Goal: Transaction & Acquisition: Purchase product/service

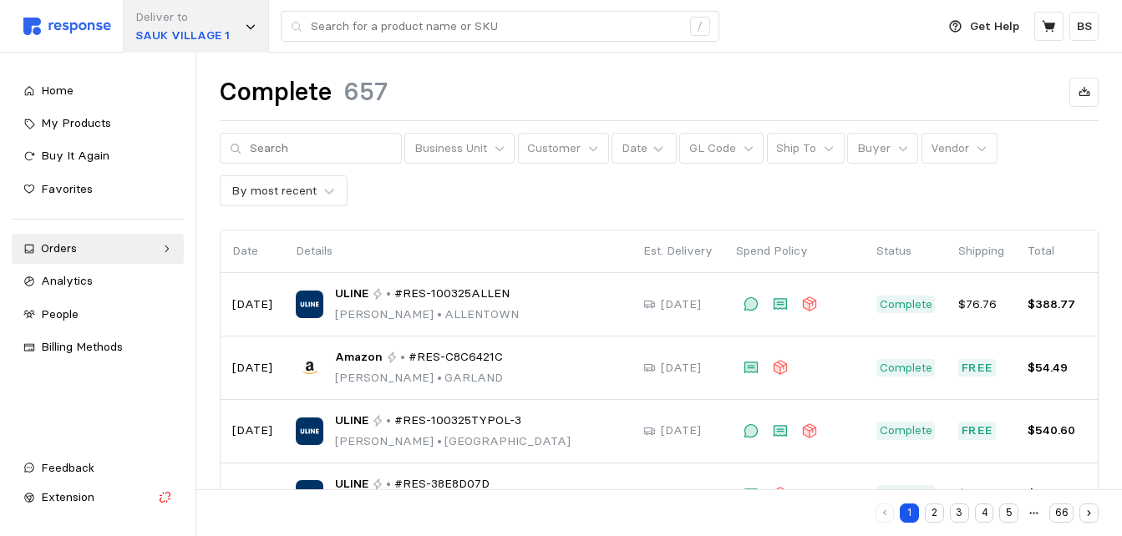
click at [231, 22] on div "Deliver to [GEOGRAPHIC_DATA] 1" at bounding box center [196, 26] width 146 height 53
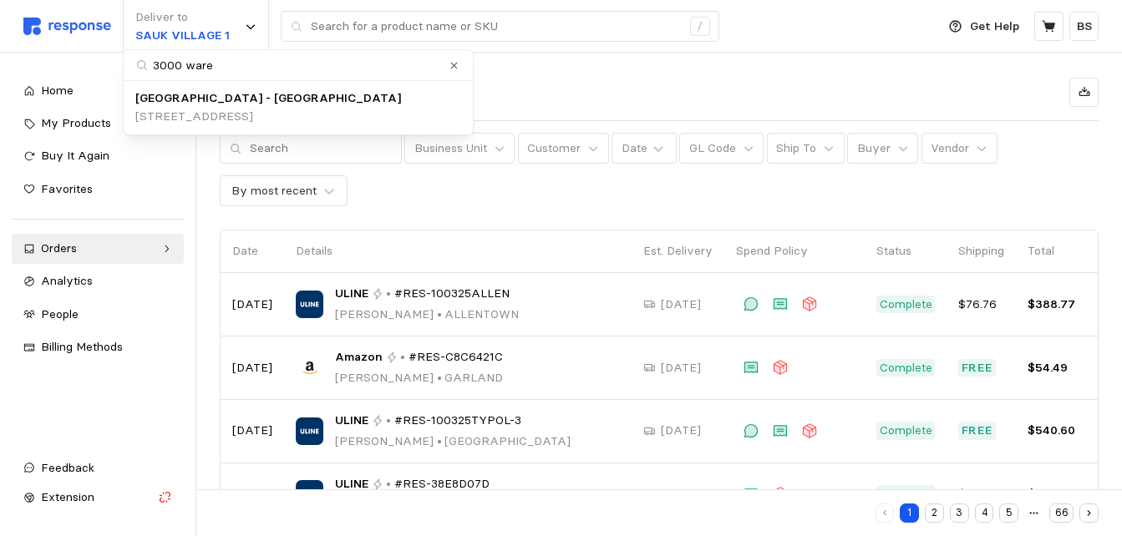
type input "3000 wareh"
click at [320, 111] on p "[STREET_ADDRESS]" at bounding box center [268, 117] width 266 height 18
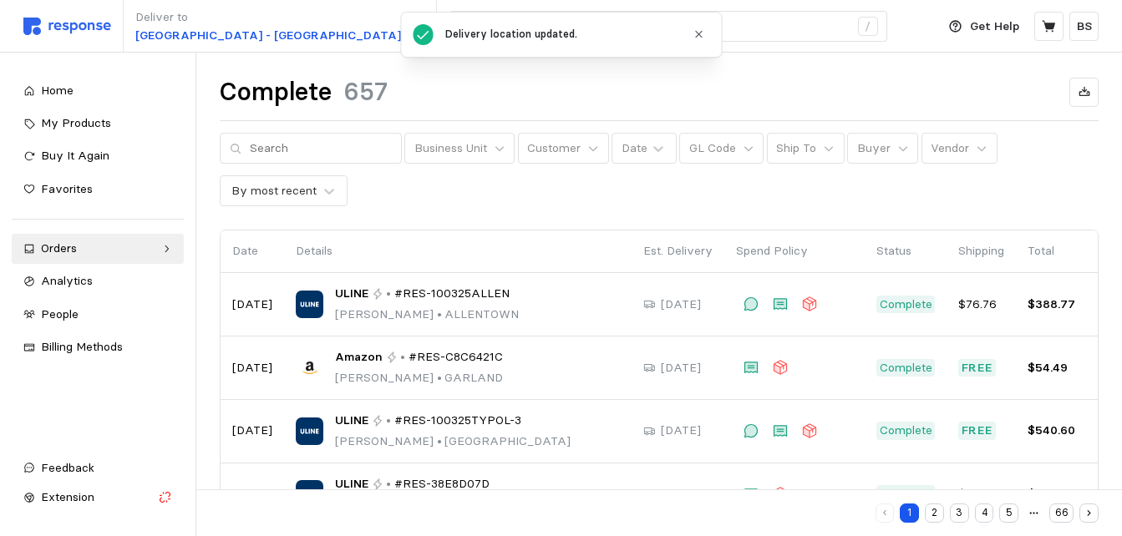
click at [699, 35] on icon "button" at bounding box center [699, 34] width 7 height 7
click at [464, 196] on div "Business Unit Customer Date GL Code Ship To Buyer Vendor By most recent" at bounding box center [659, 170] width 879 height 74
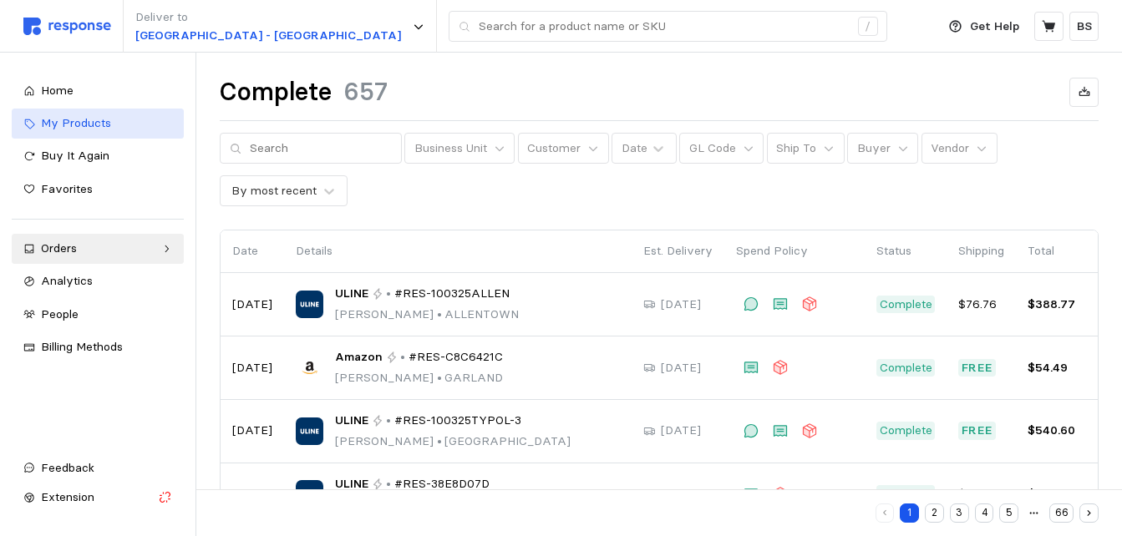
click at [100, 125] on span "My Products" at bounding box center [76, 122] width 70 height 15
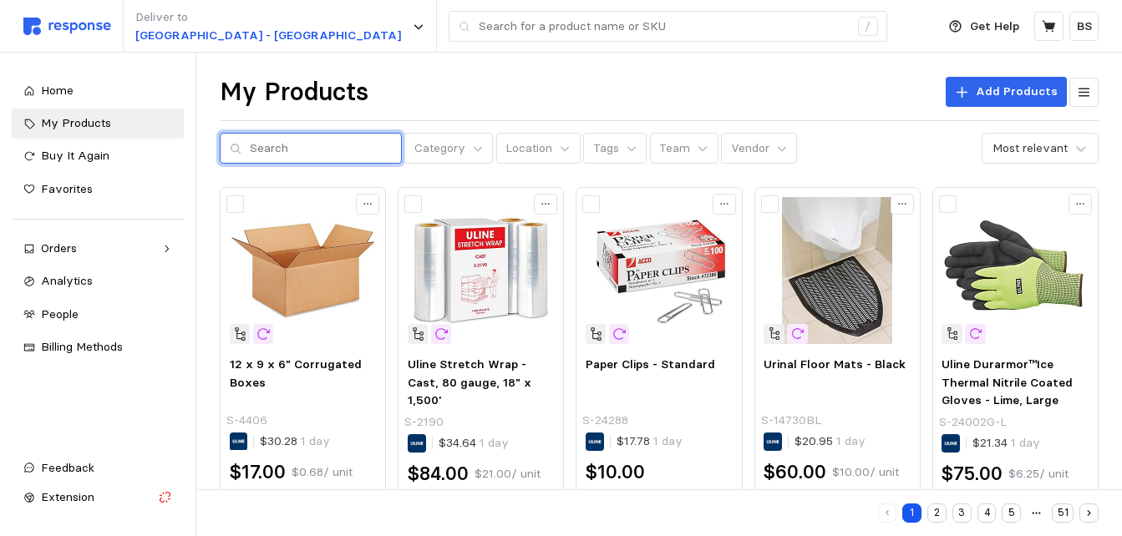
click at [292, 155] on input "text" at bounding box center [321, 149] width 142 height 30
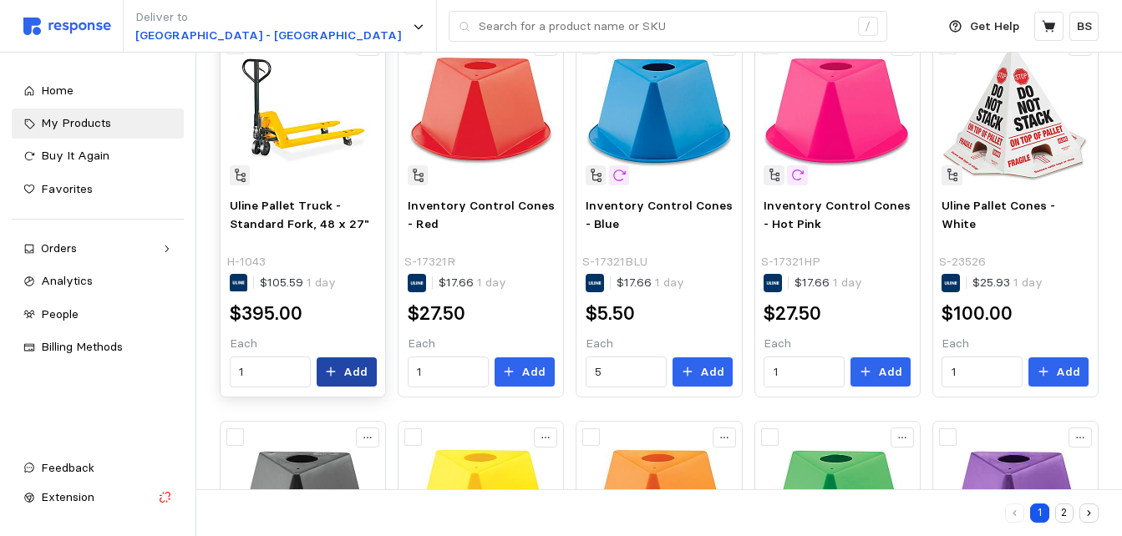
scroll to position [167, 0]
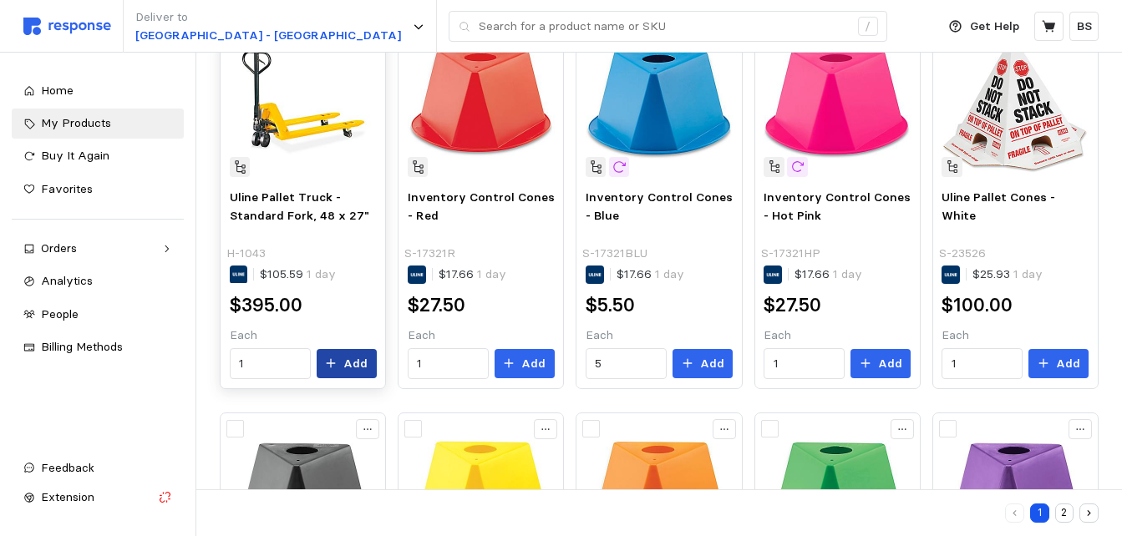
click at [351, 365] on p "Add" at bounding box center [355, 364] width 24 height 18
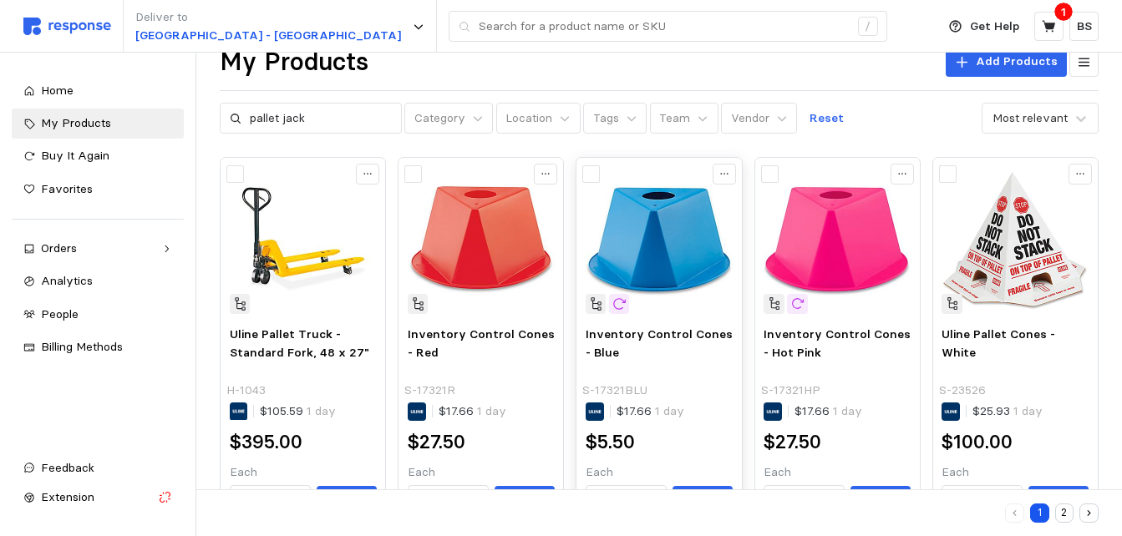
scroll to position [0, 0]
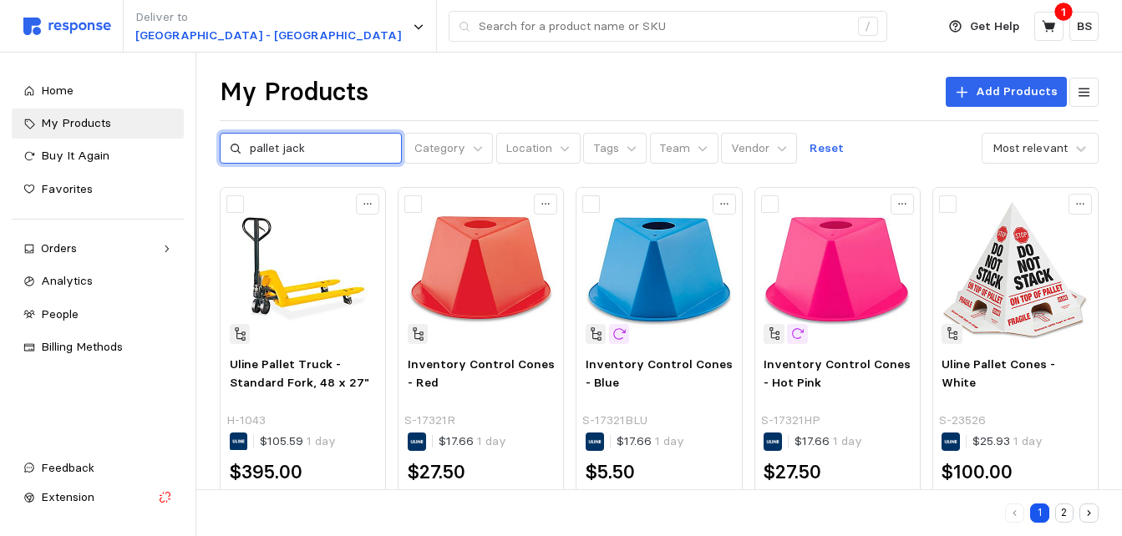
click at [352, 150] on input "pallet jack" at bounding box center [321, 149] width 142 height 30
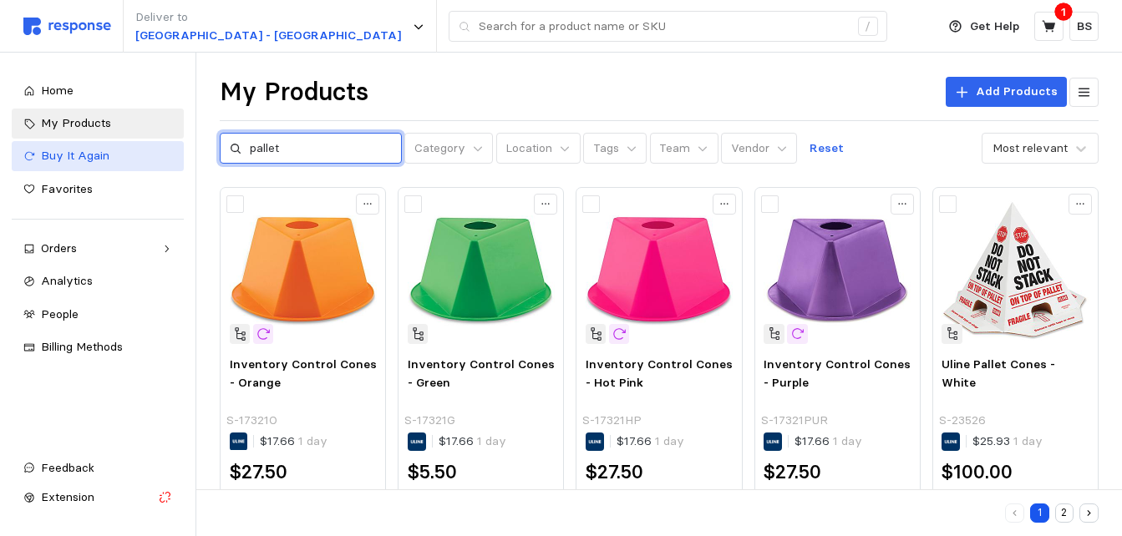
drag, startPoint x: 323, startPoint y: 149, endPoint x: 140, endPoint y: 143, distance: 183.0
type input "tape gun"
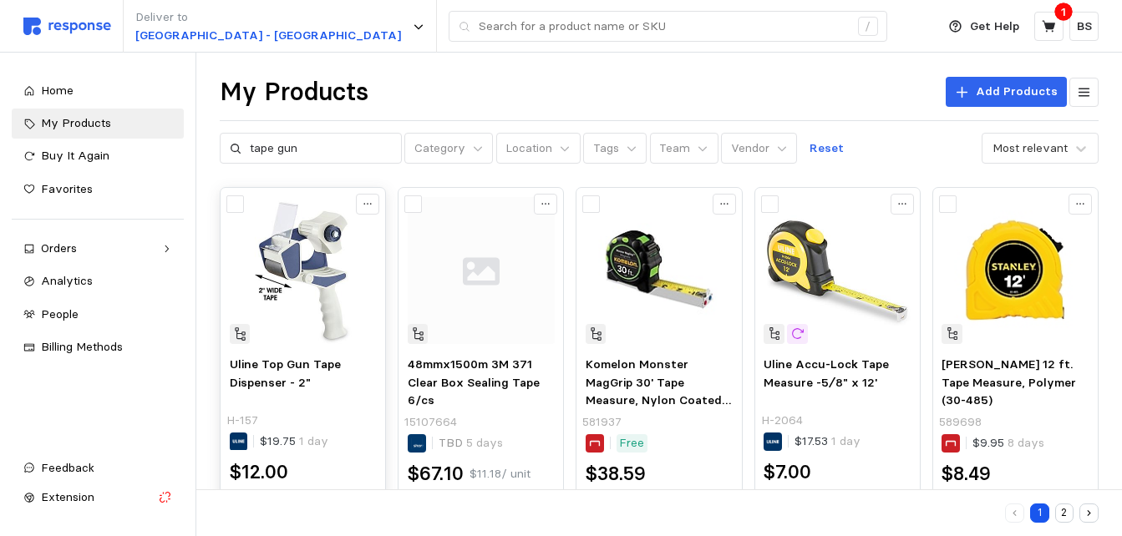
click at [311, 268] on img at bounding box center [303, 270] width 147 height 147
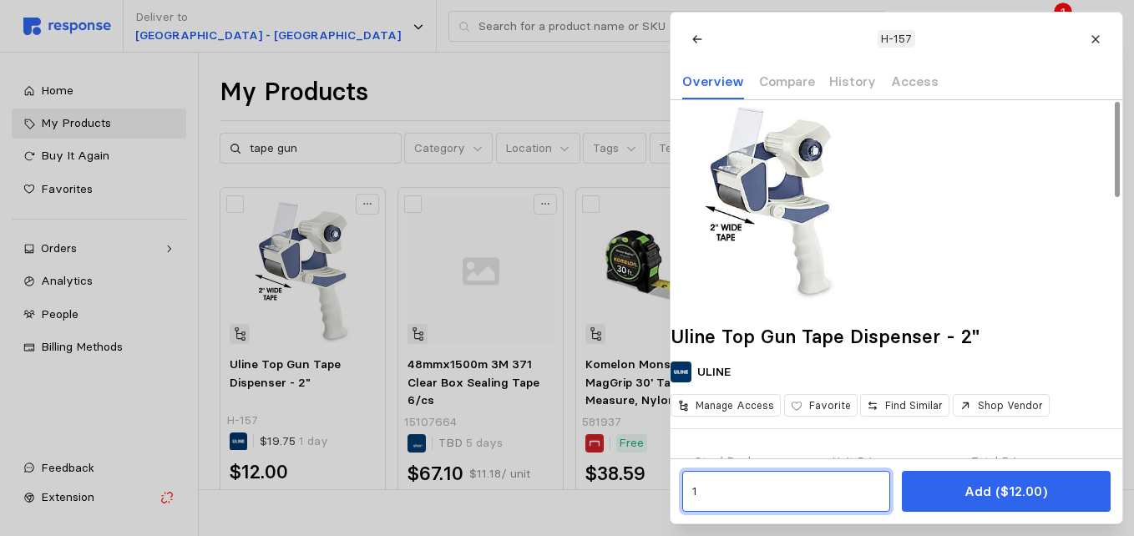
drag, startPoint x: 752, startPoint y: 491, endPoint x: 583, endPoint y: 479, distance: 169.1
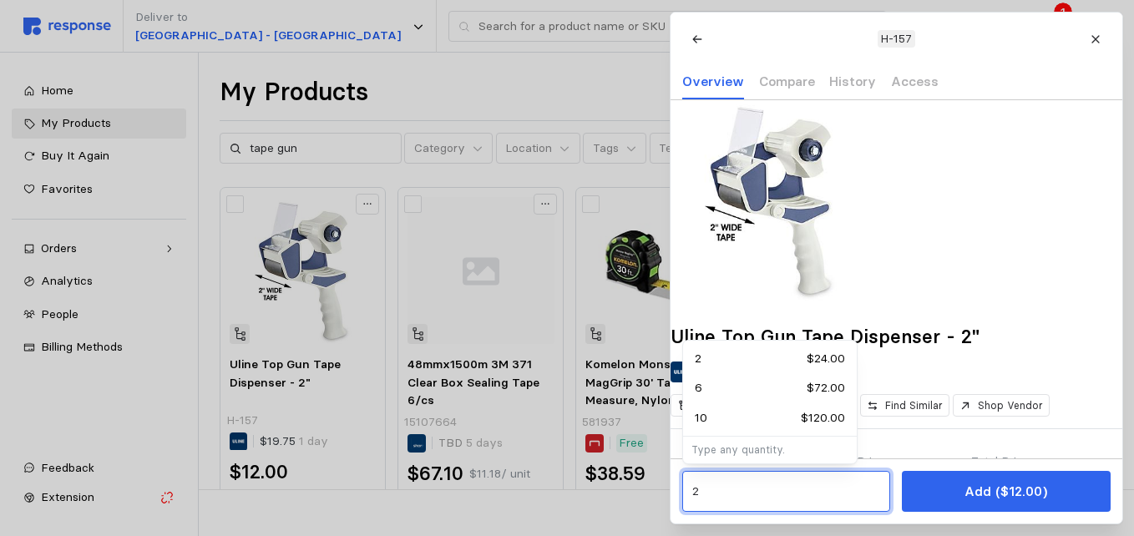
type input "2"
click at [509, 170] on div at bounding box center [567, 268] width 1134 height 536
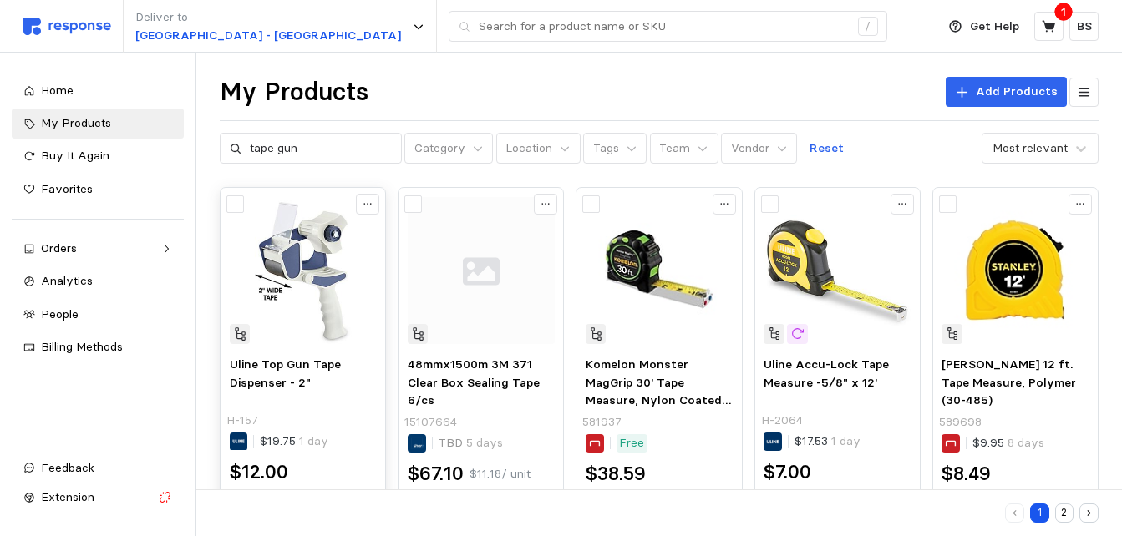
click at [307, 282] on img at bounding box center [303, 270] width 147 height 147
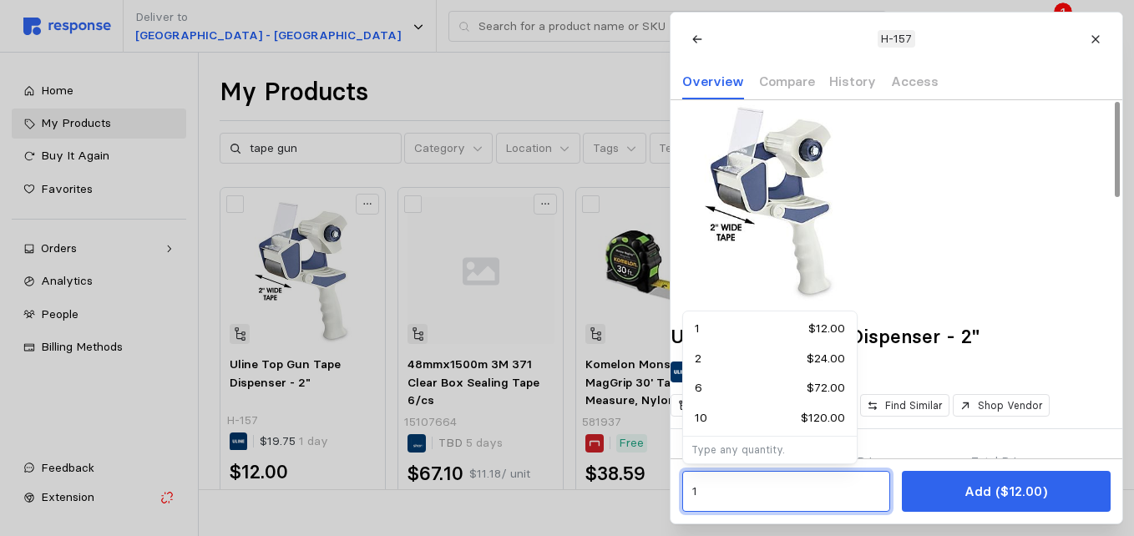
drag, startPoint x: 800, startPoint y: 500, endPoint x: 578, endPoint y: 490, distance: 222.4
click at [710, 359] on div "2 $24.00" at bounding box center [770, 359] width 150 height 18
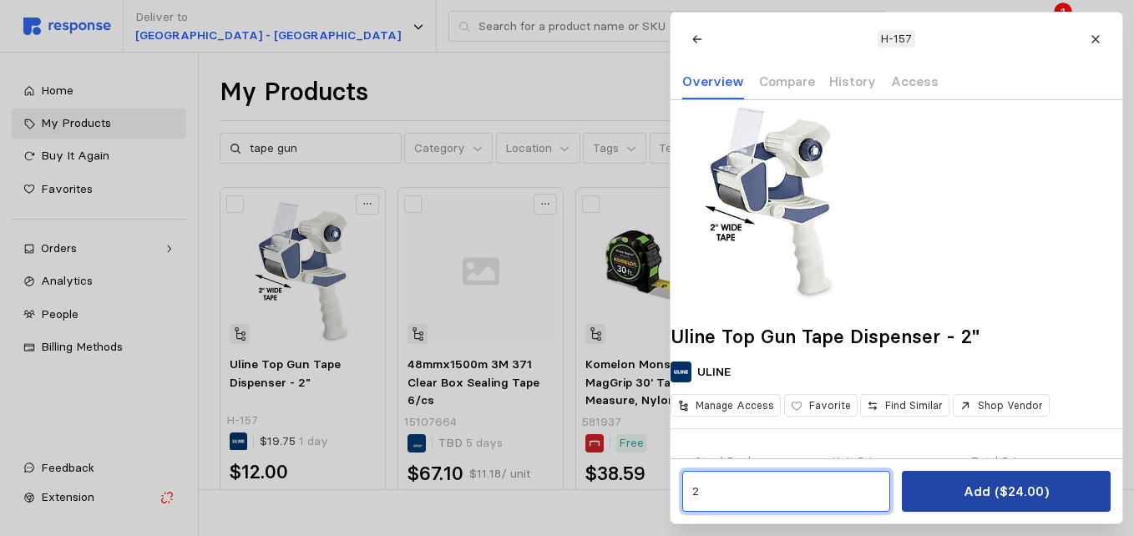
type input "2"
click at [967, 498] on p "Add ($24.00)" at bounding box center [1005, 491] width 85 height 21
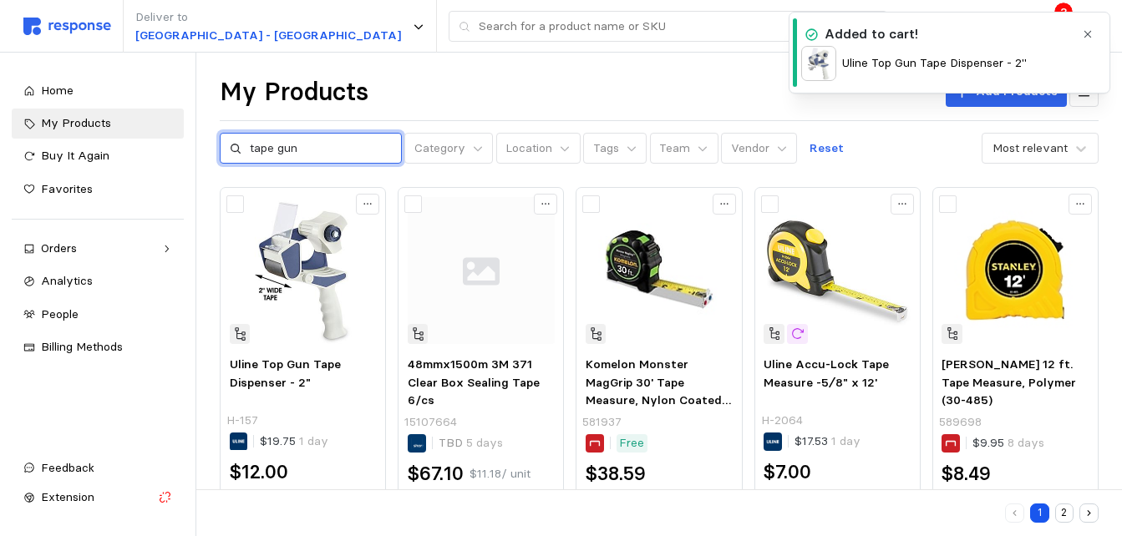
click at [310, 154] on input "tape gun" at bounding box center [321, 149] width 142 height 30
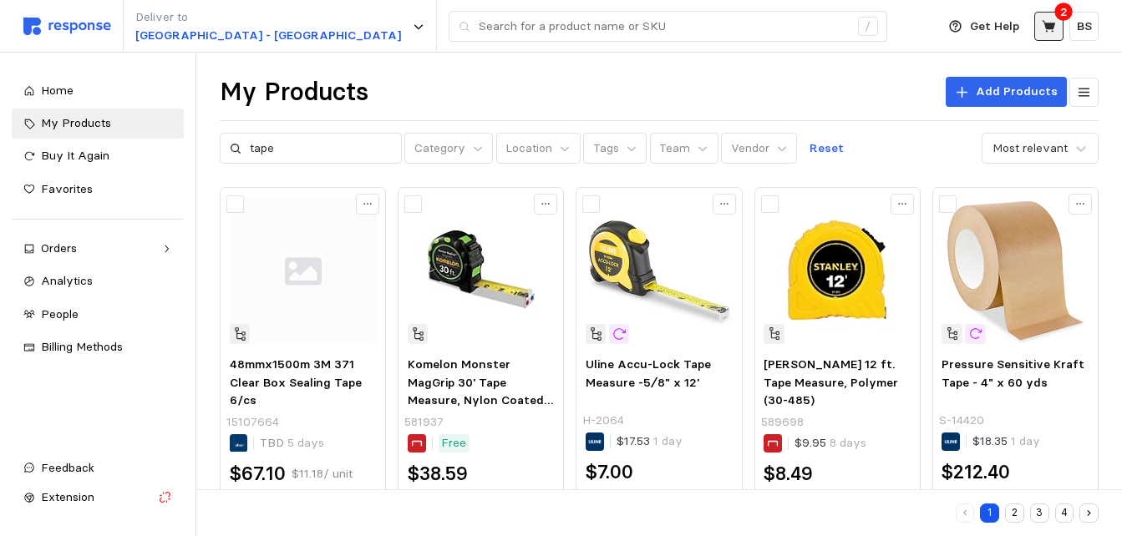
click at [1049, 28] on icon at bounding box center [1048, 26] width 13 height 12
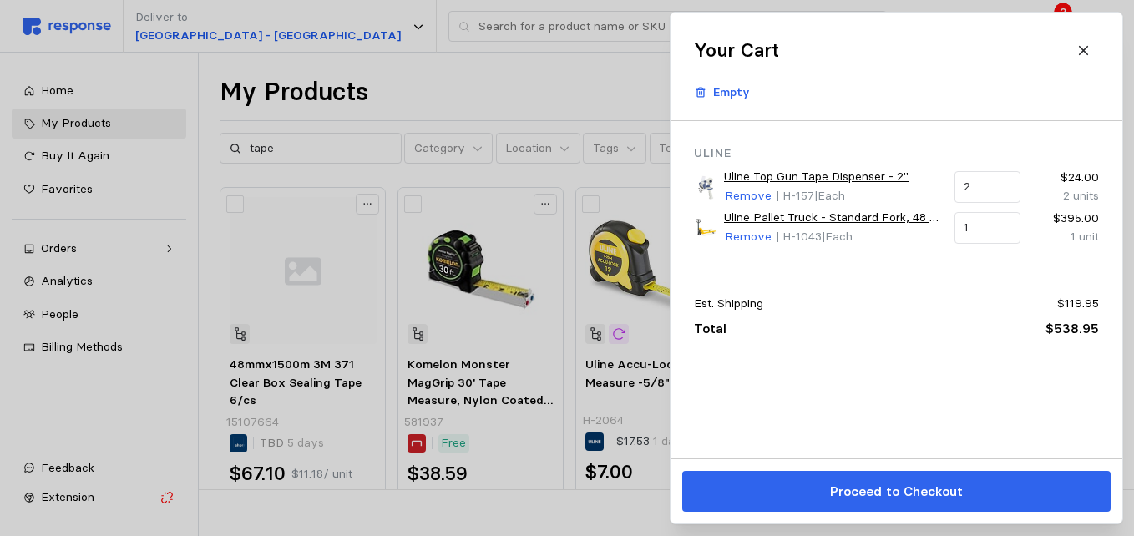
click at [860, 177] on link "Uline Top Gun Tape Dispenser - 2"" at bounding box center [816, 177] width 185 height 18
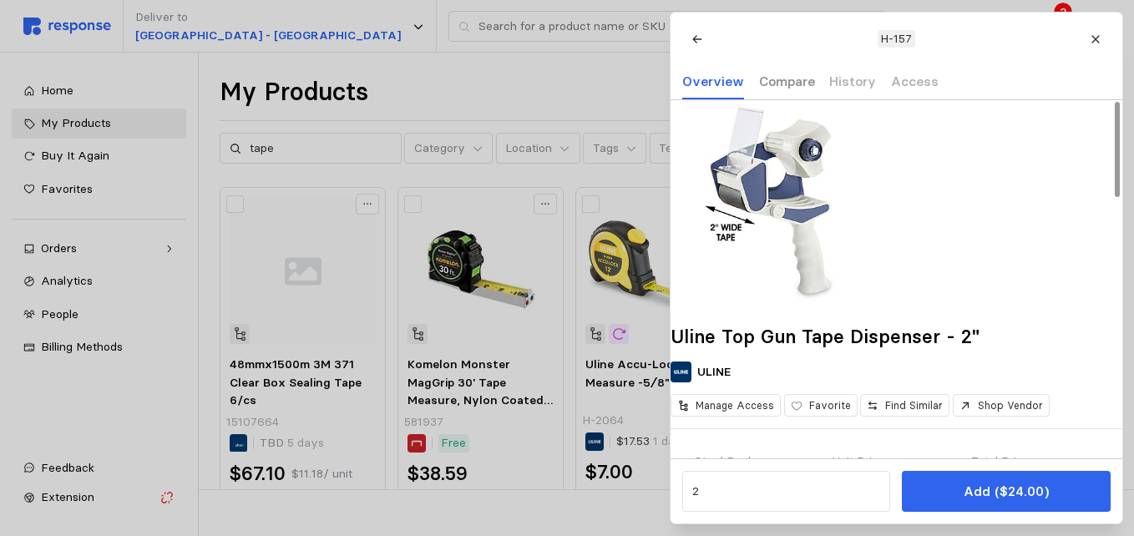
click at [784, 96] on div "Compare" at bounding box center [787, 82] width 56 height 34
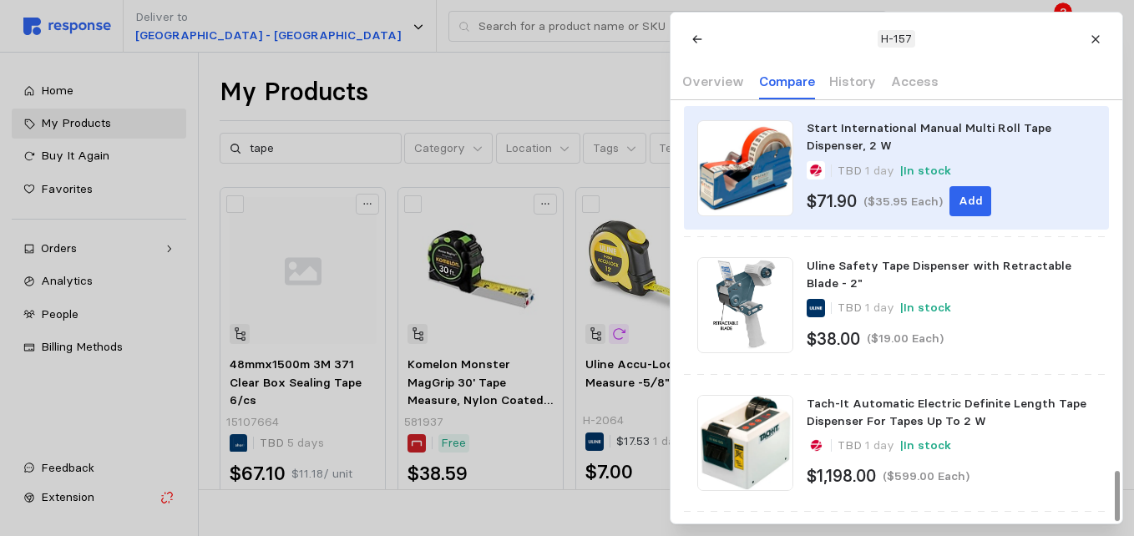
scroll to position [3137, 0]
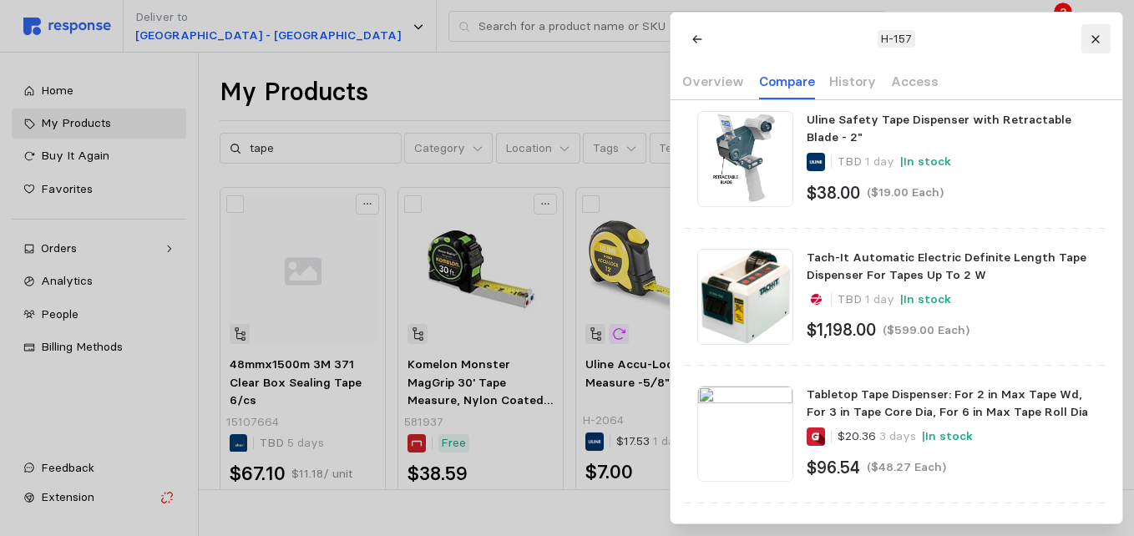
click at [1098, 39] on icon at bounding box center [1096, 39] width 12 height 12
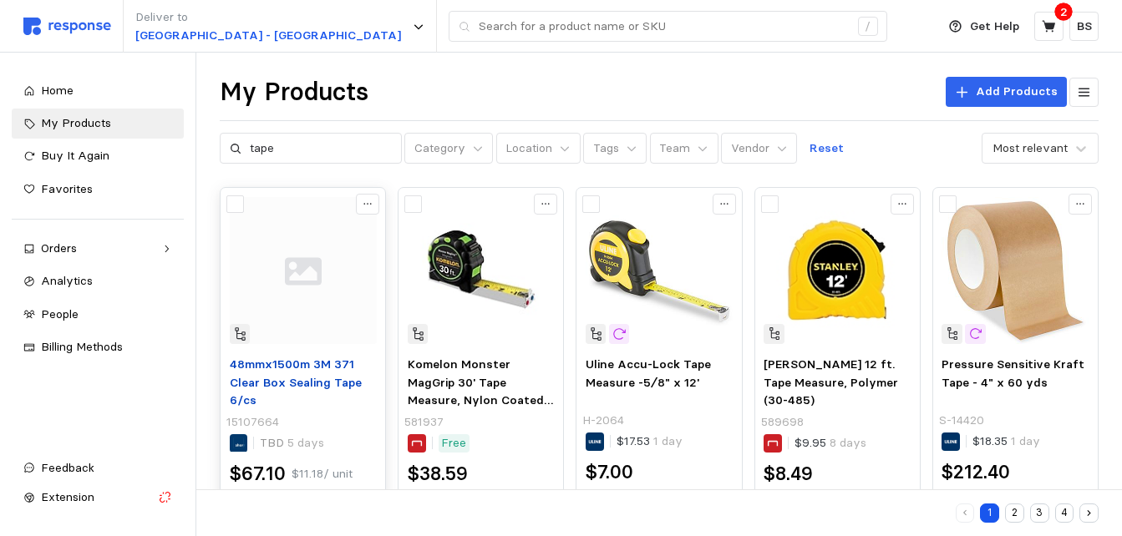
click at [288, 378] on span "48mmx1500m 3M 371 Clear Box Sealing Tape 6/cs" at bounding box center [296, 382] width 132 height 51
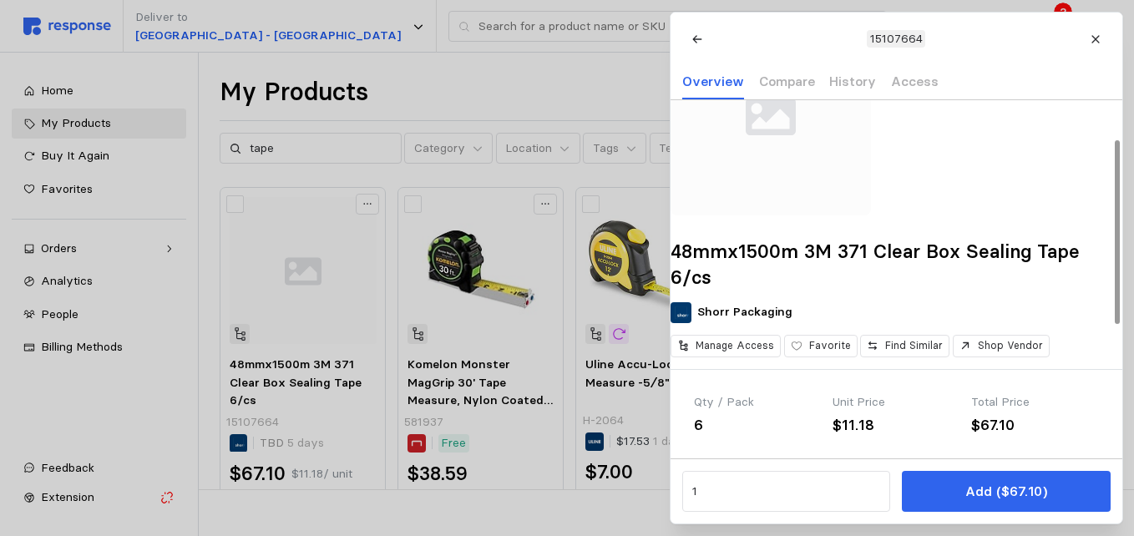
scroll to position [0, 0]
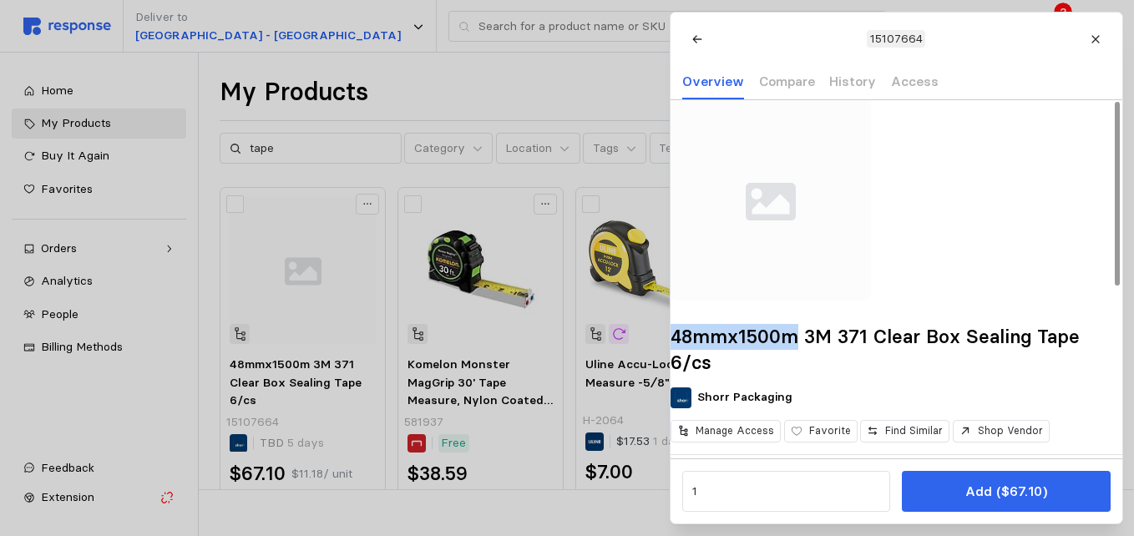
drag, startPoint x: 716, startPoint y: 363, endPoint x: 815, endPoint y: 371, distance: 99.7
click at [815, 371] on h2 "48mmx1500m 3M 371 Clear Box Sealing Tape 6/cs" at bounding box center [897, 349] width 452 height 51
copy h2 "48mmx1500m"
click at [1092, 43] on icon at bounding box center [1096, 39] width 12 height 12
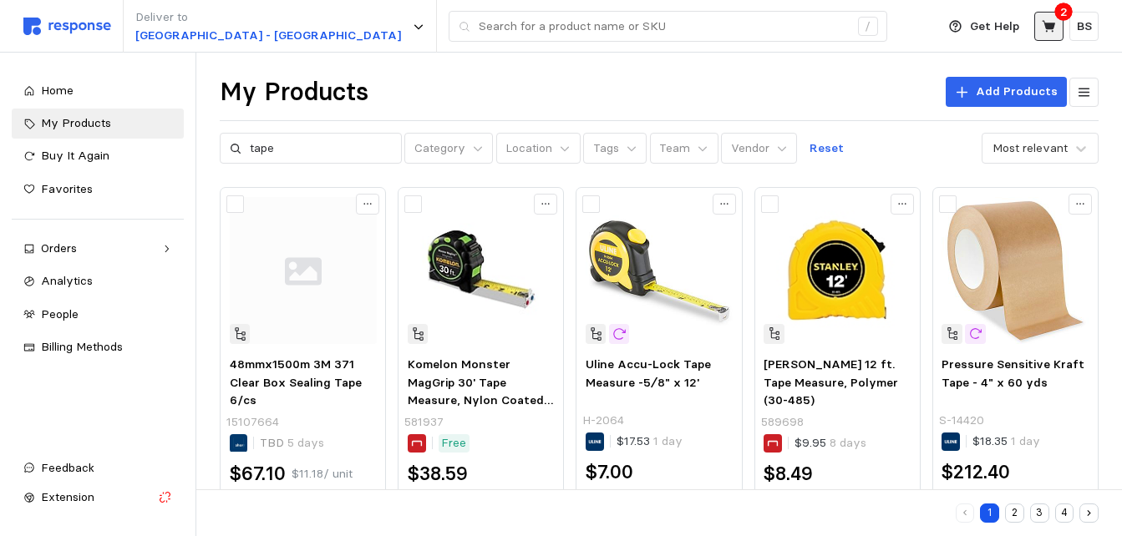
click at [1053, 30] on icon at bounding box center [1049, 26] width 15 height 15
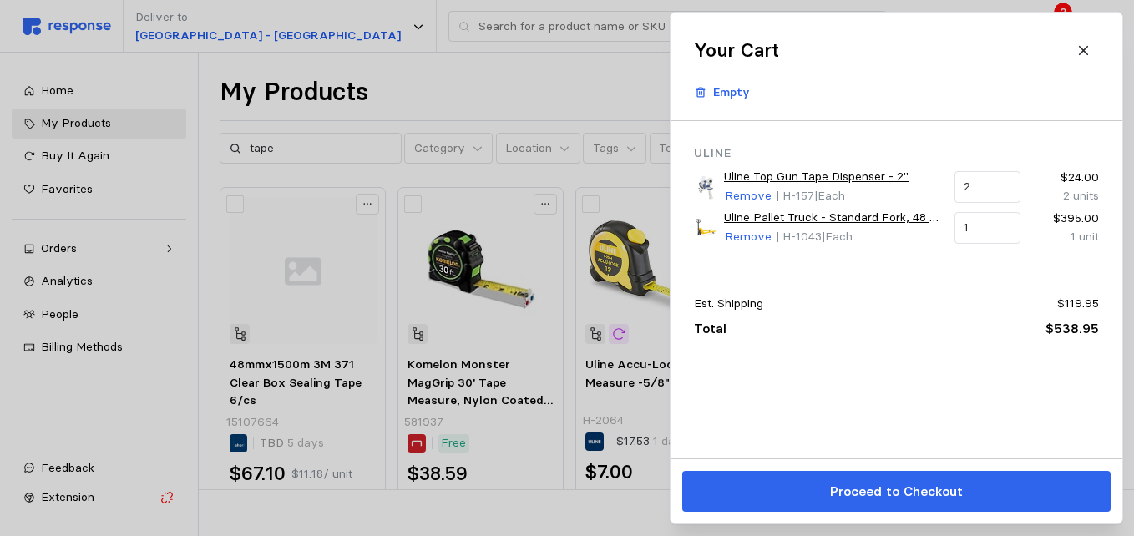
click at [799, 172] on link "Uline Top Gun Tape Dispenser - 2"" at bounding box center [816, 177] width 185 height 18
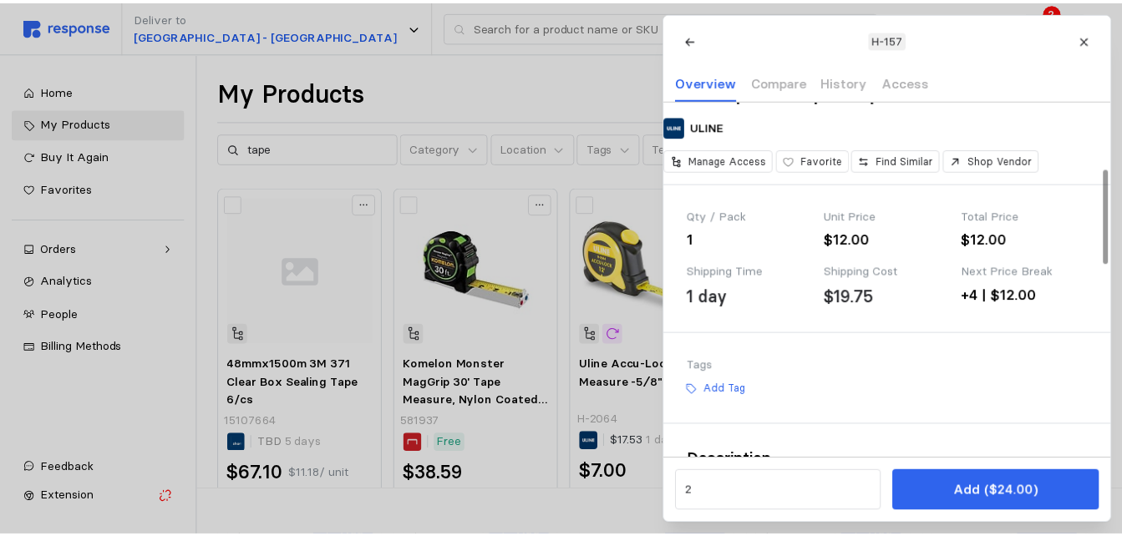
scroll to position [251, 0]
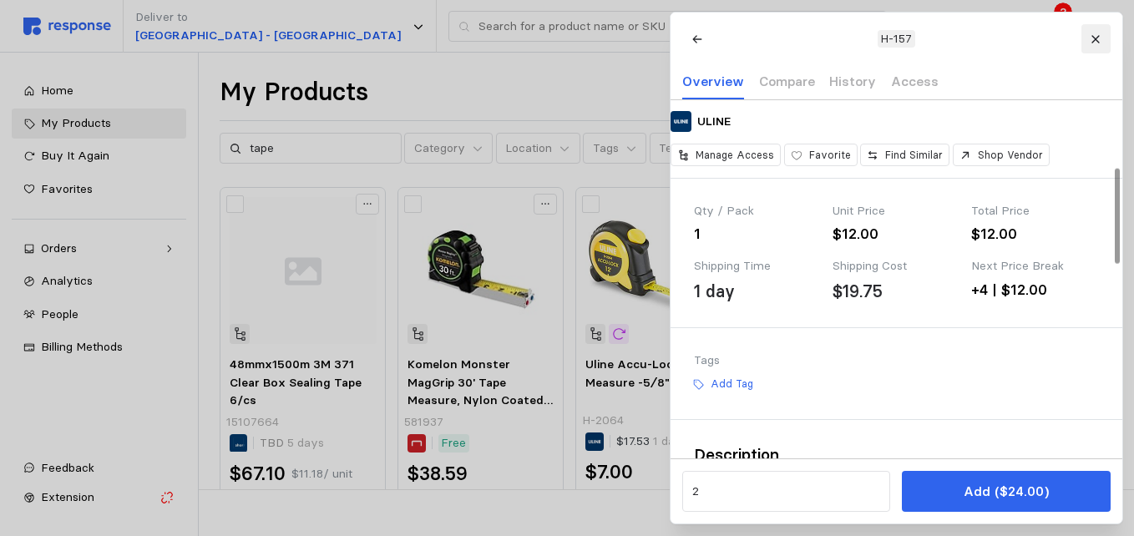
click at [1106, 38] on button at bounding box center [1095, 38] width 29 height 29
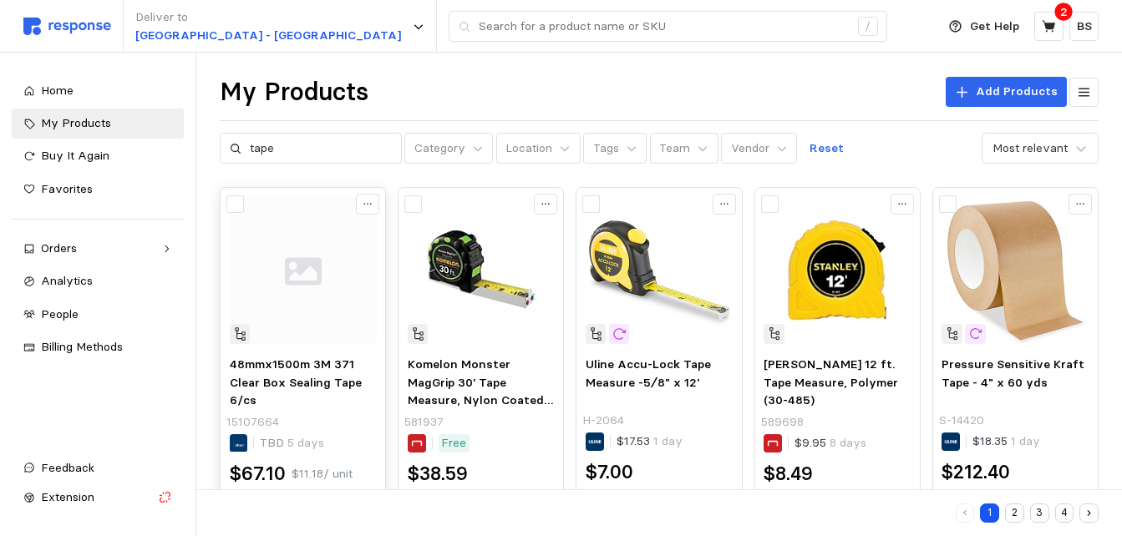
click at [291, 271] on img at bounding box center [303, 270] width 147 height 147
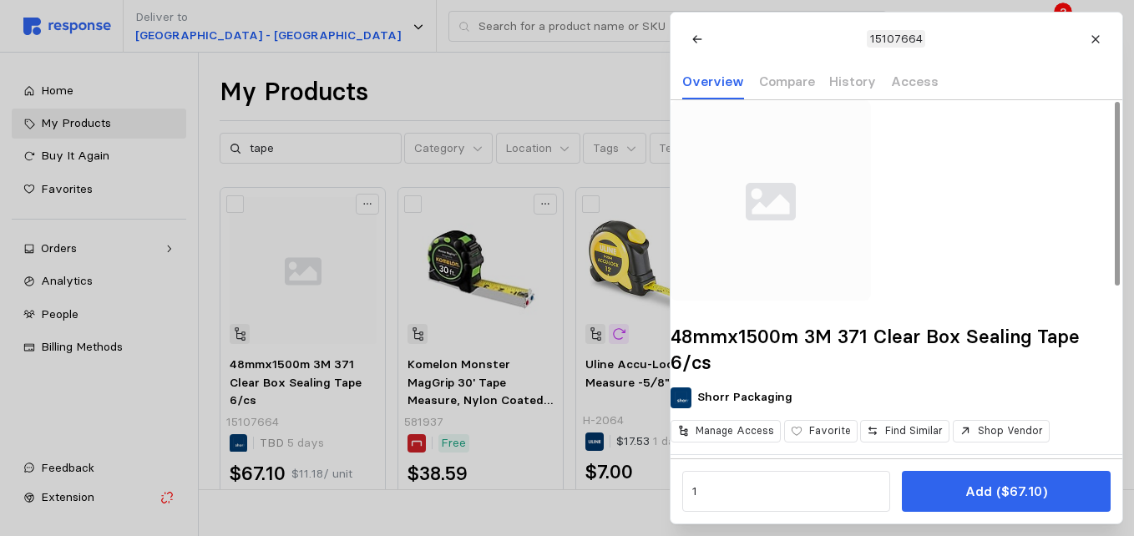
click at [993, 491] on p "Add ($67.10)" at bounding box center [1006, 491] width 82 height 21
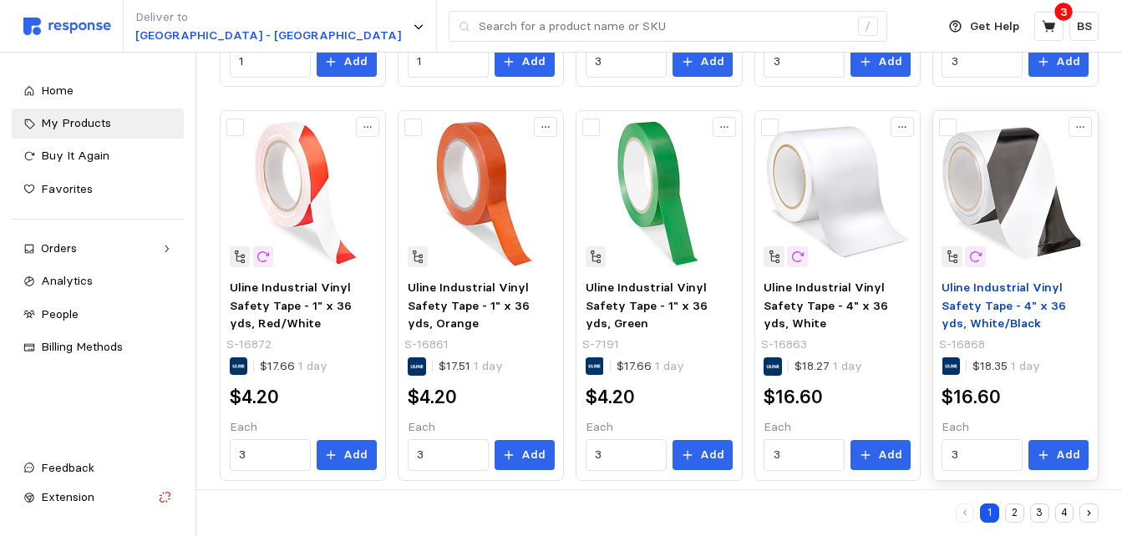
scroll to position [880, 0]
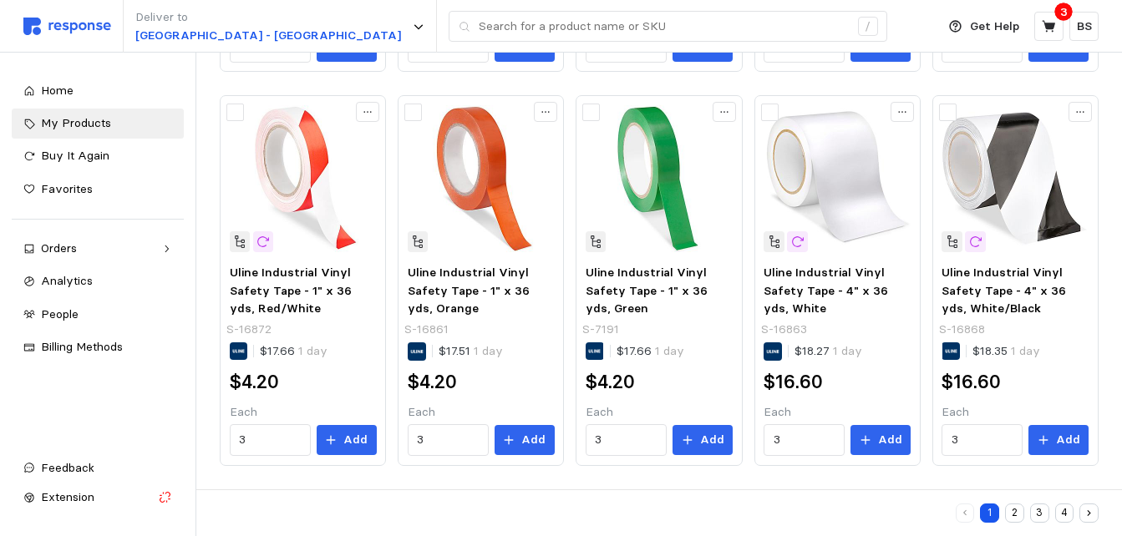
click at [1007, 516] on button "2" at bounding box center [1014, 513] width 19 height 19
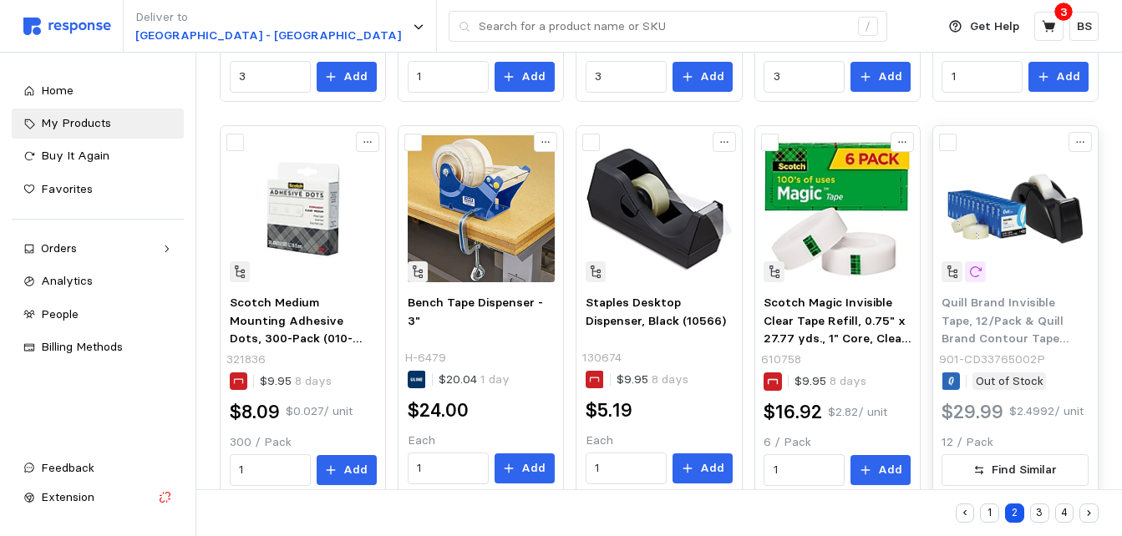
scroll to position [880, 0]
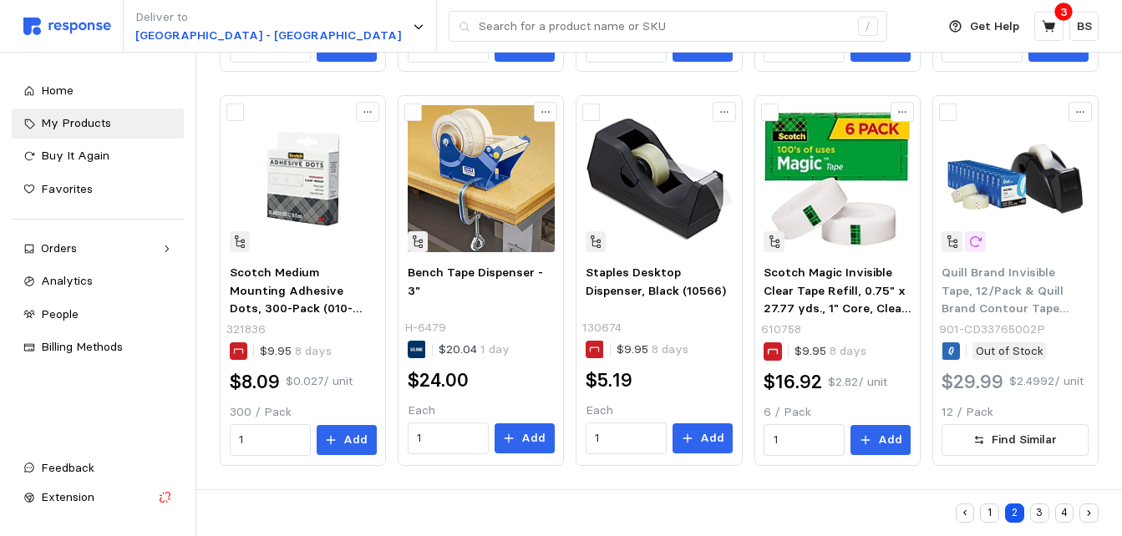
click at [1033, 512] on button "3" at bounding box center [1039, 513] width 19 height 19
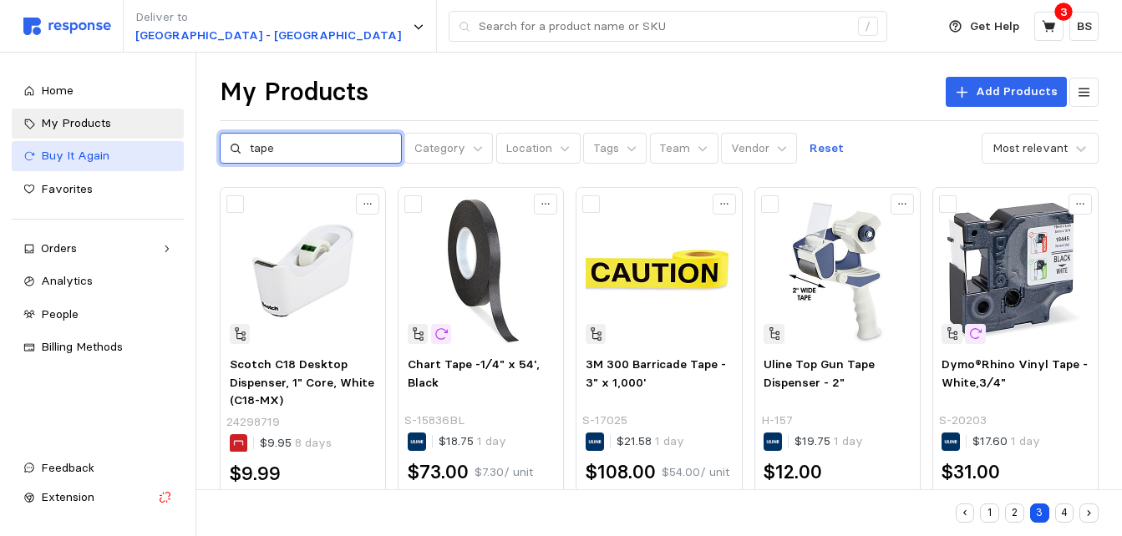
drag, startPoint x: 302, startPoint y: 150, endPoint x: 111, endPoint y: 158, distance: 191.5
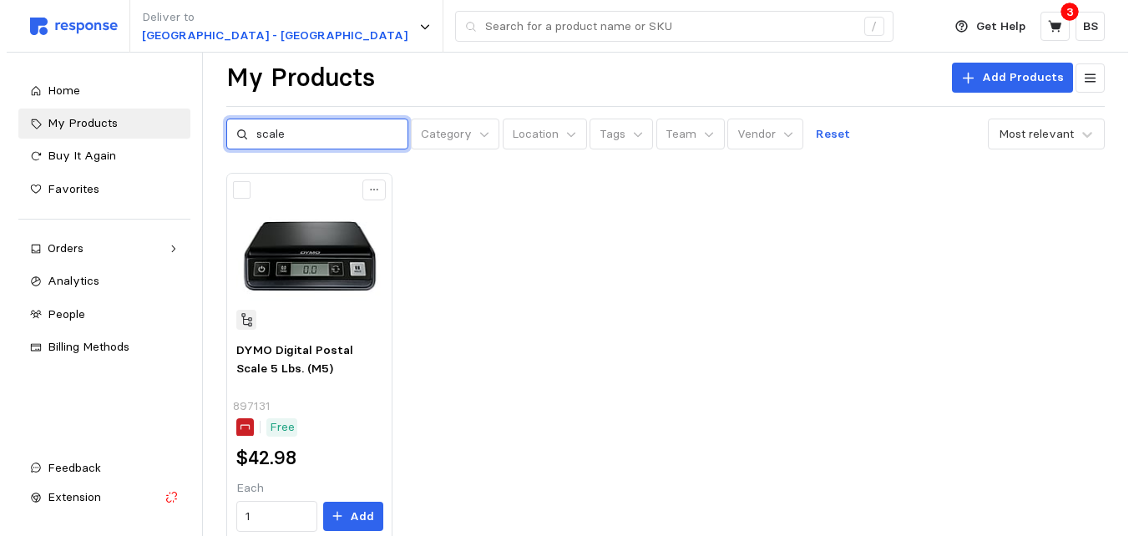
scroll to position [7, 0]
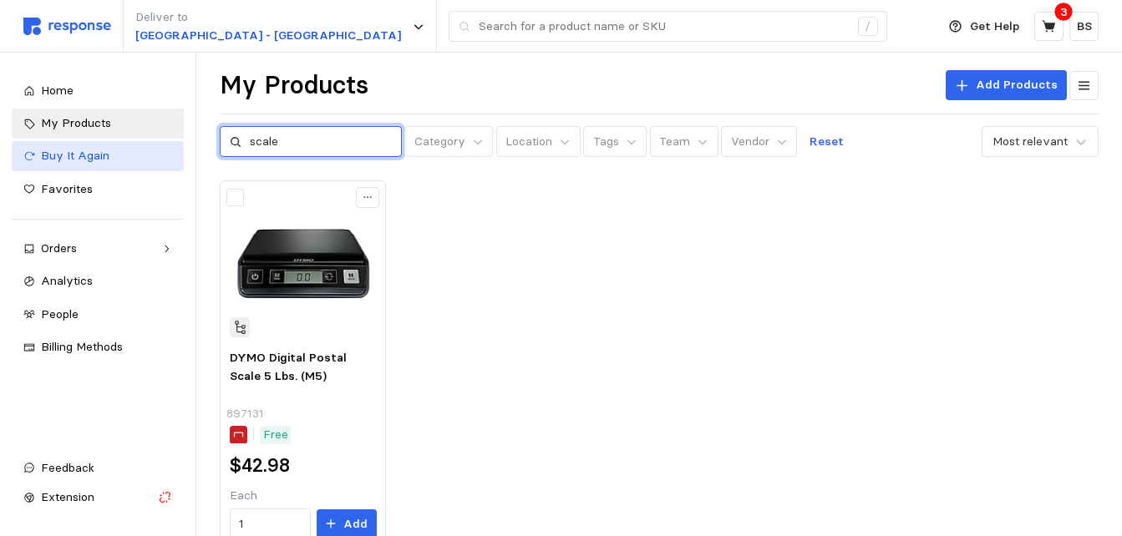
drag, startPoint x: 317, startPoint y: 145, endPoint x: 122, endPoint y: 163, distance: 195.4
click at [122, 164] on div "Deliver to Warehouse Road - Appleton / Get Help 3 BS / Home My Products Buy It …" at bounding box center [561, 306] width 1122 height 627
type input "W"
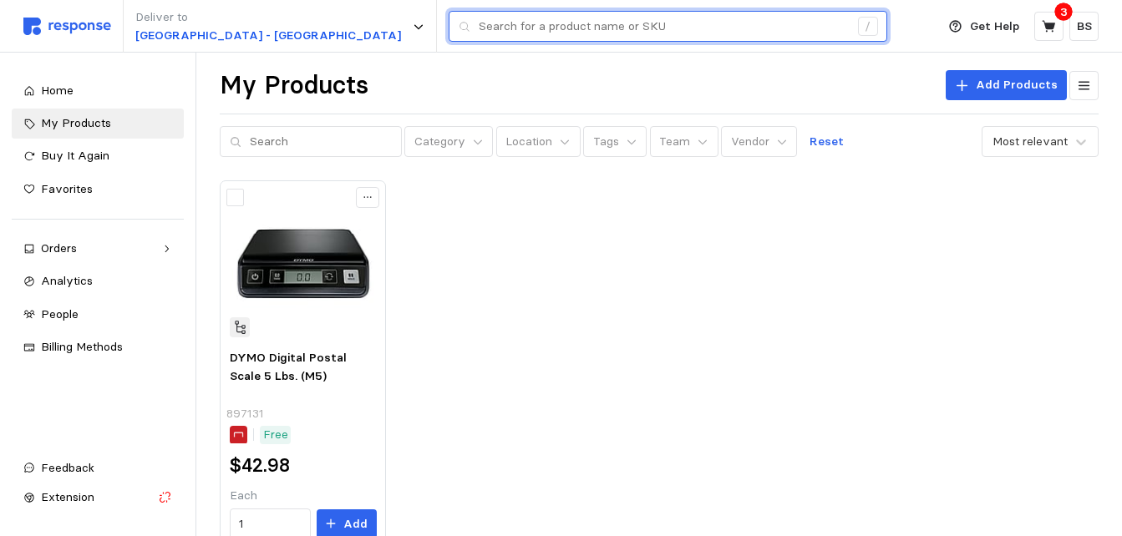
click at [510, 28] on input "text" at bounding box center [664, 27] width 370 height 30
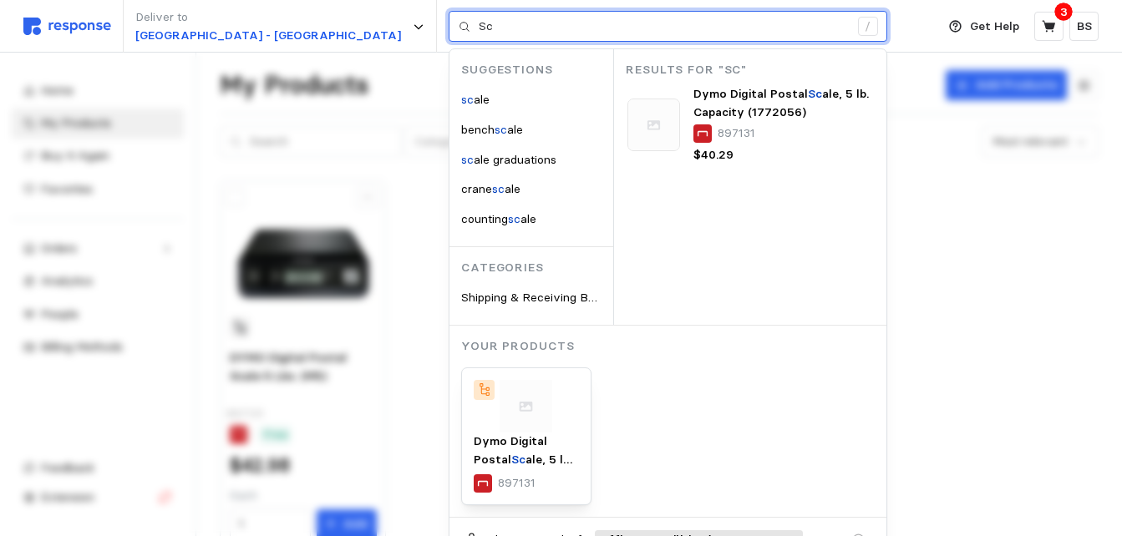
type input "S"
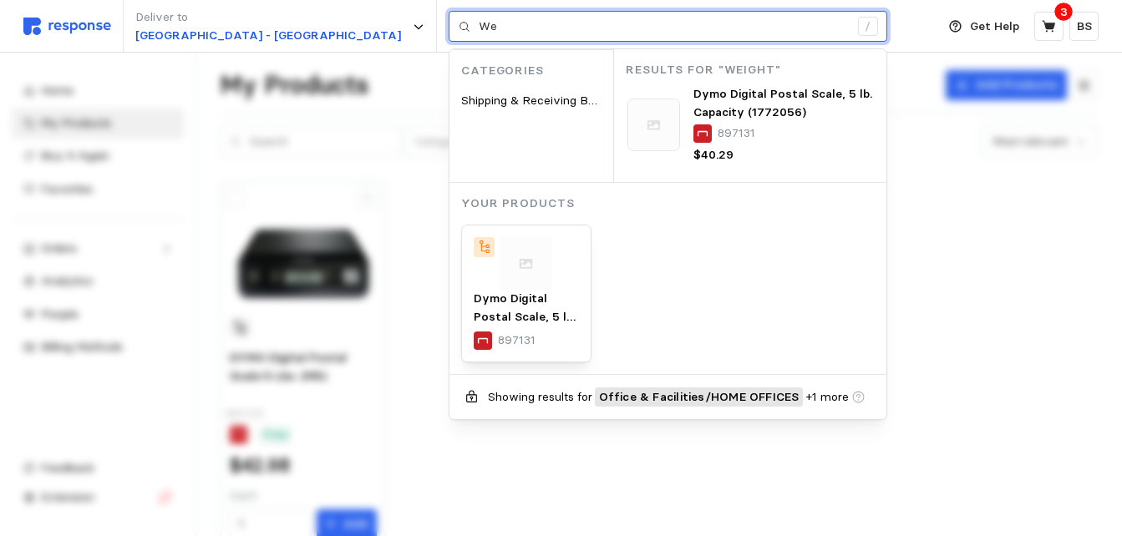
type input "W"
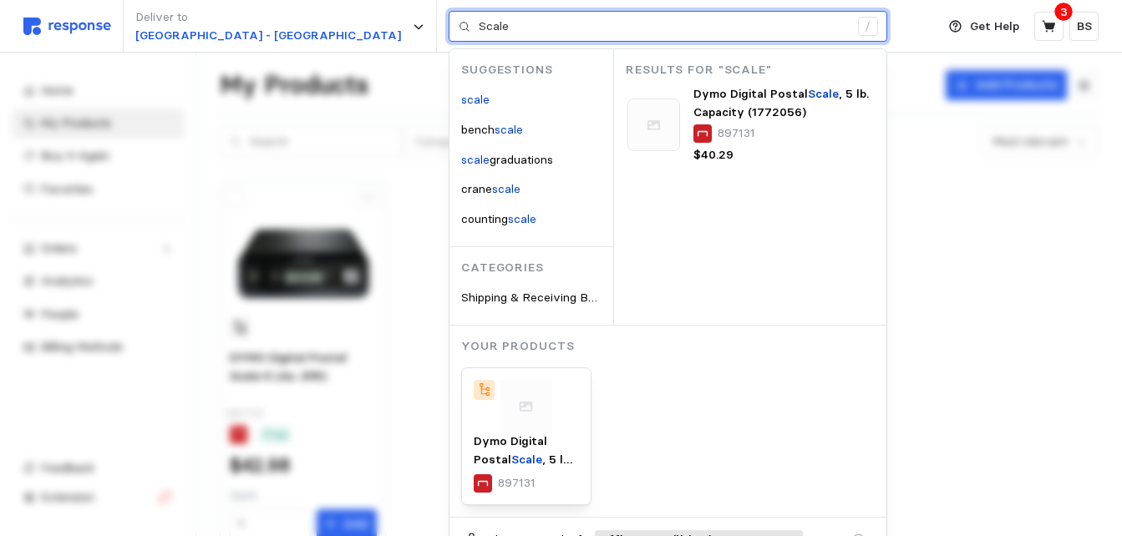
type input "Scale"
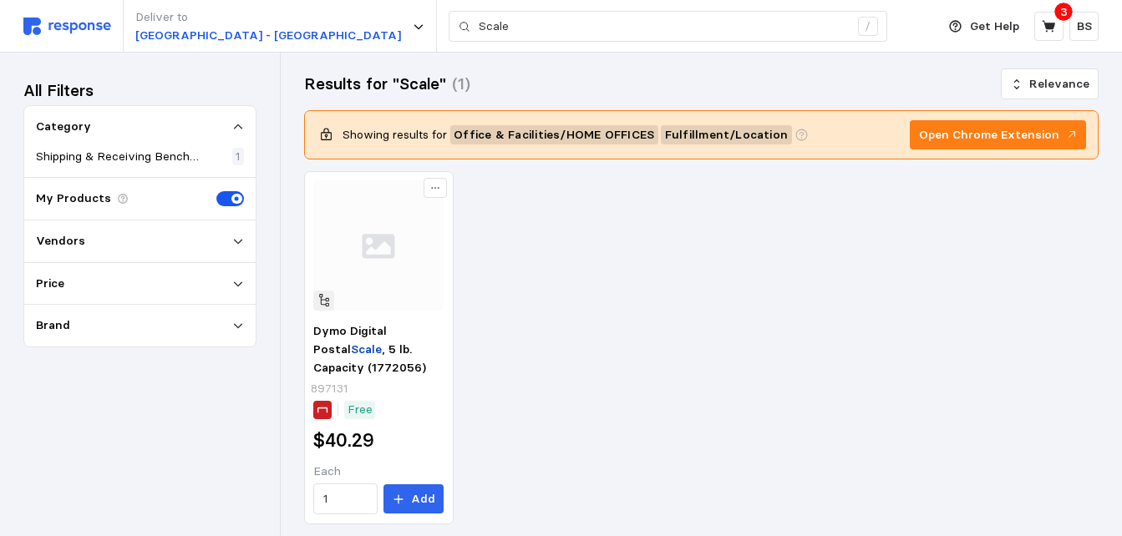
click at [220, 236] on div "Vendors" at bounding box center [140, 241] width 208 height 18
click at [219, 236] on div "Vendors" at bounding box center [140, 241] width 208 height 18
click at [59, 23] on img at bounding box center [67, 27] width 88 height 18
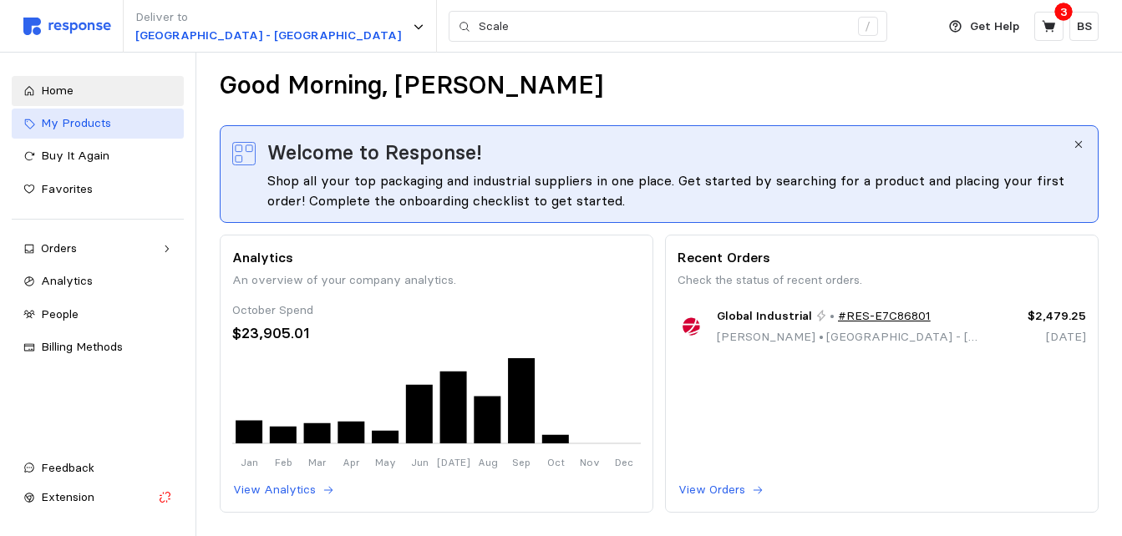
click at [74, 113] on link "My Products" at bounding box center [98, 124] width 172 height 30
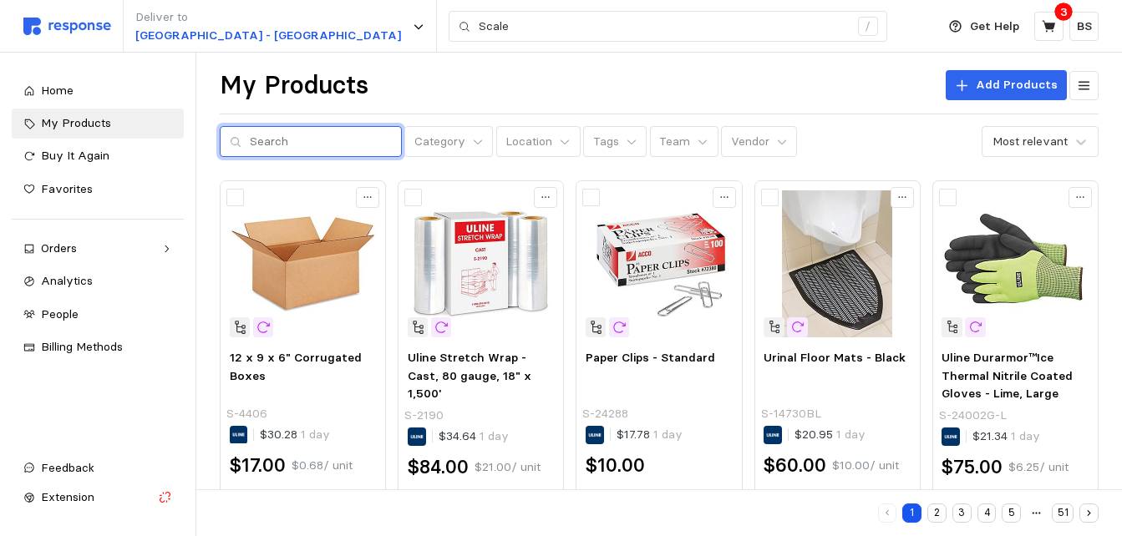
click at [297, 139] on input "text" at bounding box center [321, 142] width 142 height 30
type input "scale"
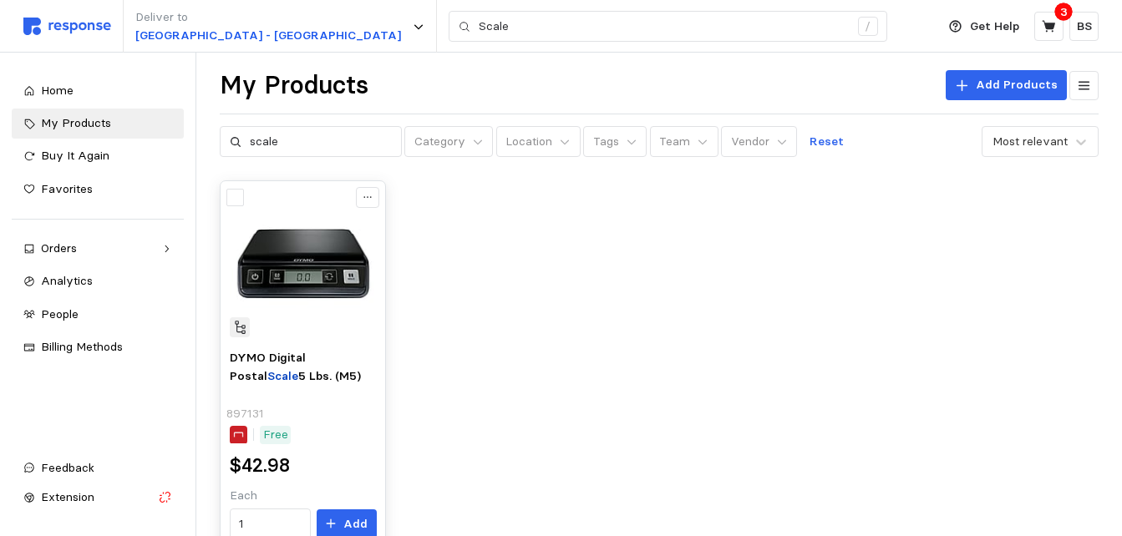
click at [311, 248] on img at bounding box center [303, 263] width 147 height 147
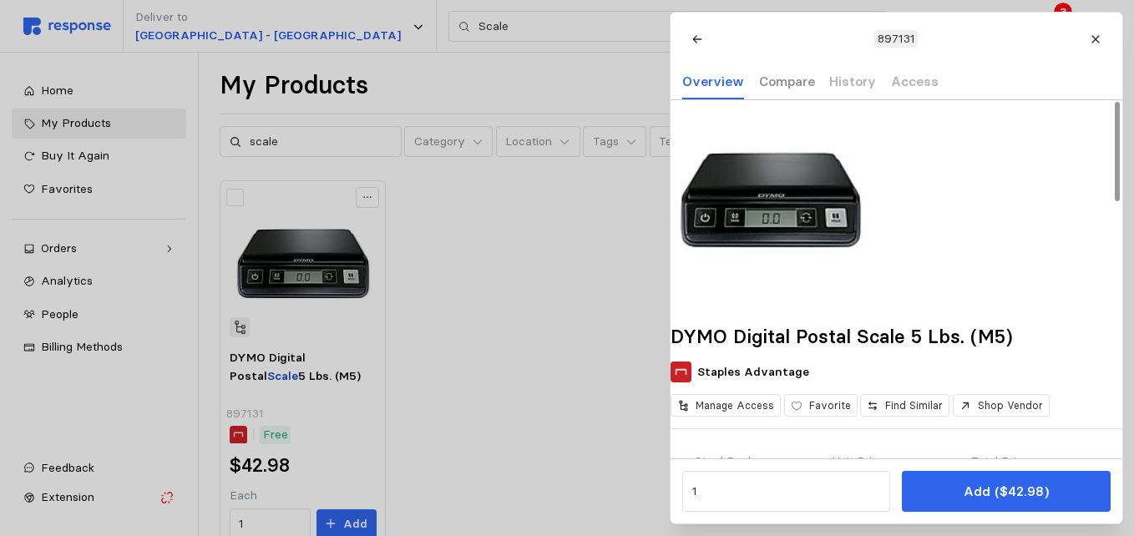
click at [798, 82] on p "Compare" at bounding box center [787, 81] width 56 height 21
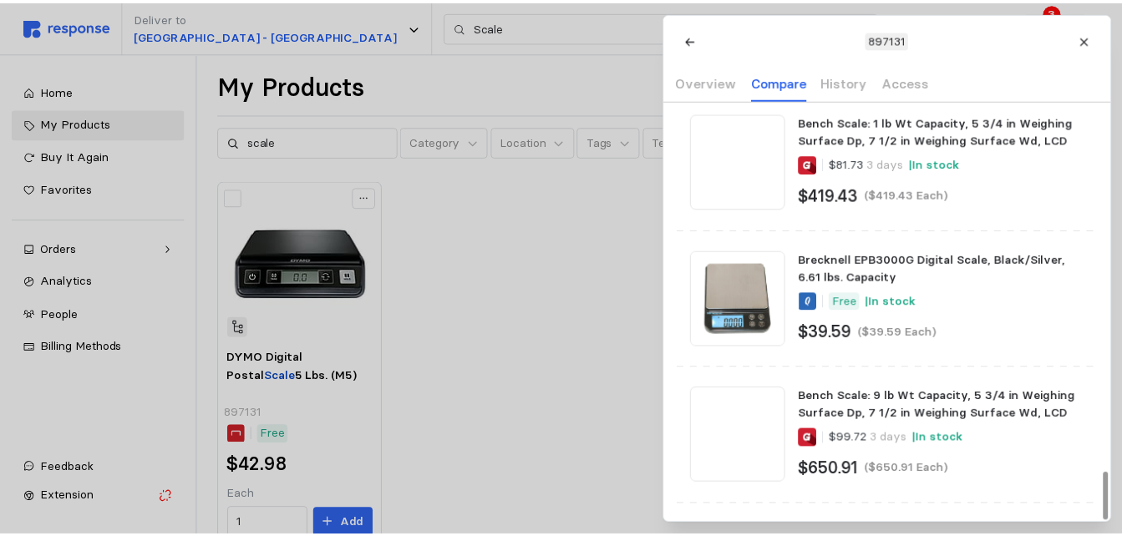
scroll to position [3260, 0]
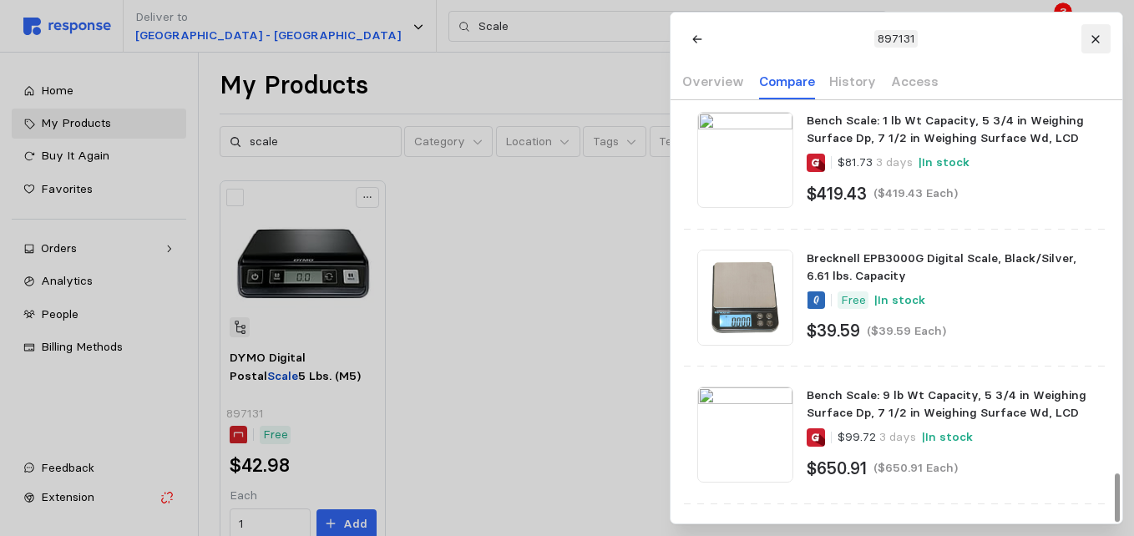
click at [1098, 44] on icon at bounding box center [1096, 39] width 12 height 12
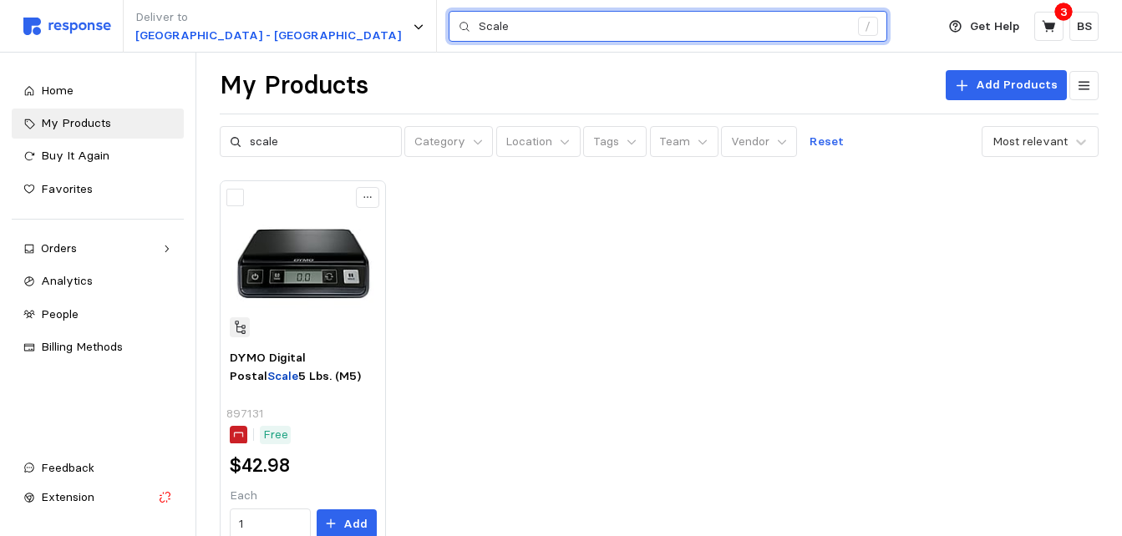
click at [162, 50] on div "Deliver to [GEOGRAPHIC_DATA] - Appleton Scale /" at bounding box center [475, 26] width 904 height 53
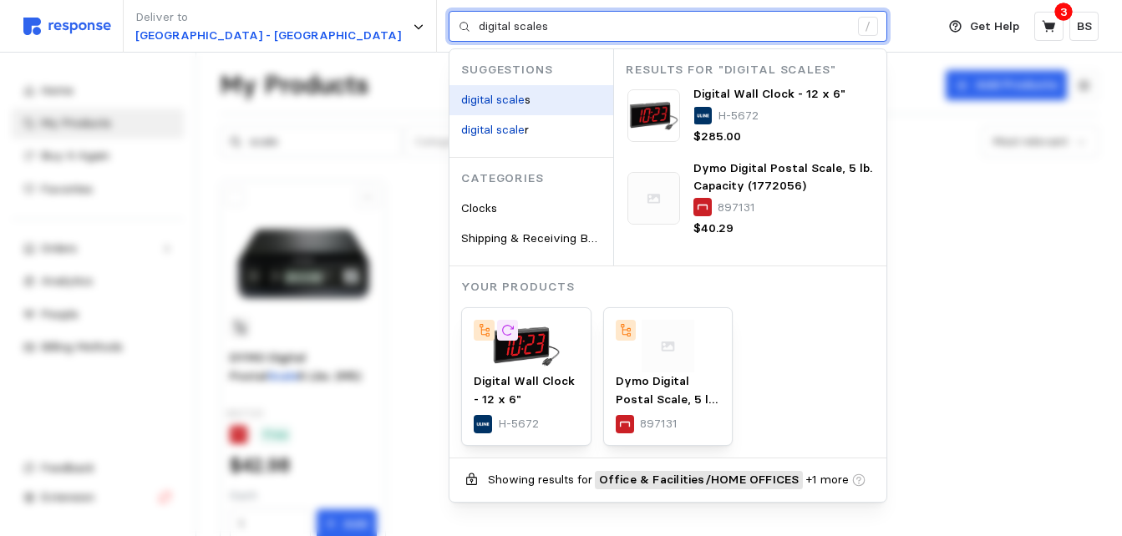
click at [461, 99] on mark "digital scale" at bounding box center [492, 99] width 63 height 15
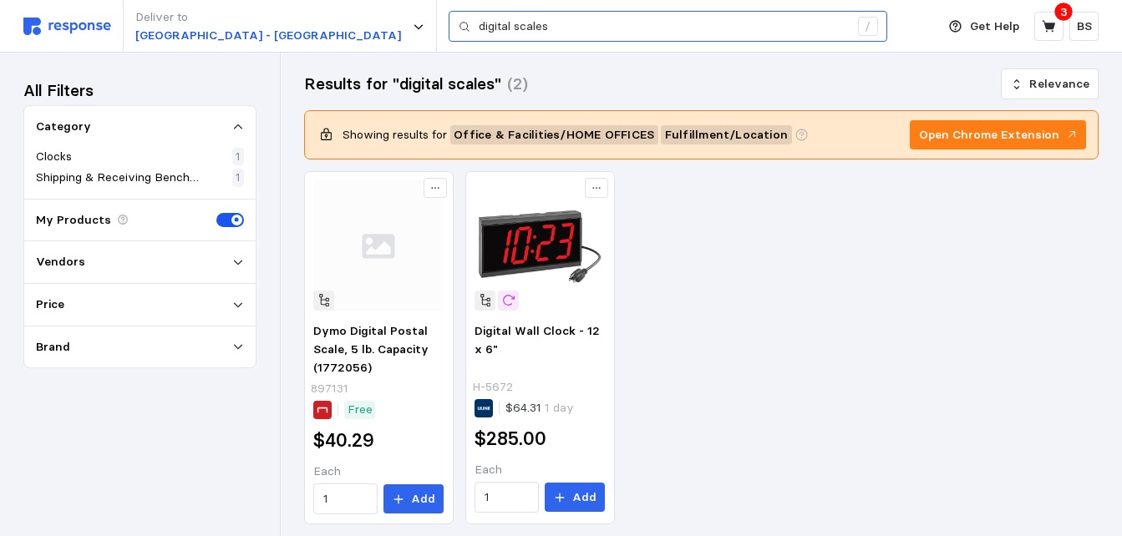
click at [858, 28] on div "/" at bounding box center [868, 27] width 20 height 20
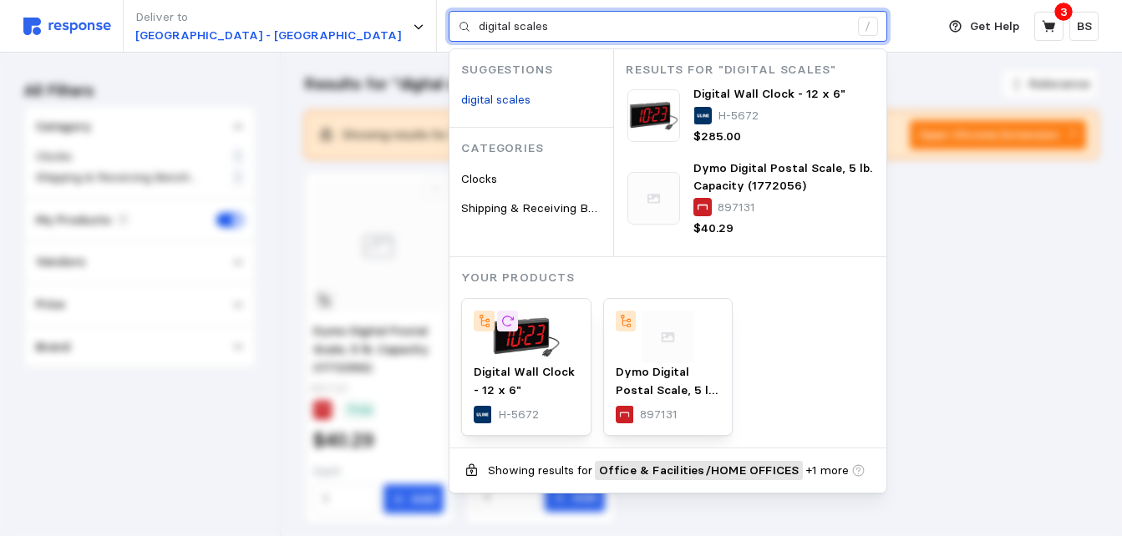
drag, startPoint x: 657, startPoint y: 27, endPoint x: 300, endPoint y: 53, distance: 357.6
click at [303, 49] on div "Deliver to Warehouse Road - Appleton digital scales / Suggestions digital scale…" at bounding box center [475, 26] width 904 height 53
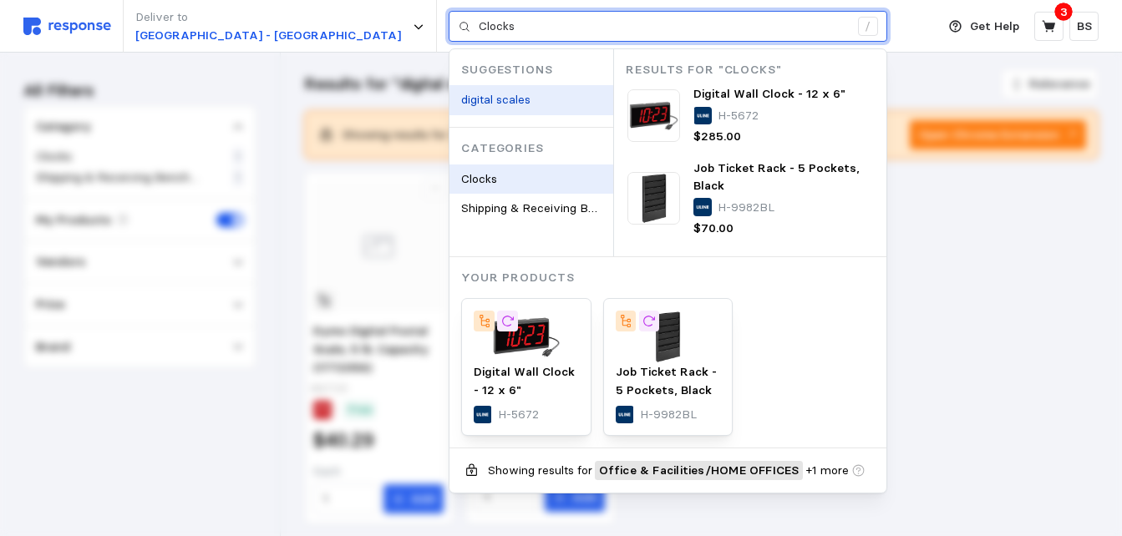
type input "digital scales"
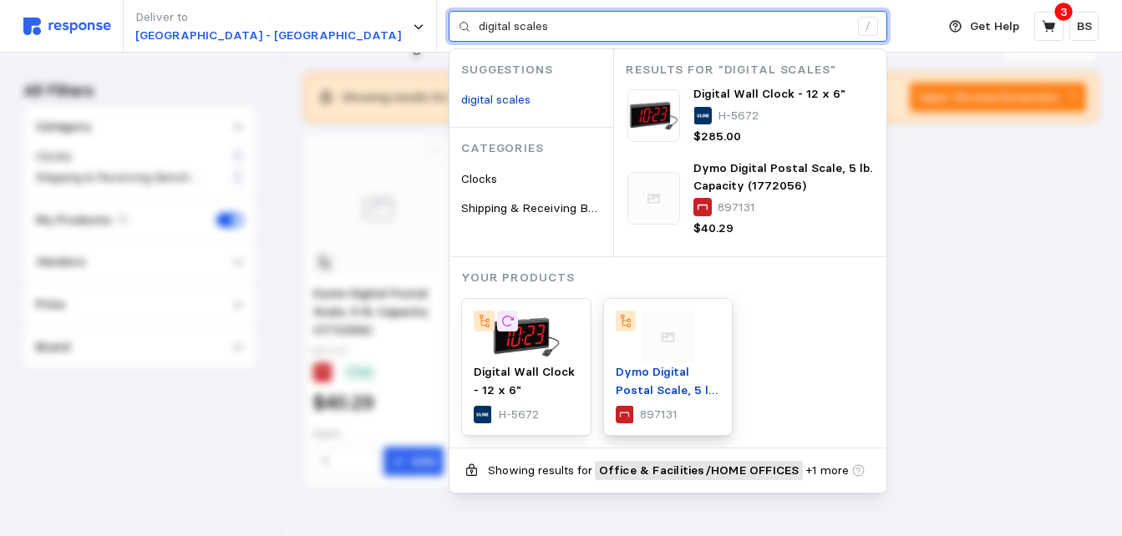
scroll to position [65, 0]
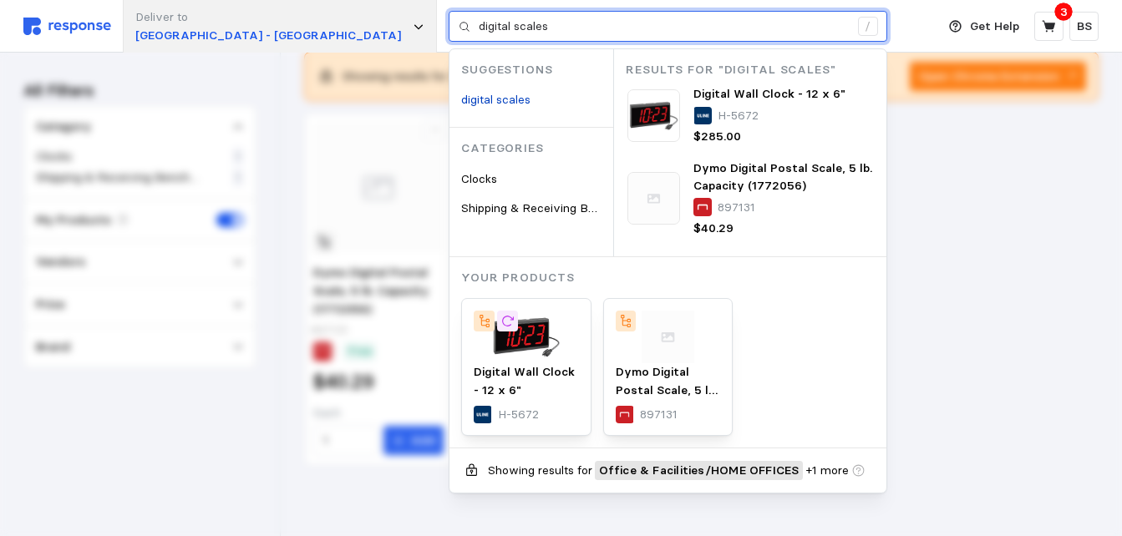
drag, startPoint x: 602, startPoint y: 28, endPoint x: 186, endPoint y: 44, distance: 416.3
click at [186, 44] on div "Deliver to Warehouse Road - Appleton digital scales / Suggestions digital scale…" at bounding box center [475, 26] width 904 height 53
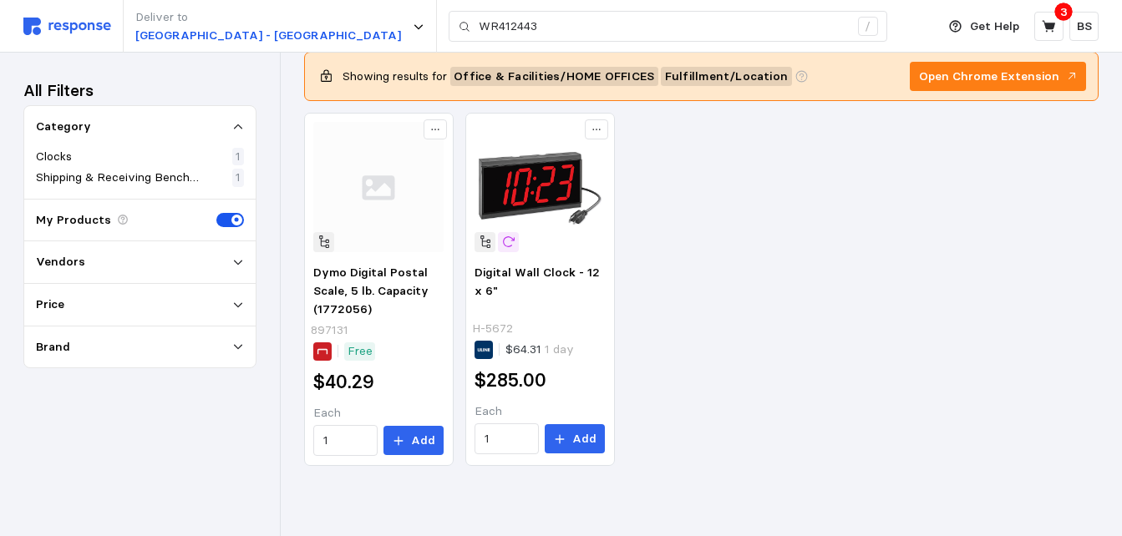
click at [60, 24] on img at bounding box center [67, 27] width 88 height 18
type input "digital scales"
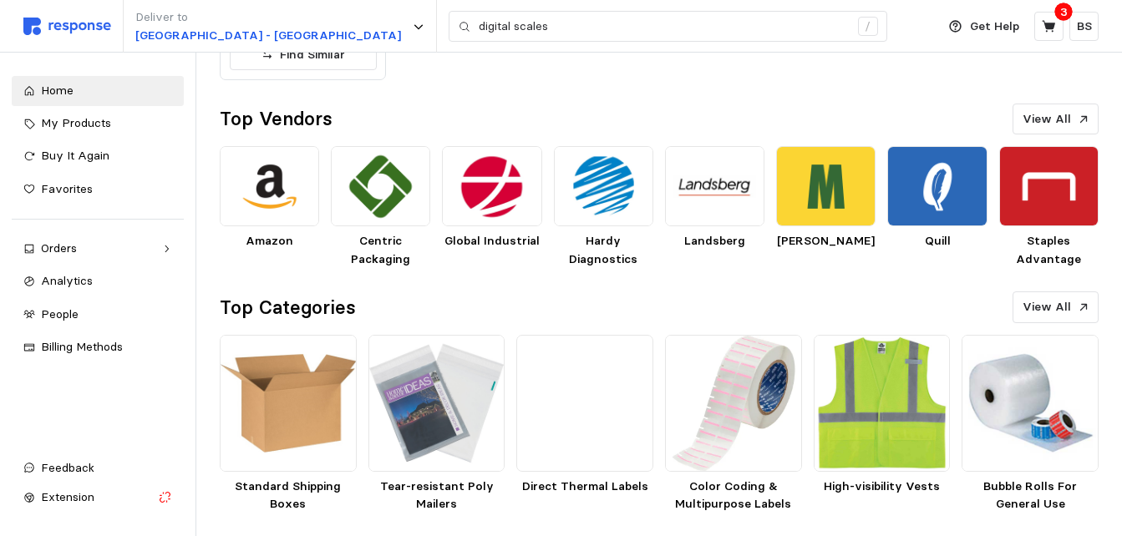
scroll to position [877, 0]
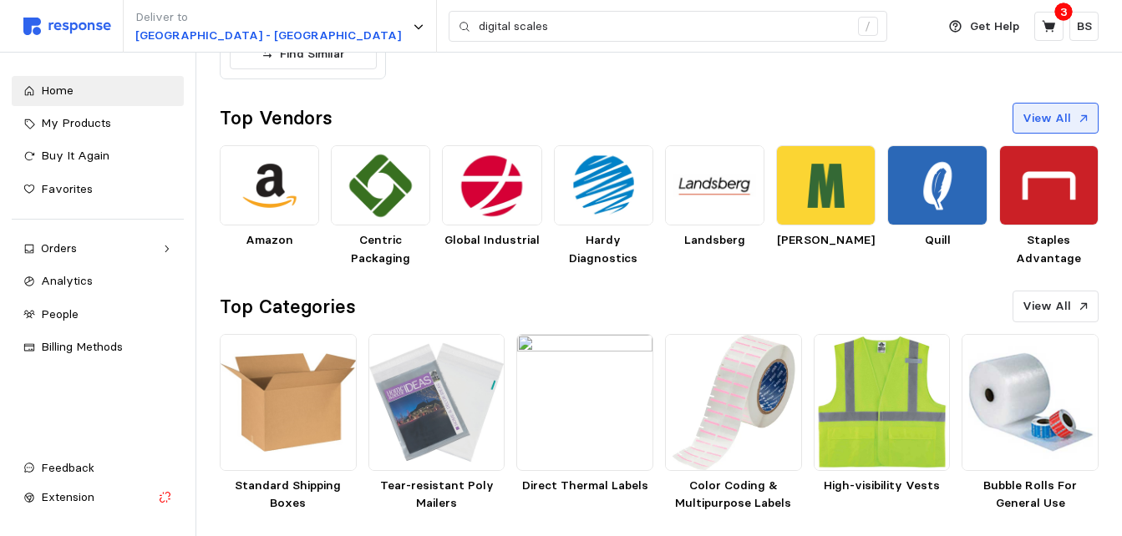
click at [1050, 122] on p "View All" at bounding box center [1046, 118] width 48 height 18
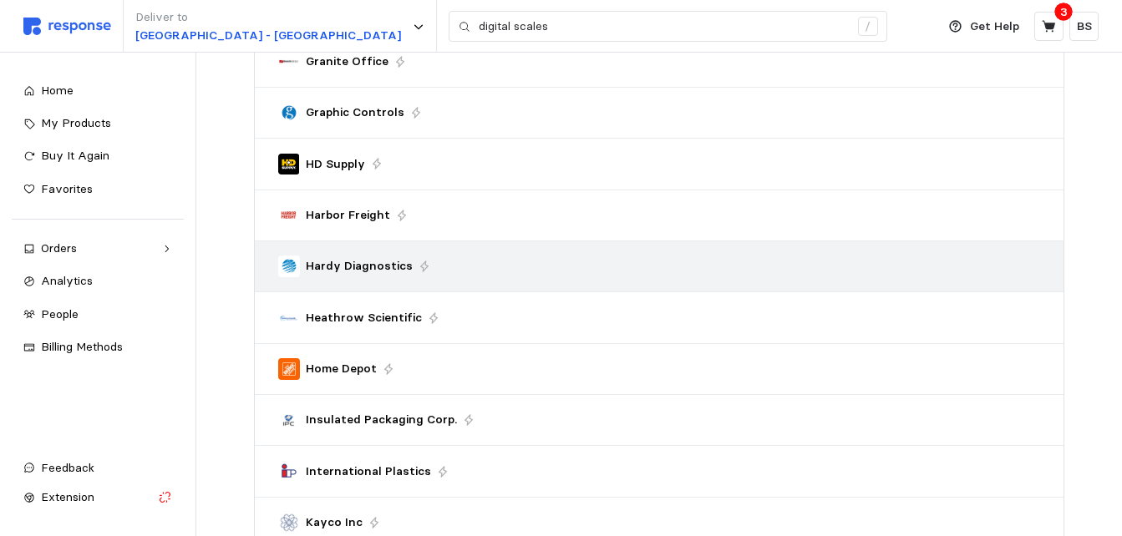
scroll to position [2432, 0]
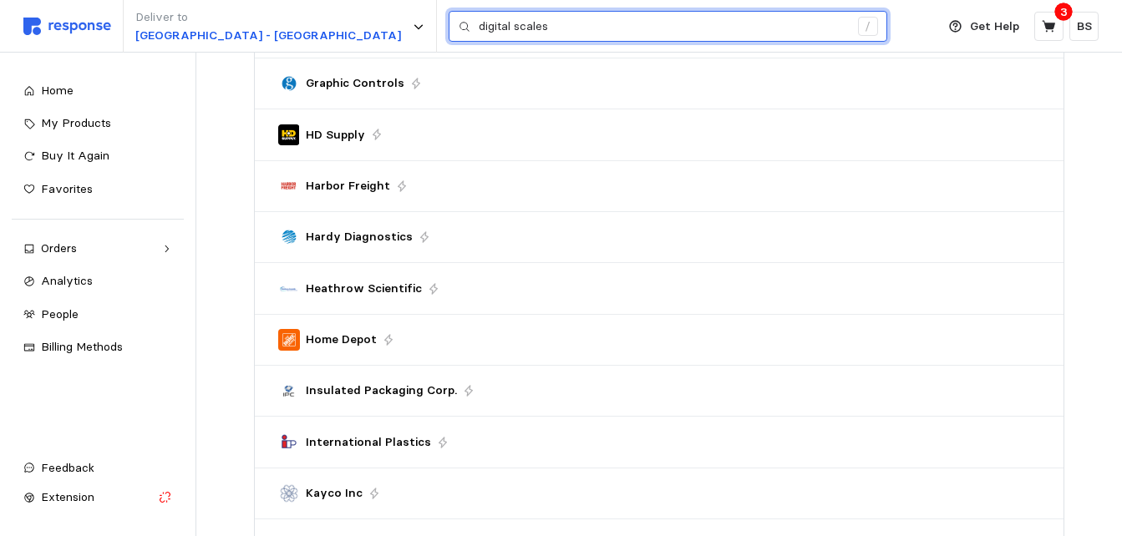
drag, startPoint x: 474, startPoint y: 28, endPoint x: 159, endPoint y: 53, distance: 316.8
click at [159, 53] on div "Deliver to Warehouse Road - Appleton digital scales / Get Help 3 BS digital sca…" at bounding box center [561, 388] width 1122 height 5641
click at [538, 38] on input "Scale" at bounding box center [664, 27] width 370 height 30
type input "S"
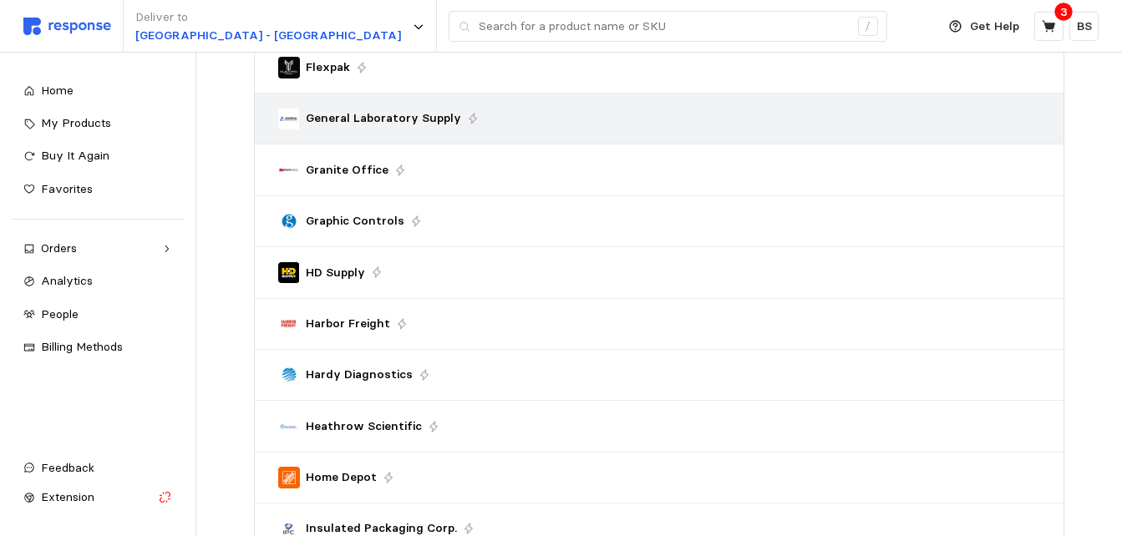
scroll to position [2265, 0]
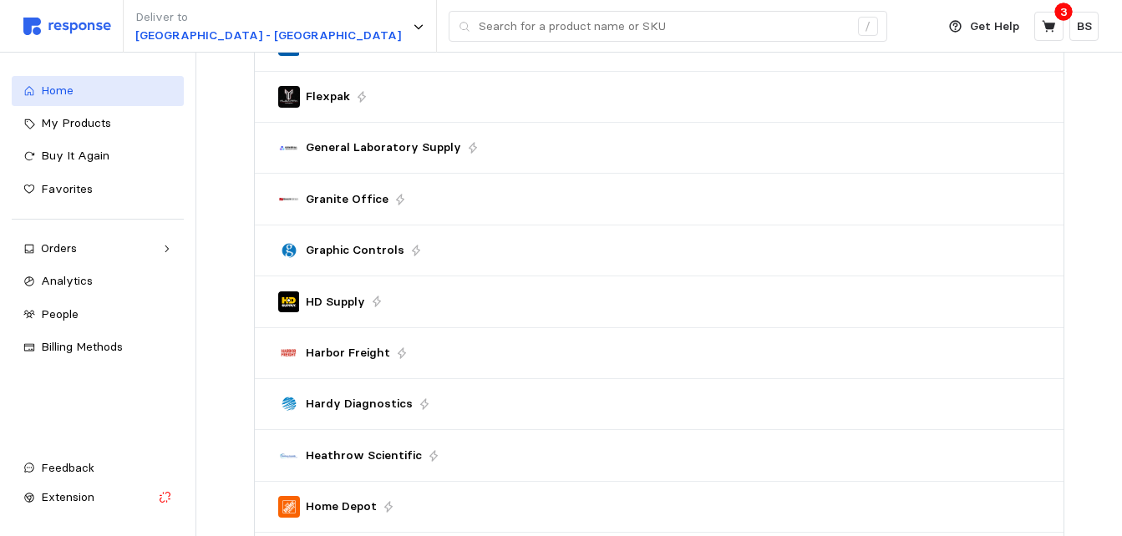
click at [41, 88] on span "Home" at bounding box center [57, 90] width 33 height 15
type input "digital scales"
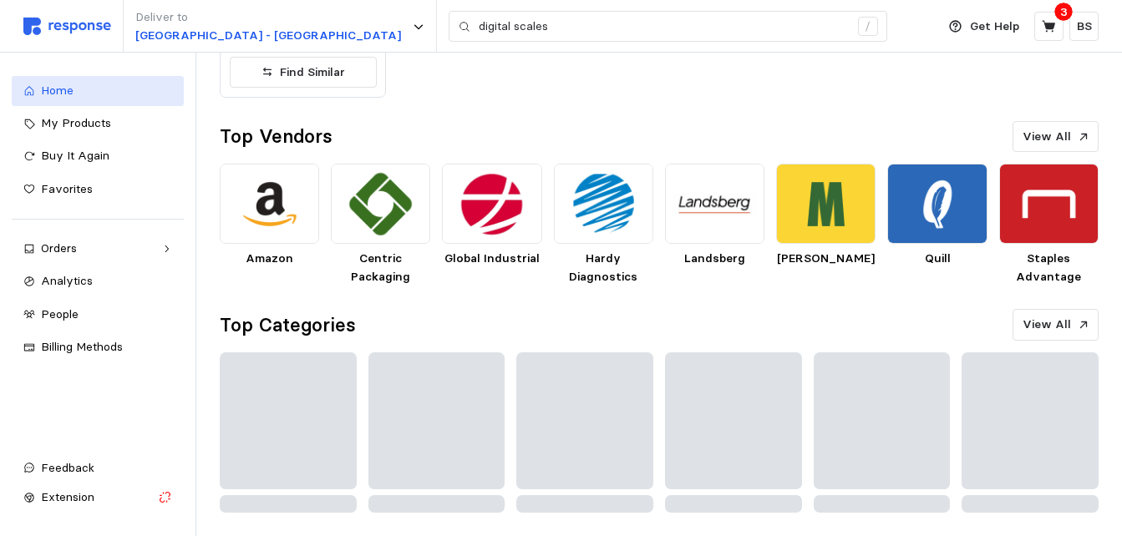
scroll to position [877, 0]
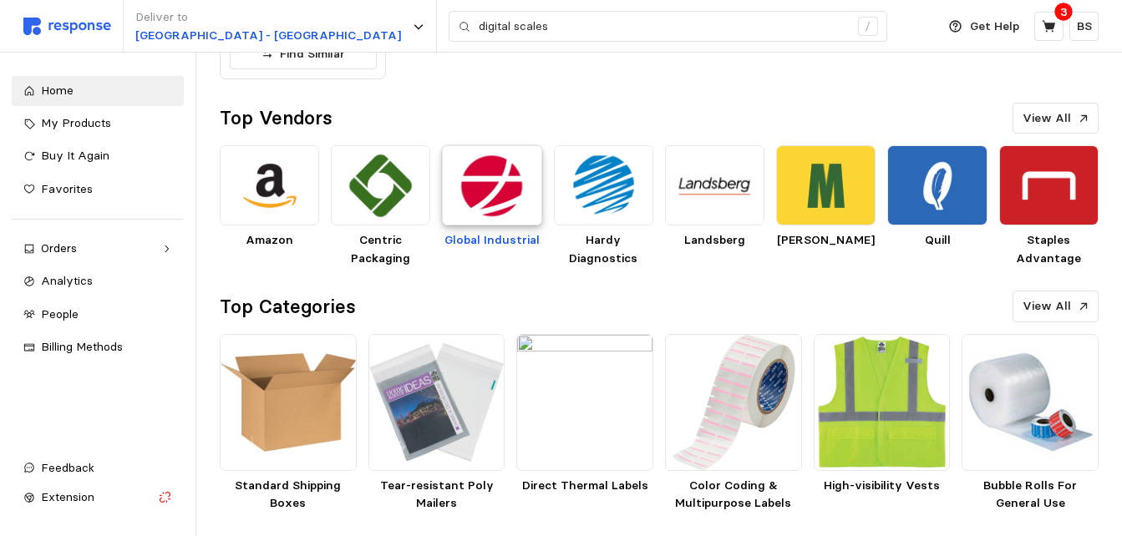
click at [506, 194] on img at bounding box center [491, 184] width 99 height 79
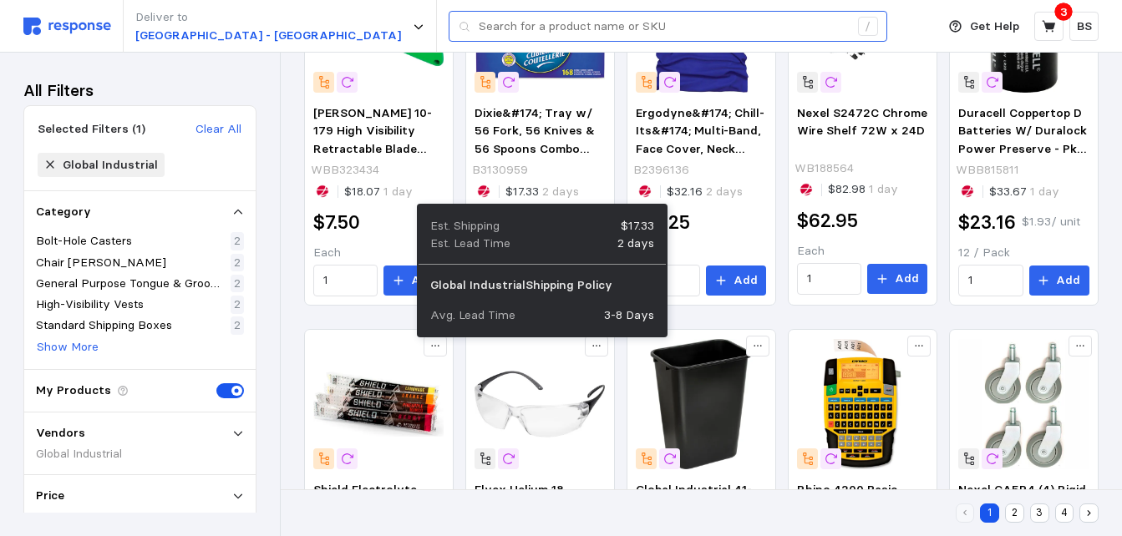
scroll to position [710, 0]
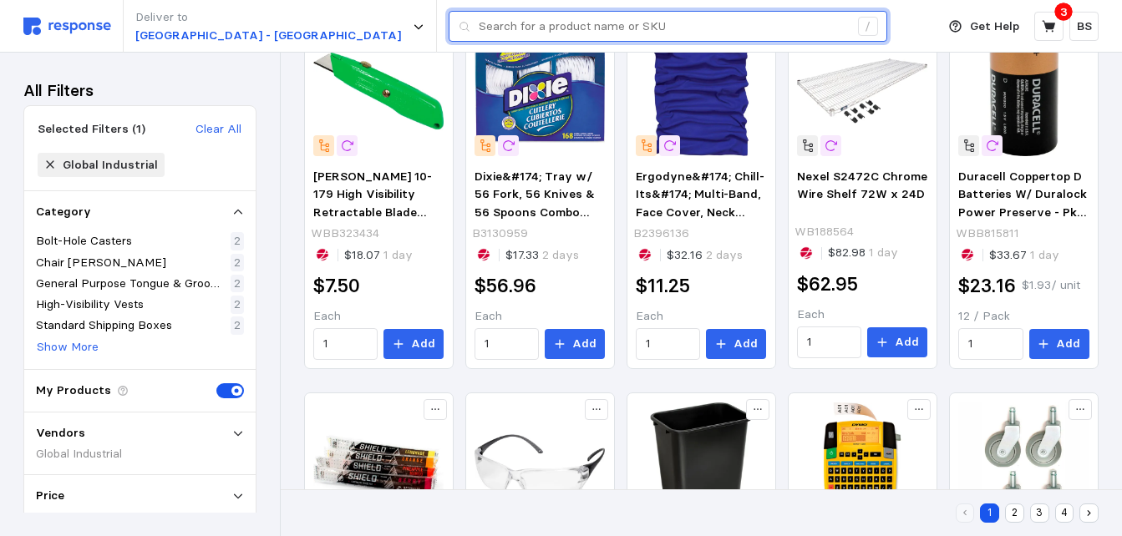
click at [479, 27] on input "text" at bounding box center [664, 27] width 370 height 30
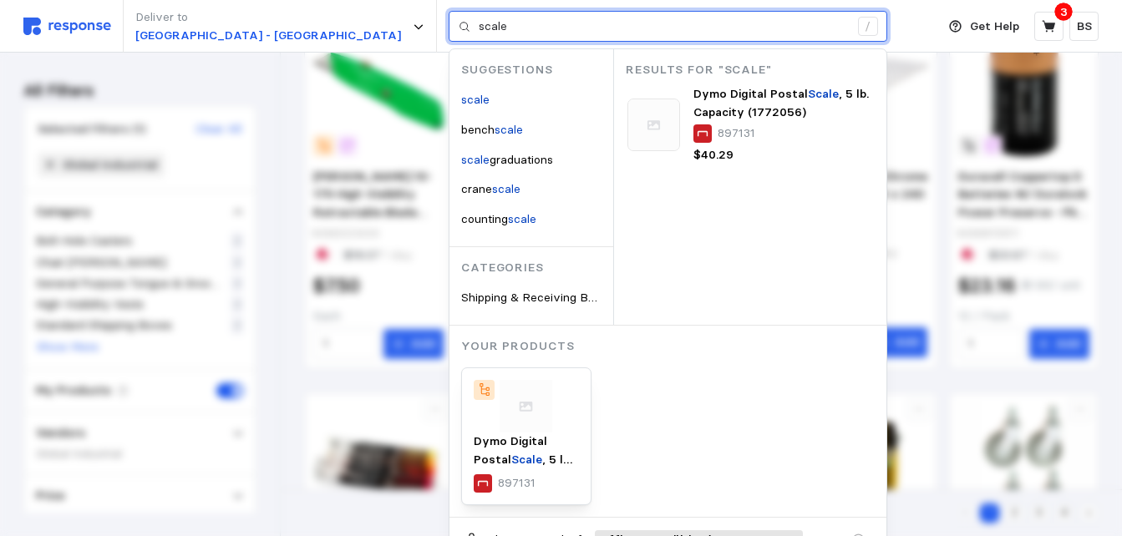
type input "scale"
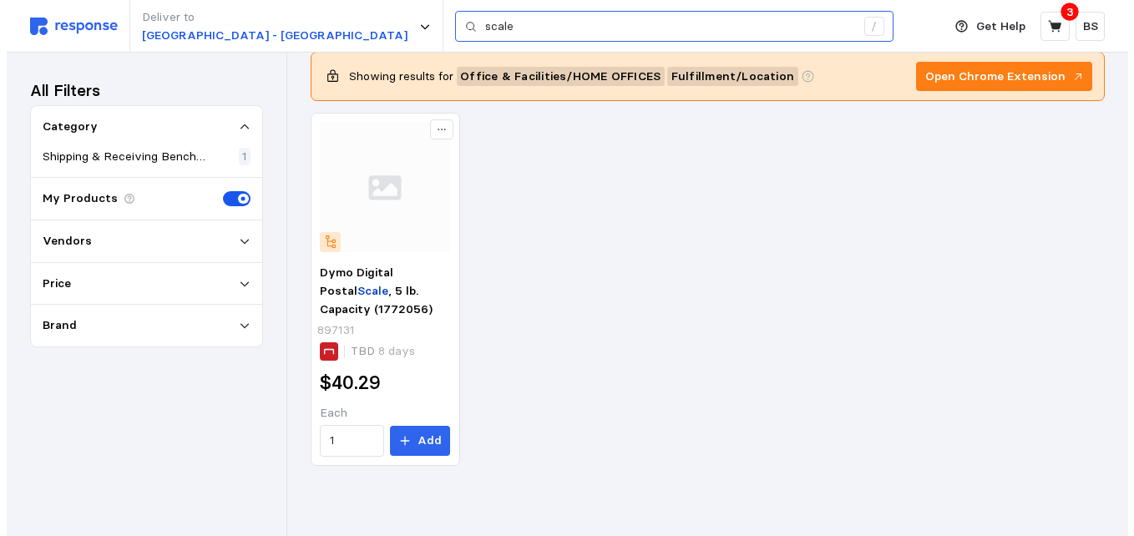
scroll to position [65, 0]
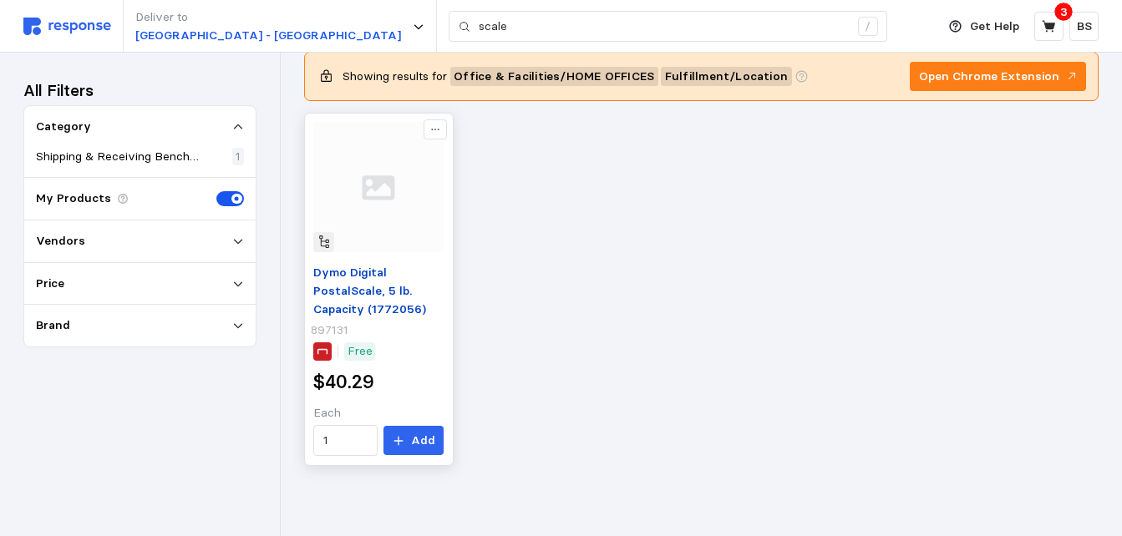
click at [379, 285] on span ", 5 lb. Capacity (1772056)" at bounding box center [369, 299] width 113 height 33
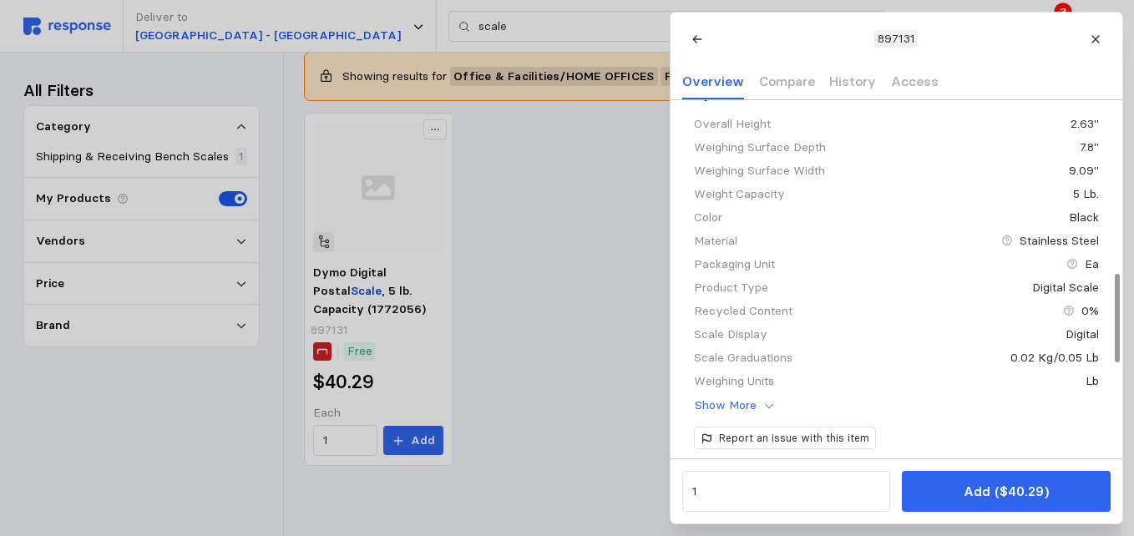
scroll to position [668, 0]
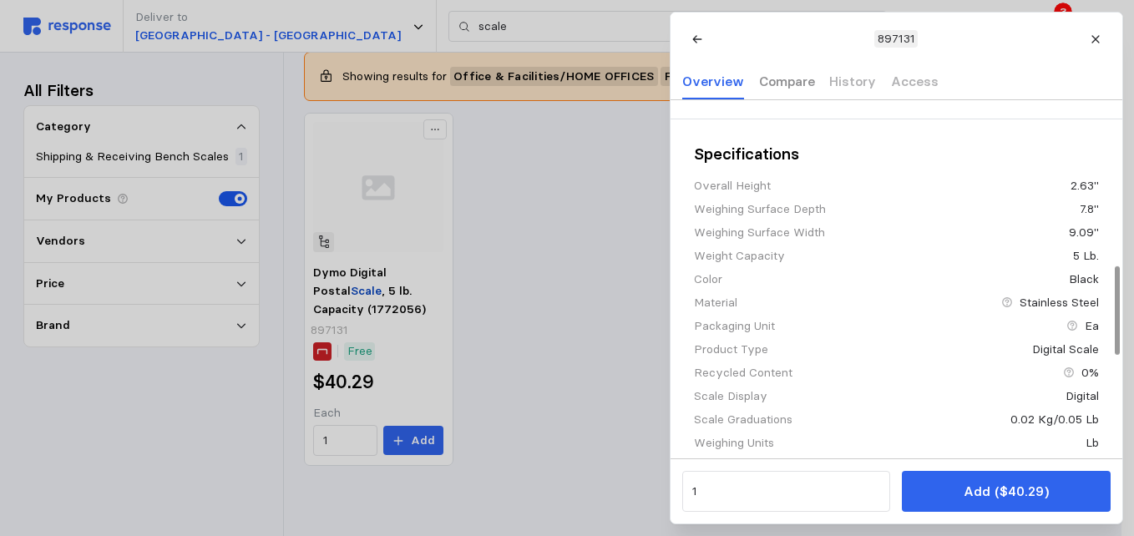
click at [794, 86] on p "Compare" at bounding box center [787, 81] width 56 height 21
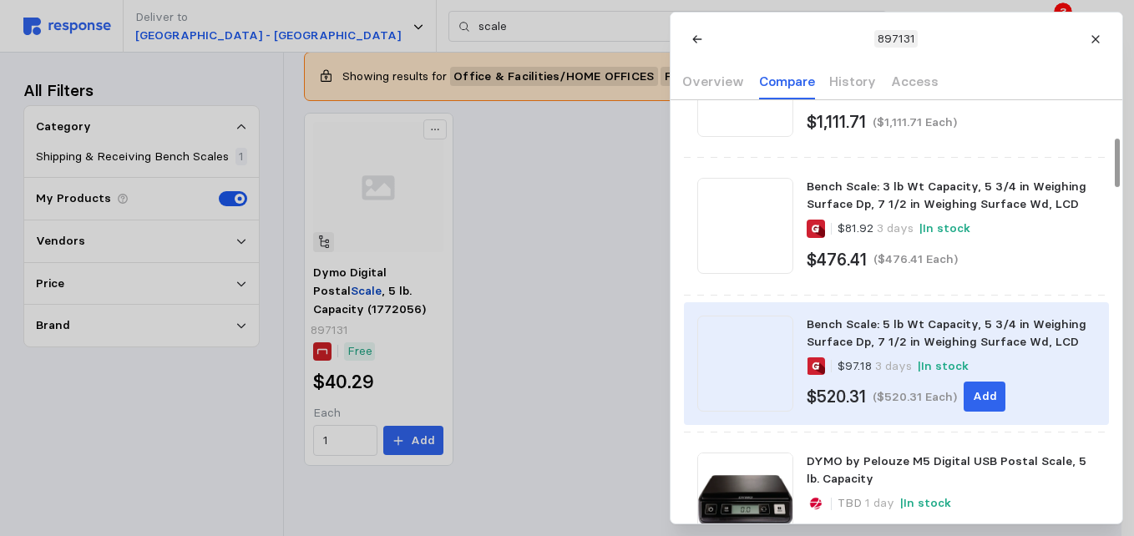
scroll to position [0, 0]
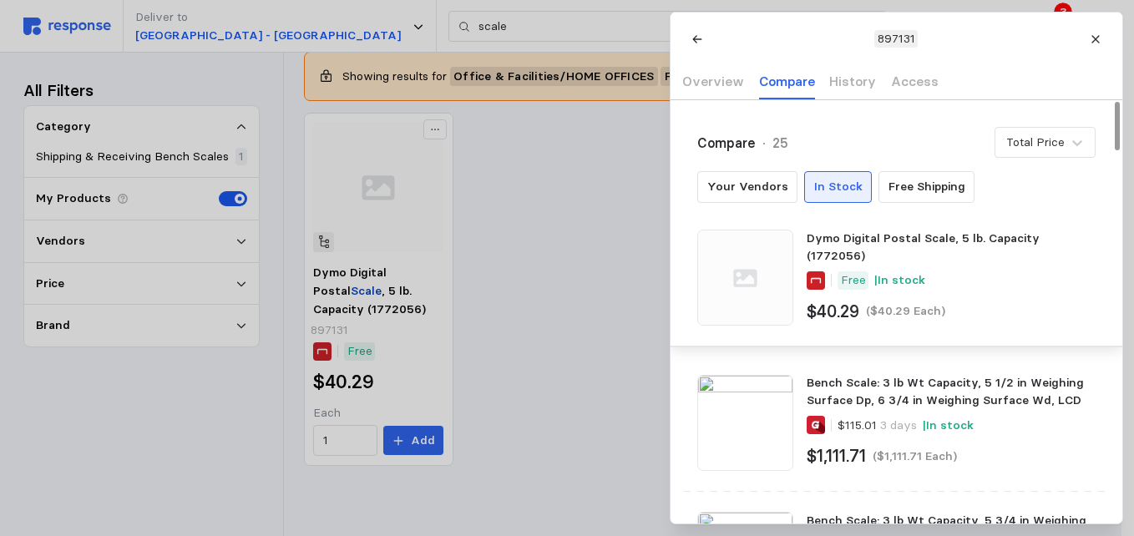
click at [828, 182] on p "In Stock" at bounding box center [838, 187] width 48 height 18
drag, startPoint x: 837, startPoint y: 183, endPoint x: 807, endPoint y: 195, distance: 32.3
click at [837, 183] on p "In Stock" at bounding box center [838, 187] width 48 height 18
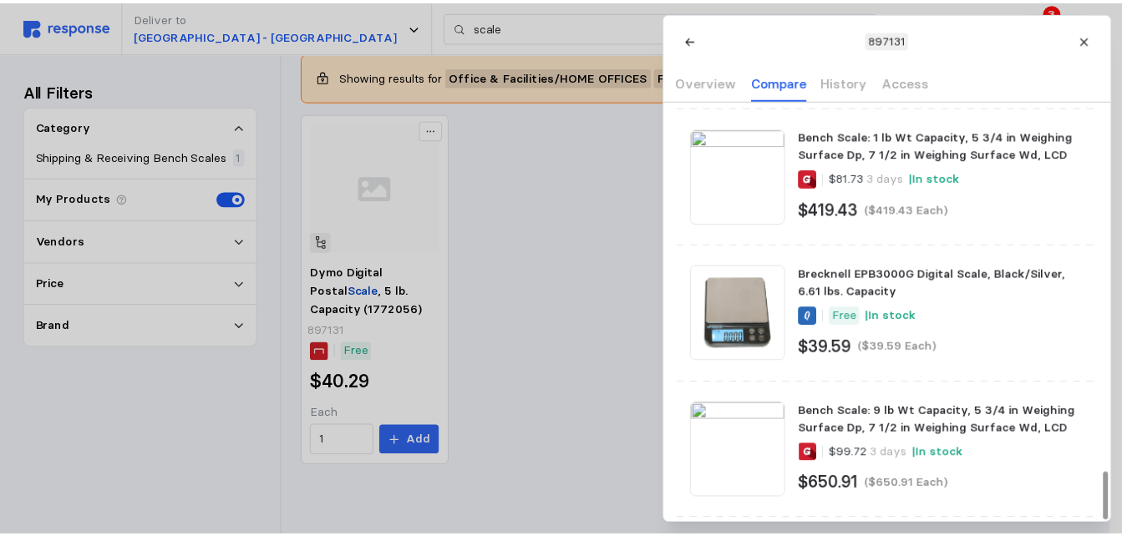
scroll to position [3260, 0]
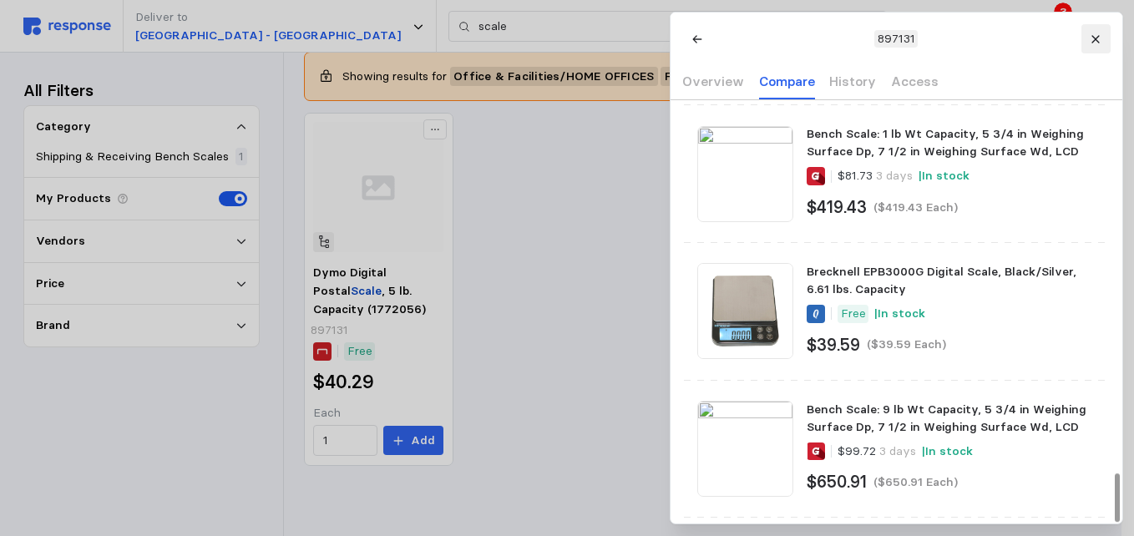
click at [1104, 41] on button at bounding box center [1095, 38] width 29 height 29
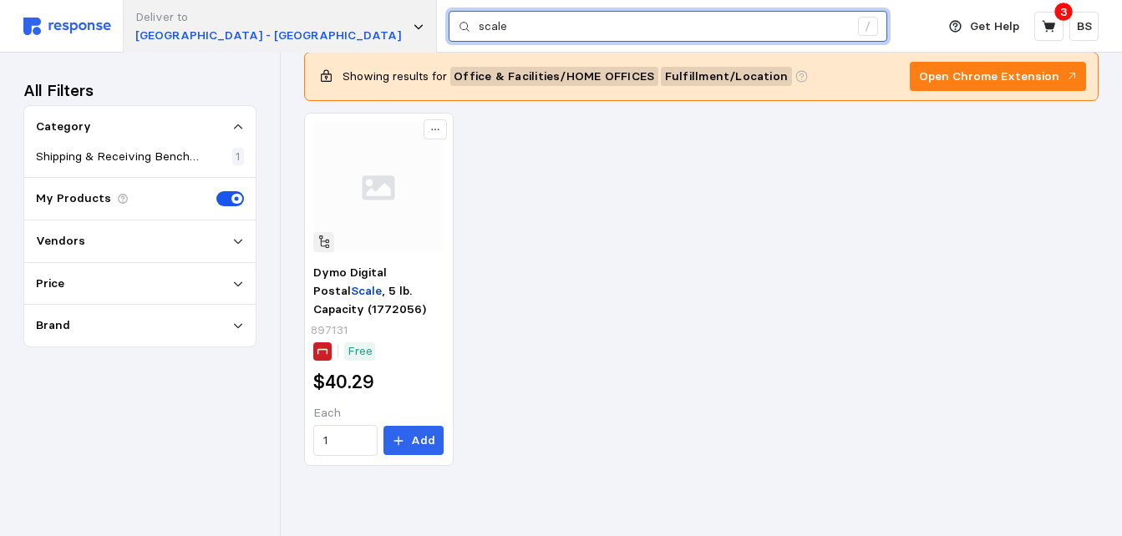
drag, startPoint x: 636, startPoint y: 34, endPoint x: 277, endPoint y: 25, distance: 359.3
click at [277, 25] on div "Deliver to [GEOGRAPHIC_DATA] - Appleton scale /" at bounding box center [475, 26] width 904 height 53
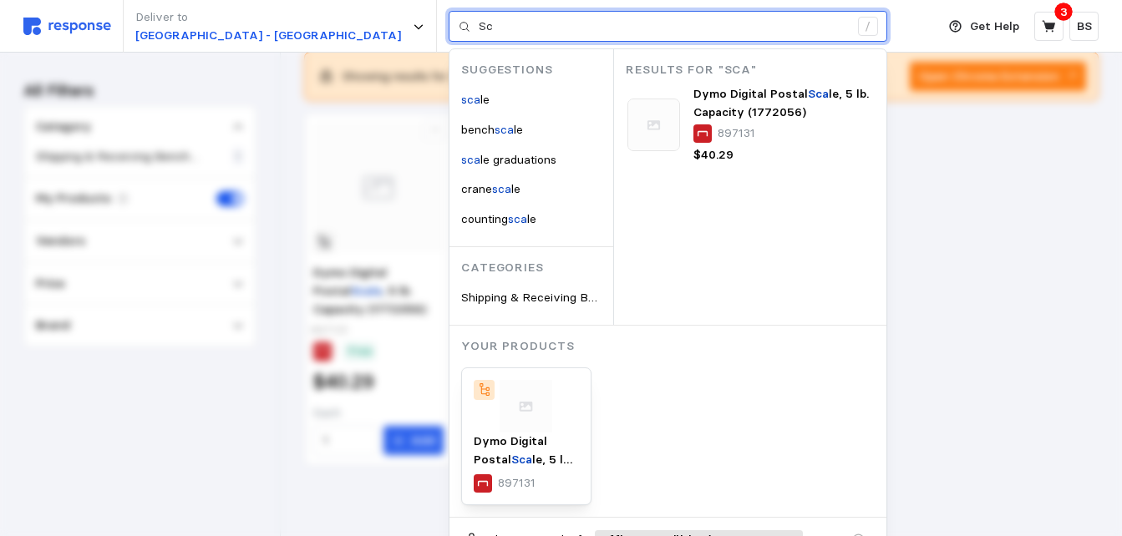
type input "S"
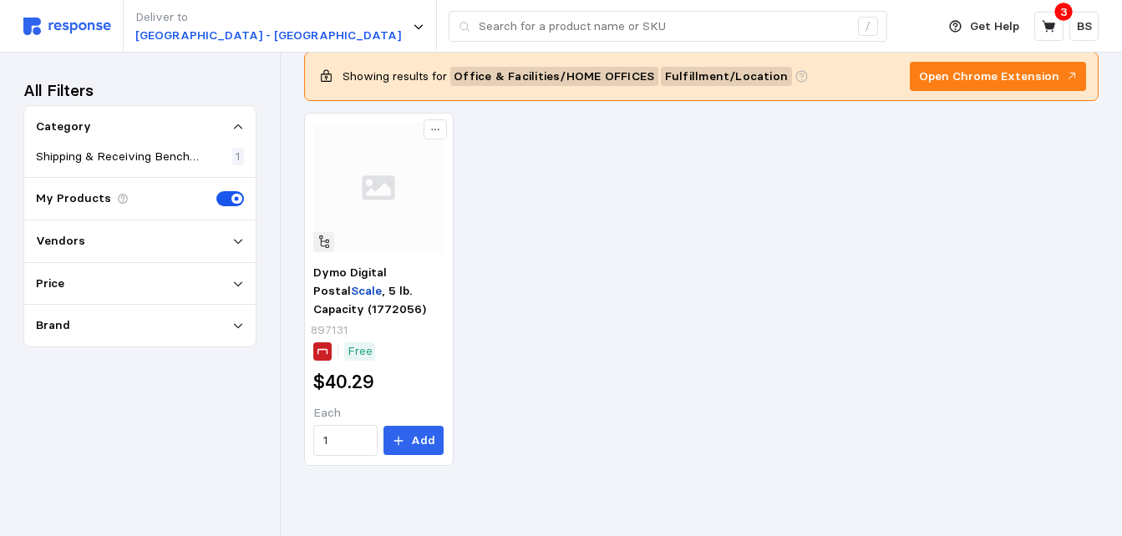
click at [378, 77] on p "Showing results for" at bounding box center [394, 77] width 104 height 18
click at [525, 82] on span "Office & Facilities / HOME OFFICES" at bounding box center [554, 77] width 200 height 18
click at [1064, 80] on button "Open Chrome Extension" at bounding box center [998, 77] width 176 height 30
click at [993, 78] on p "Open Chrome Extension" at bounding box center [989, 77] width 140 height 18
click at [784, 446] on div "Dymo Digital Postal Scale , 5 lb. Capacity (1772056) 897131 Free $40.29 Each 1 …" at bounding box center [701, 289] width 794 height 353
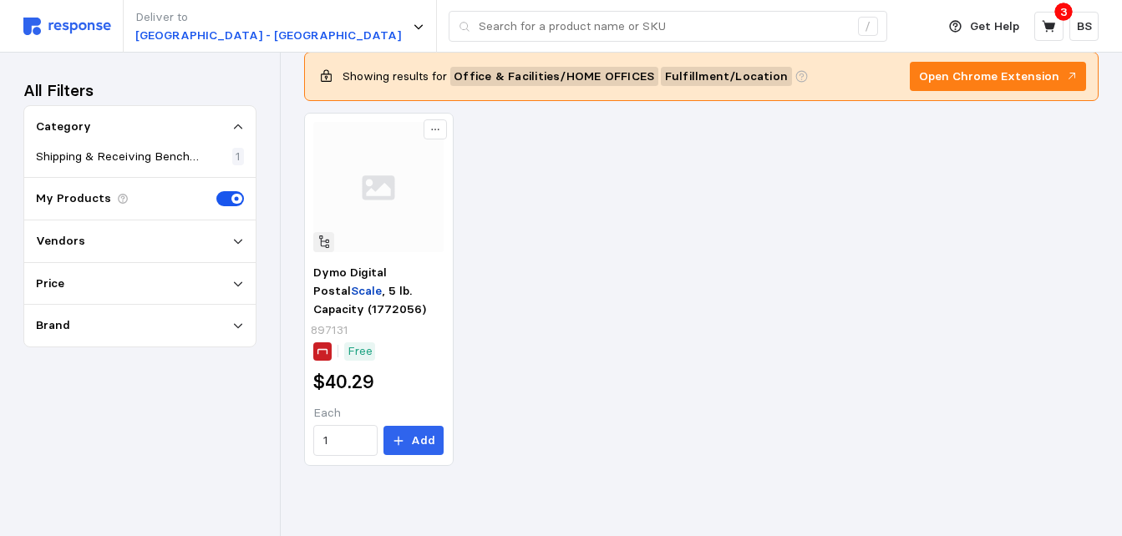
type input "scale"
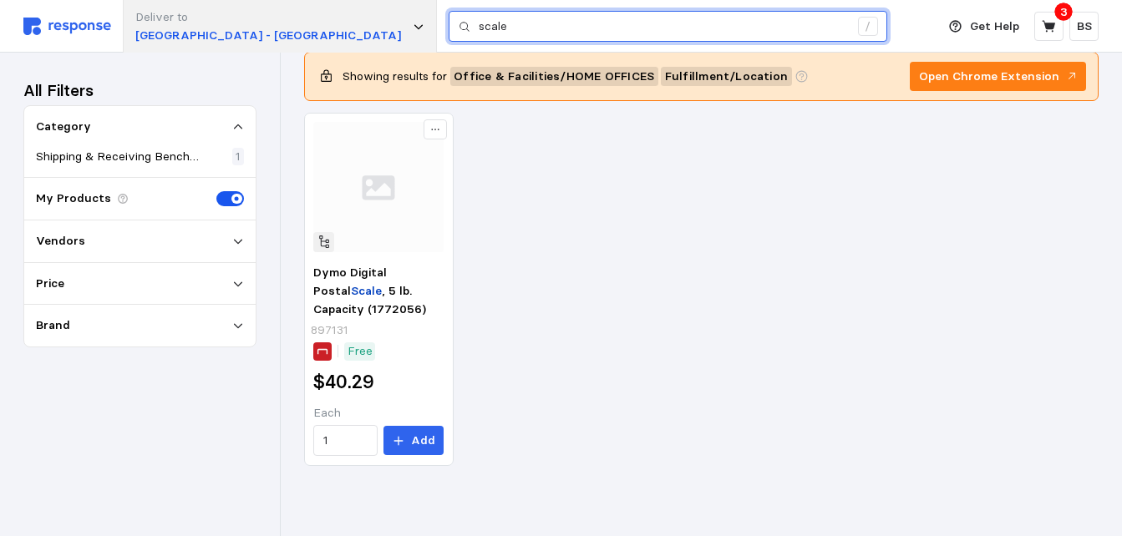
drag, startPoint x: 456, startPoint y: 33, endPoint x: 196, endPoint y: 21, distance: 260.1
click at [199, 21] on div "Deliver to [GEOGRAPHIC_DATA] - Appleton scale /" at bounding box center [475, 26] width 904 height 53
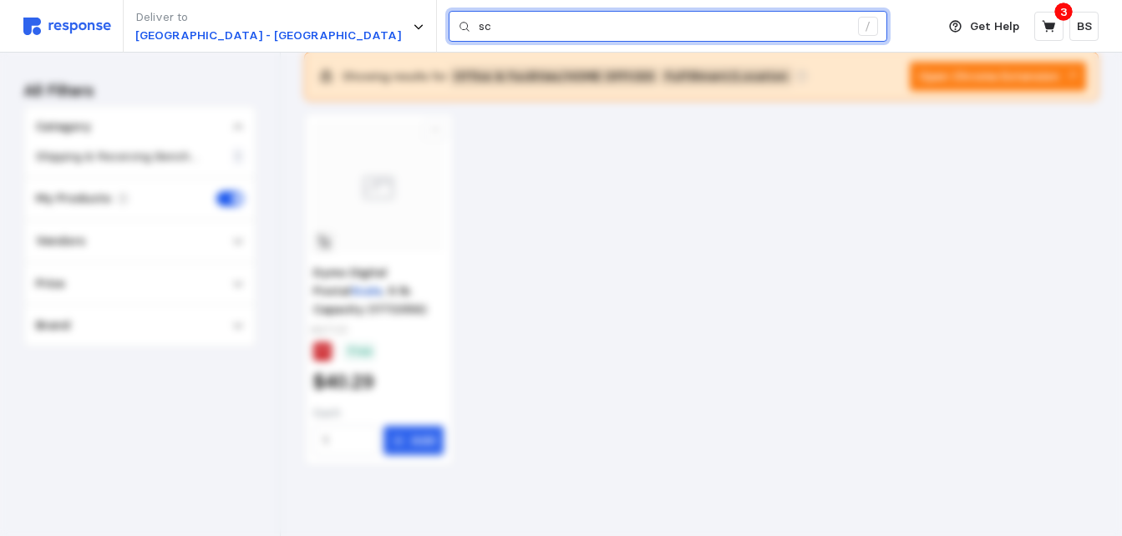
type input "s"
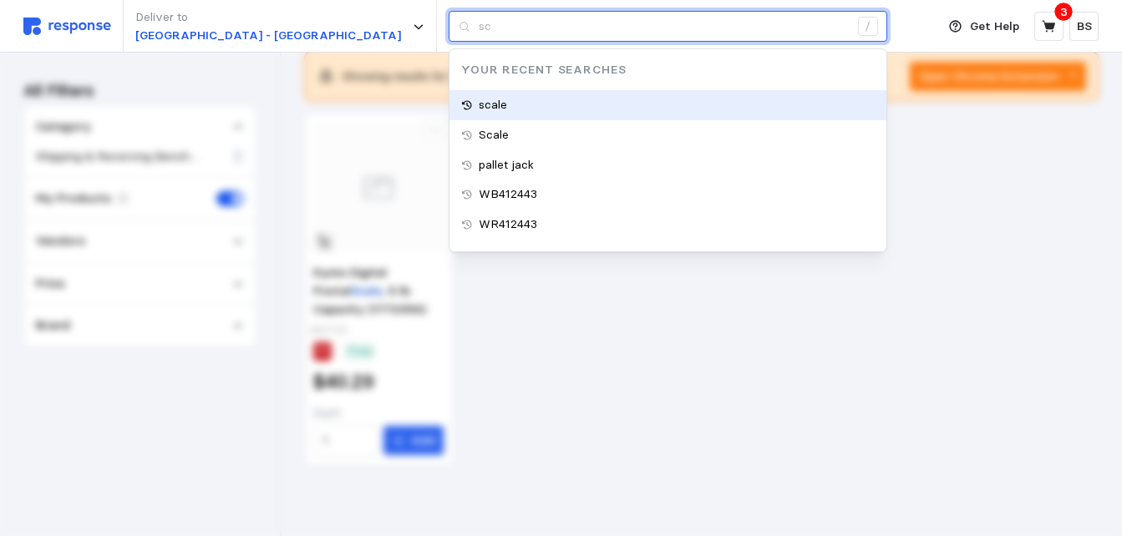
type input "s"
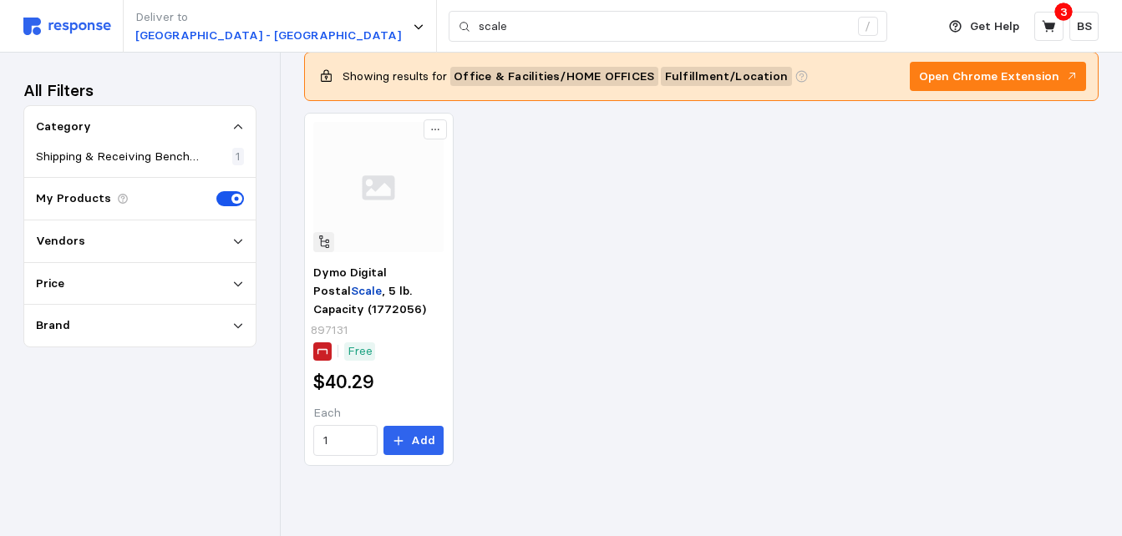
click at [763, 304] on div "Dymo Digital Postal Scale , 5 lb. Capacity (1772056) 897131 Free $40.29 Each 1 …" at bounding box center [701, 289] width 794 height 353
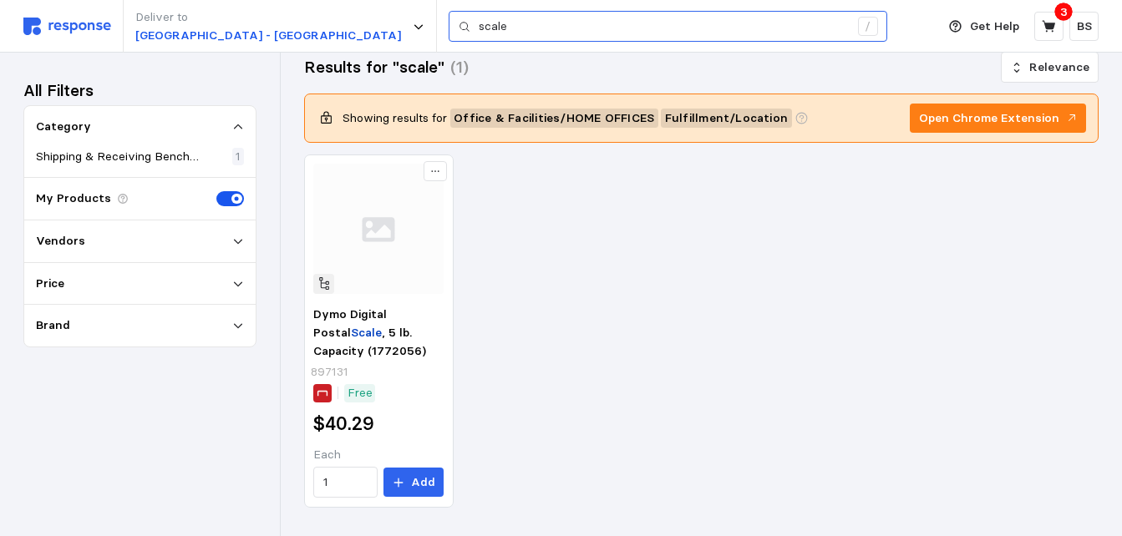
scroll to position [0, 0]
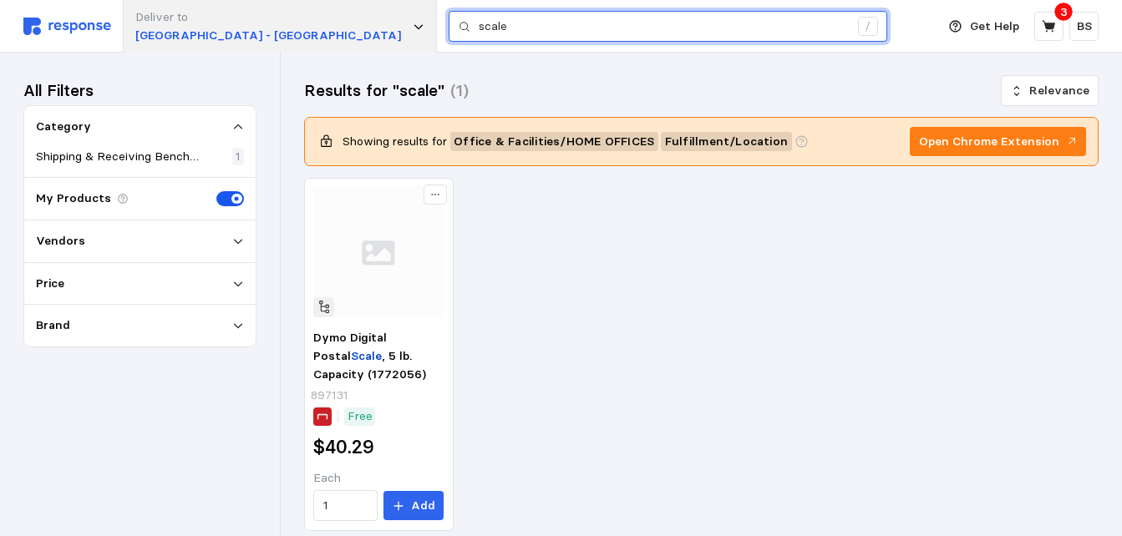
drag, startPoint x: 466, startPoint y: 35, endPoint x: 187, endPoint y: 33, distance: 279.0
click at [187, 33] on div "Deliver to [GEOGRAPHIC_DATA] - Appleton scale /" at bounding box center [475, 26] width 904 height 53
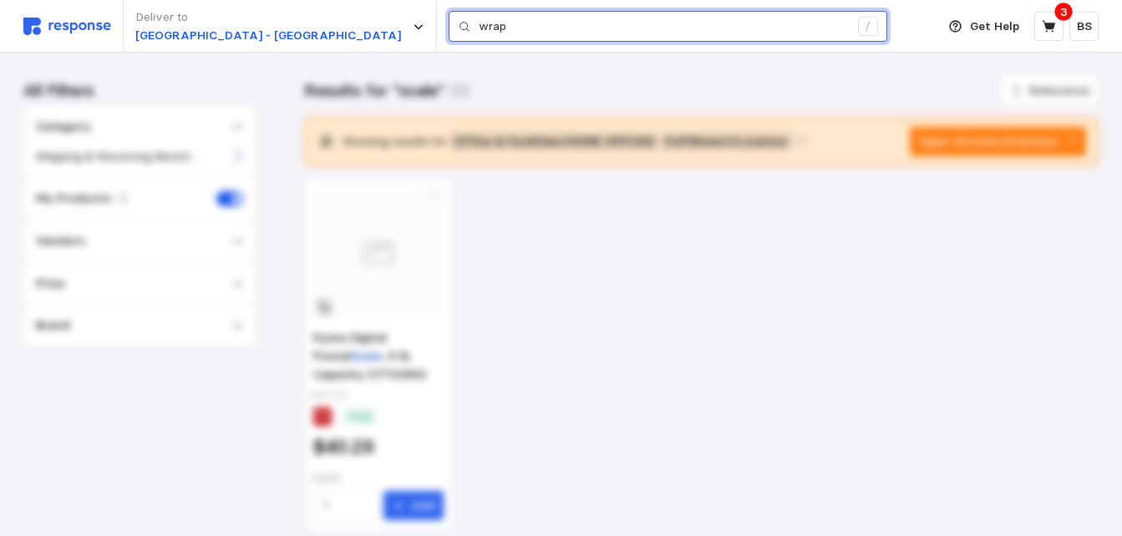
type input "wrap"
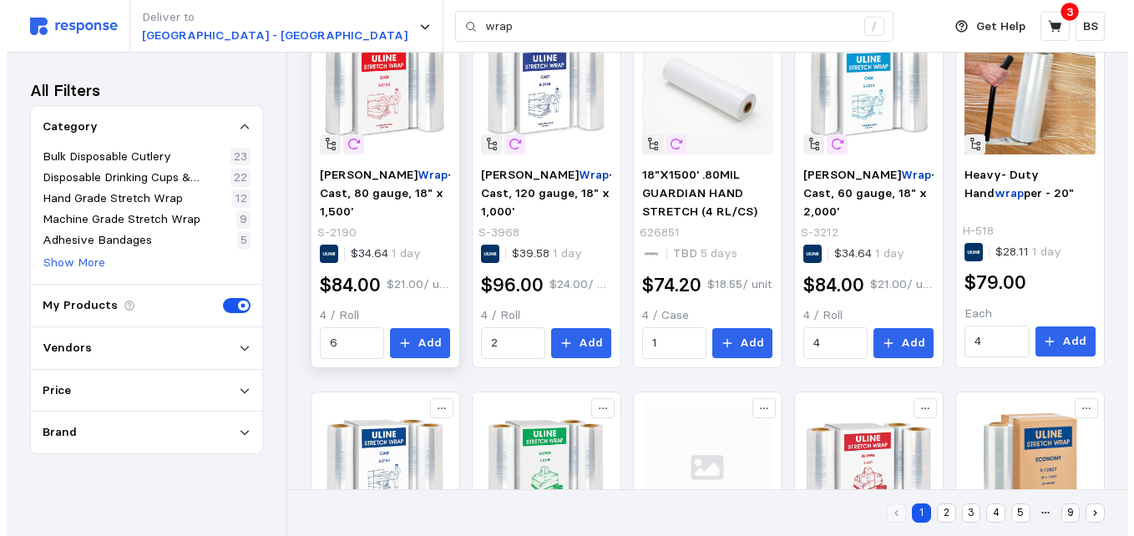
scroll to position [251, 0]
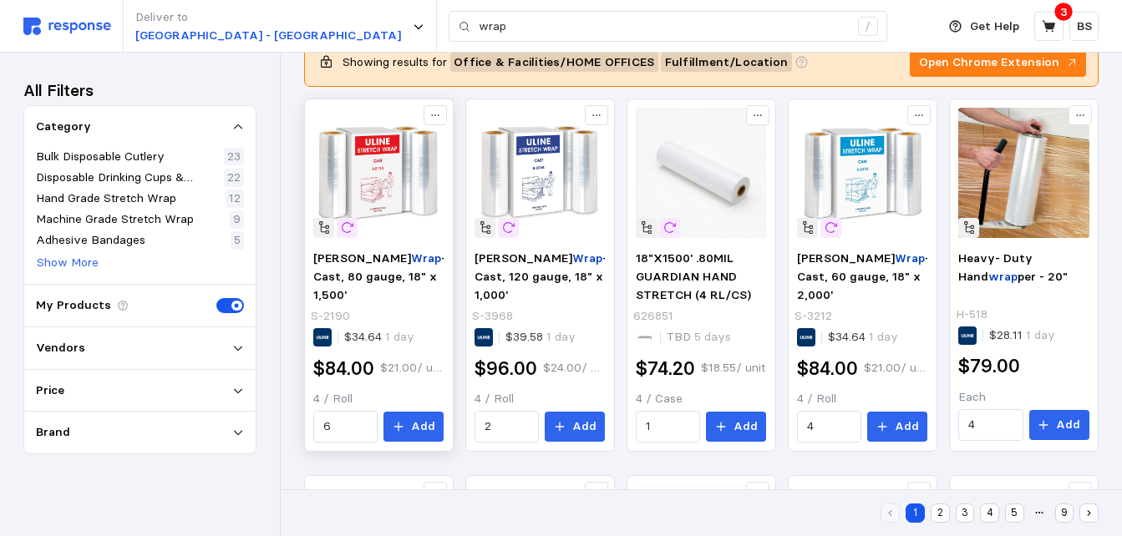
click at [385, 181] on img at bounding box center [378, 173] width 130 height 130
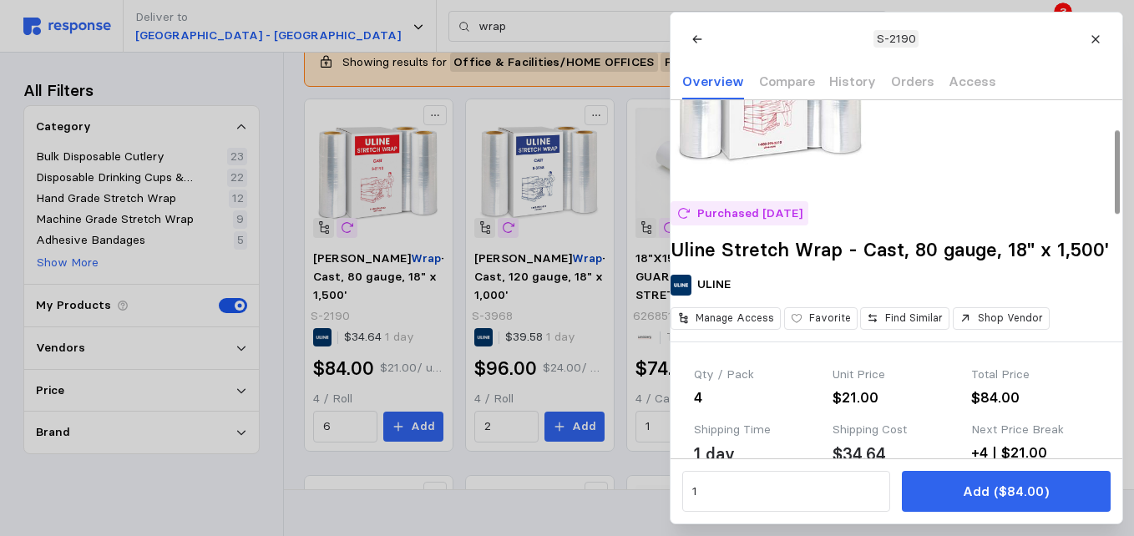
scroll to position [84, 0]
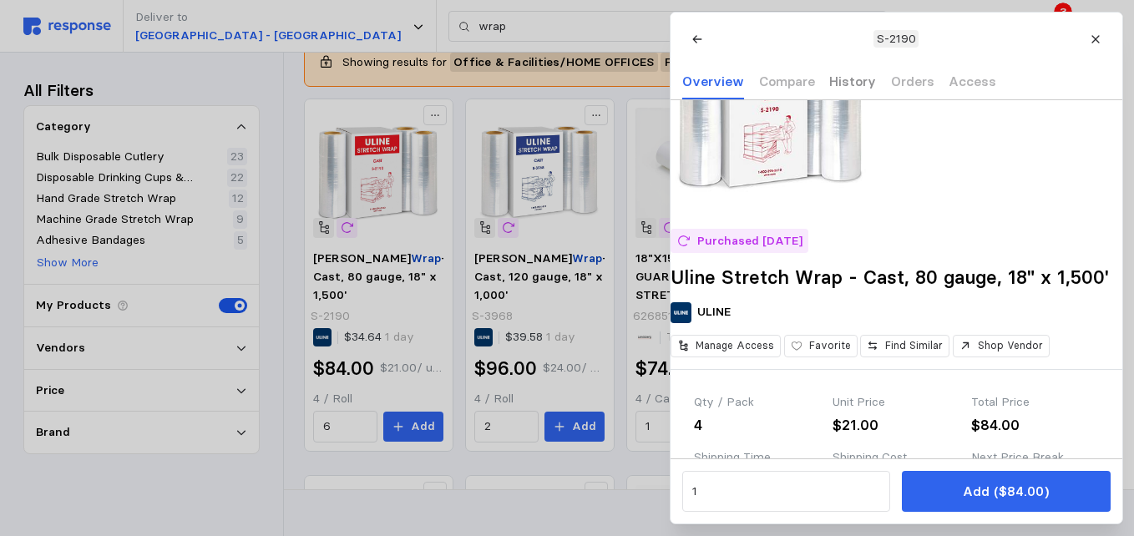
click at [859, 85] on p "History" at bounding box center [853, 81] width 47 height 21
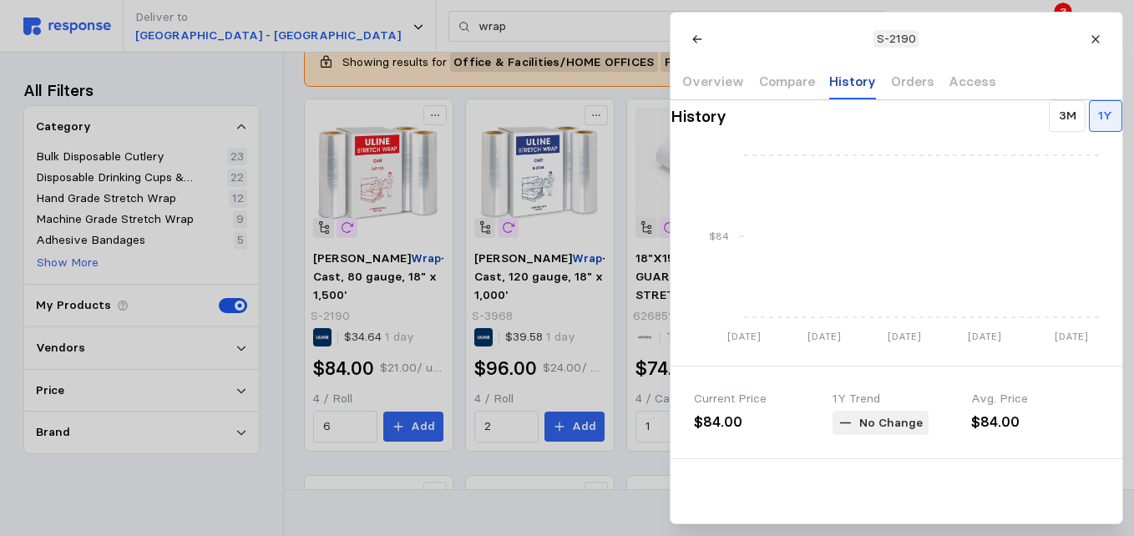
scroll to position [0, 0]
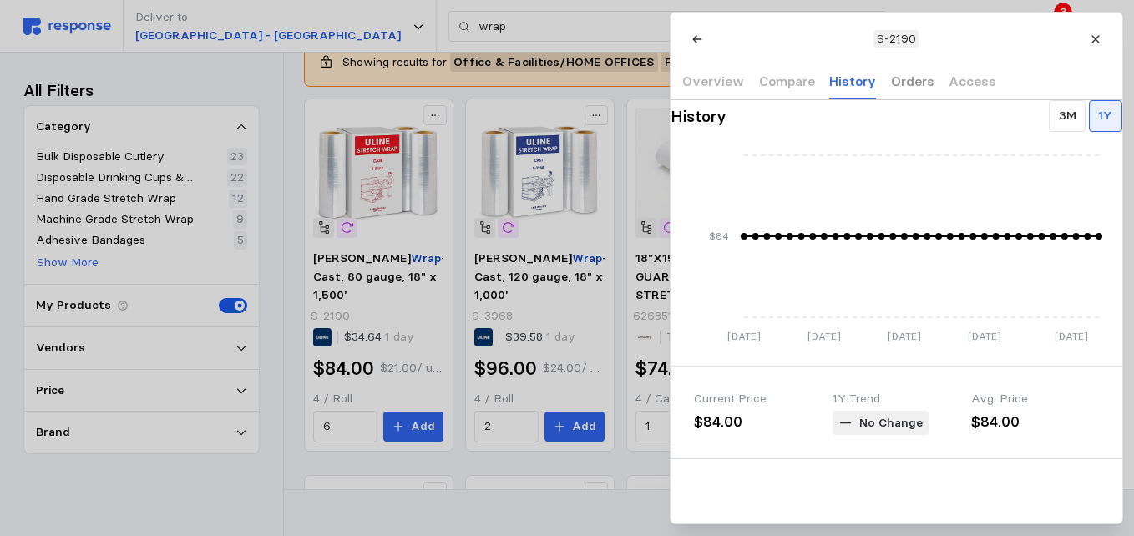
click at [901, 77] on p "Orders" at bounding box center [911, 81] width 43 height 21
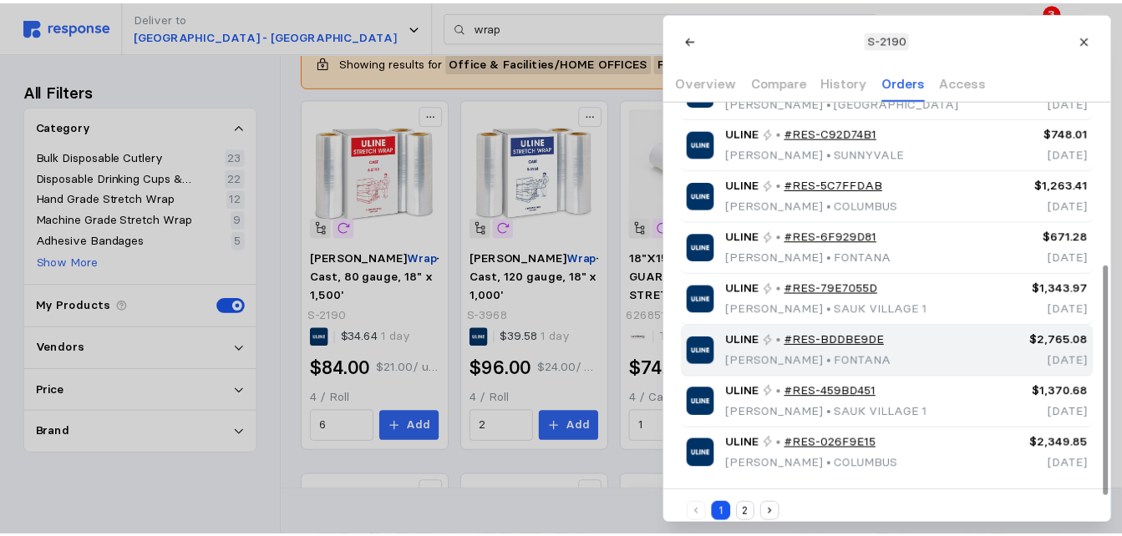
scroll to position [334, 0]
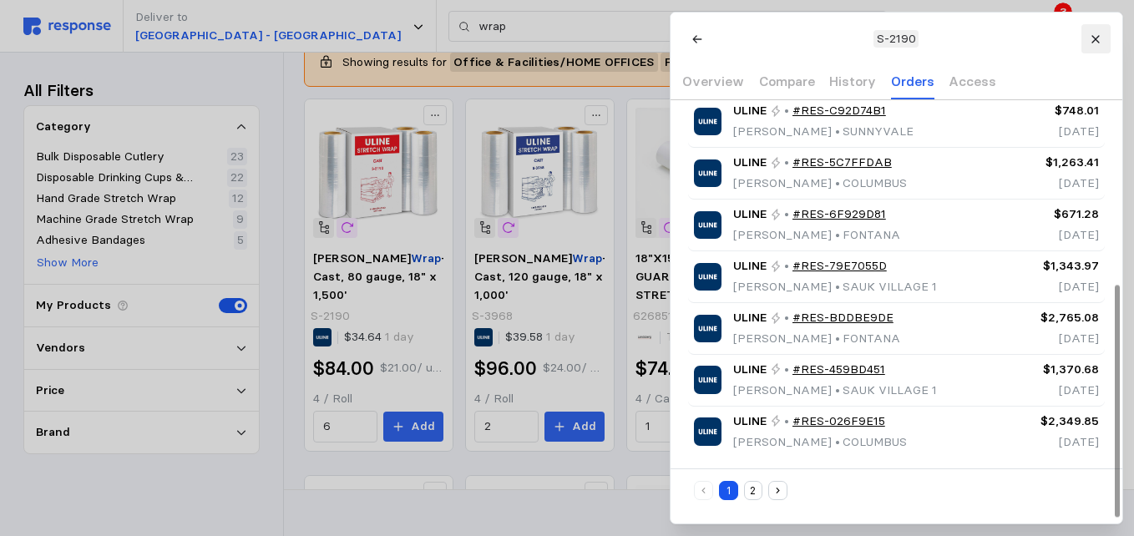
click at [1095, 36] on icon at bounding box center [1096, 39] width 12 height 12
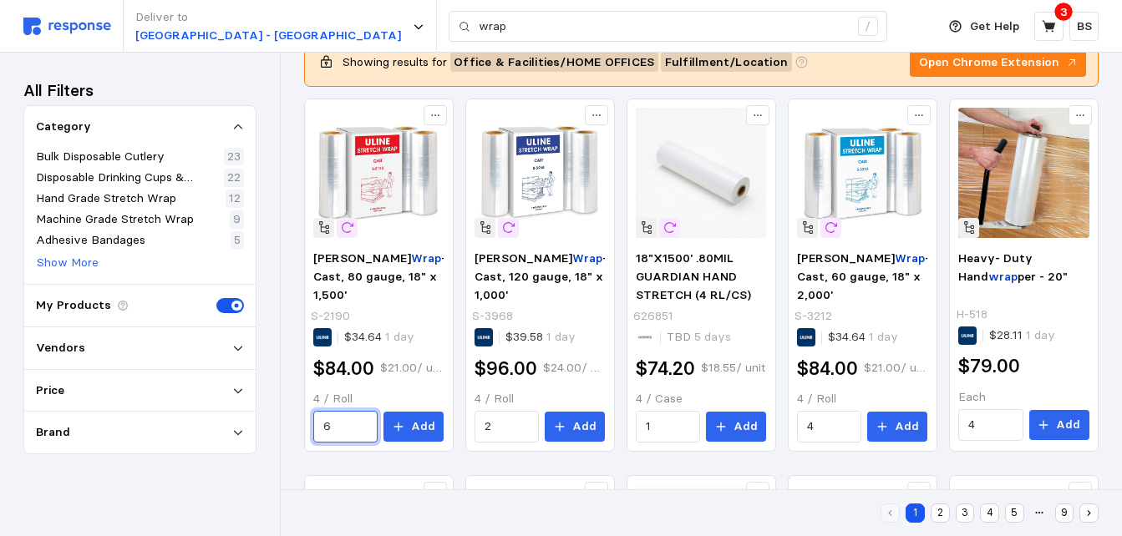
drag, startPoint x: 348, startPoint y: 422, endPoint x: 279, endPoint y: 429, distance: 68.9
click at [279, 429] on div "Deliver to Warehouse Road - Appleton wrap / Get Help 3 BS wrap / Home My Produc…" at bounding box center [561, 512] width 1122 height 1527
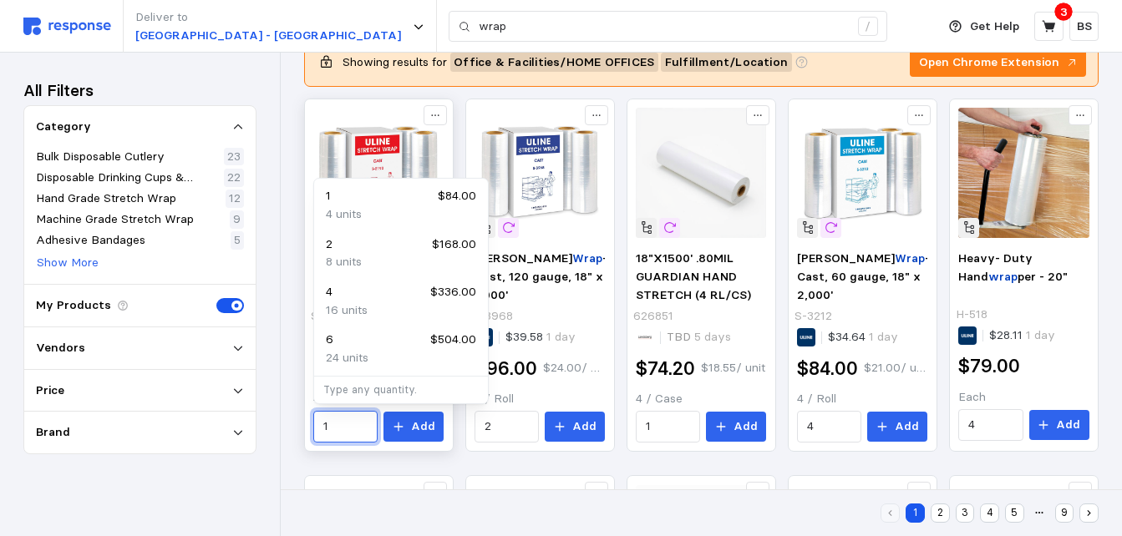
click at [369, 198] on div "1 $84.00" at bounding box center [401, 196] width 150 height 18
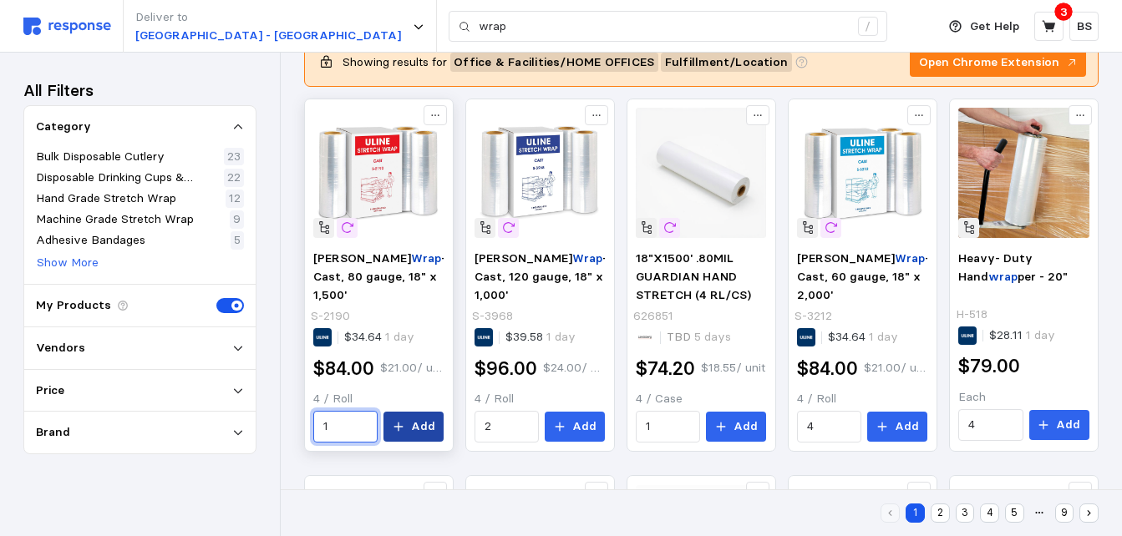
type input "1"
click at [419, 424] on p "Add" at bounding box center [423, 427] width 24 height 18
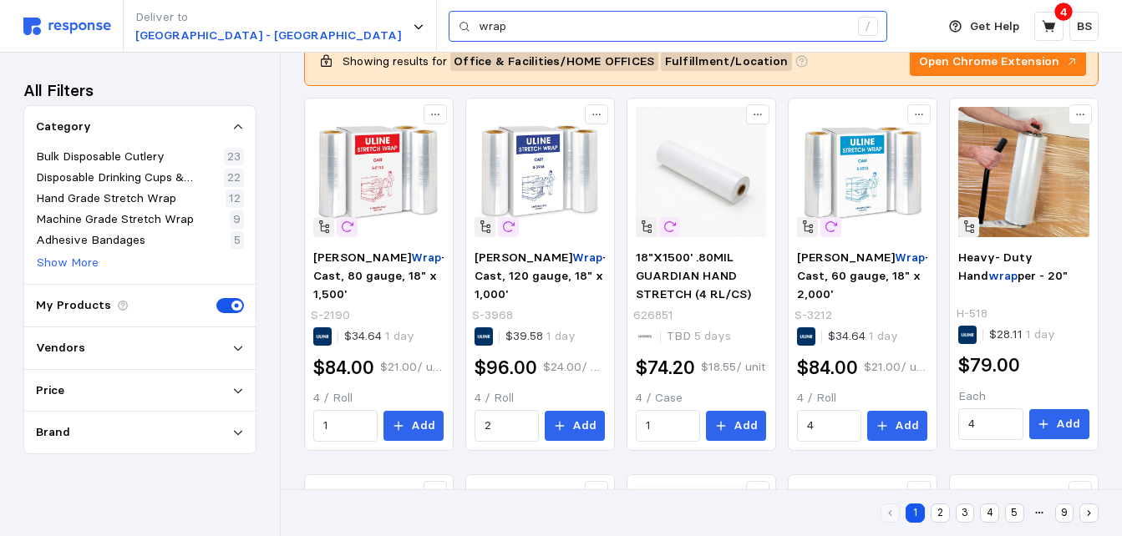
scroll to position [251, 0]
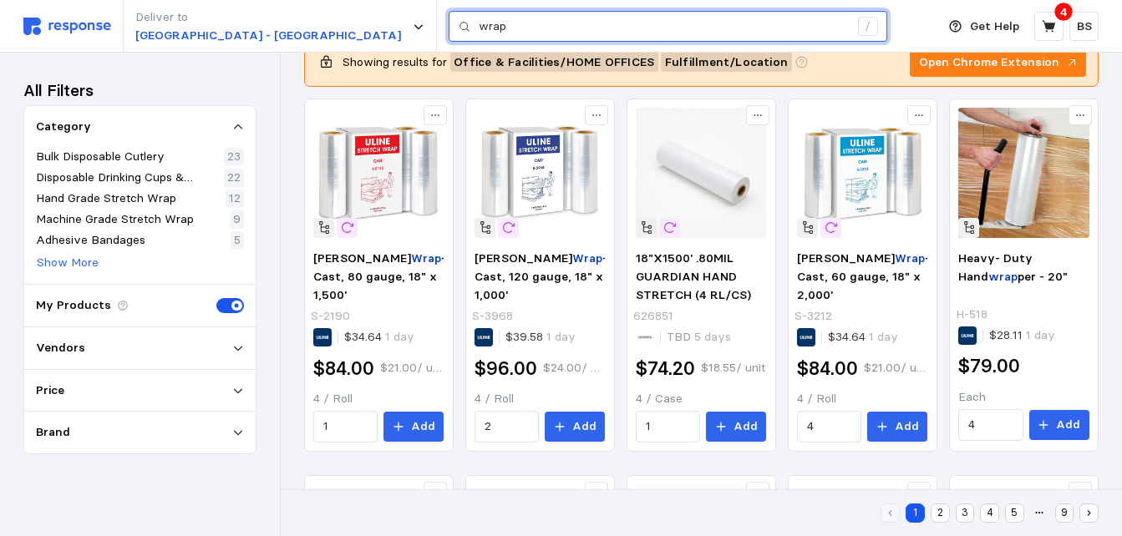
click at [479, 23] on input "wrap" at bounding box center [664, 27] width 370 height 30
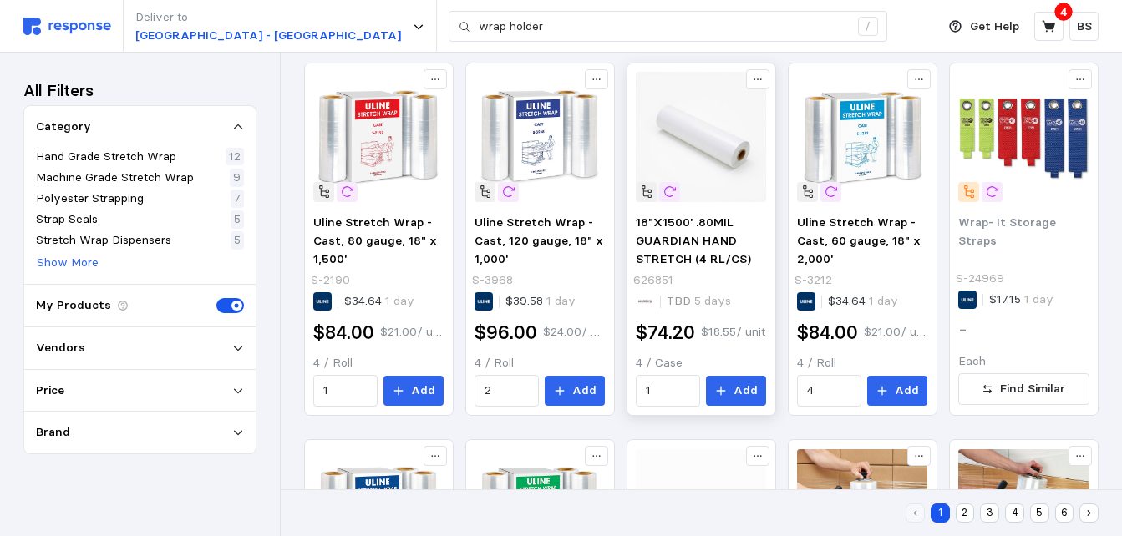
scroll to position [239, 0]
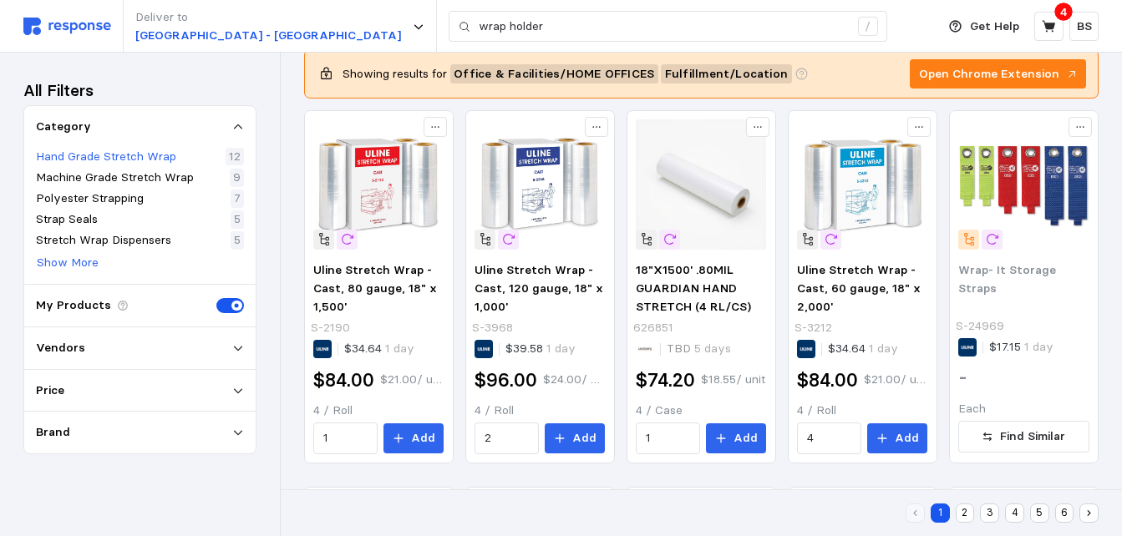
click at [87, 148] on p "Hand Grade Stretch Wrap" at bounding box center [106, 157] width 140 height 18
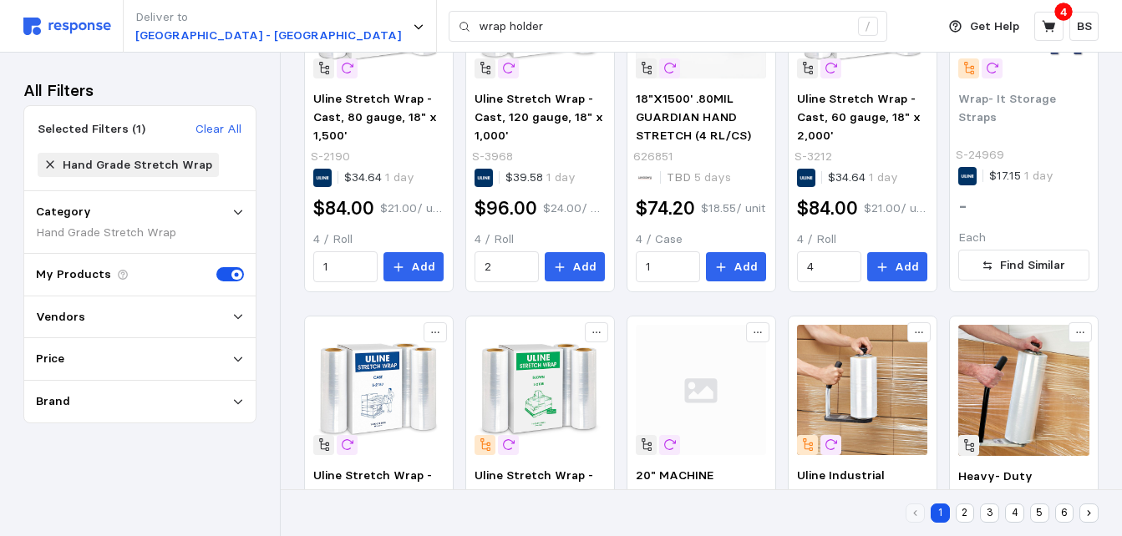
scroll to position [68, 0]
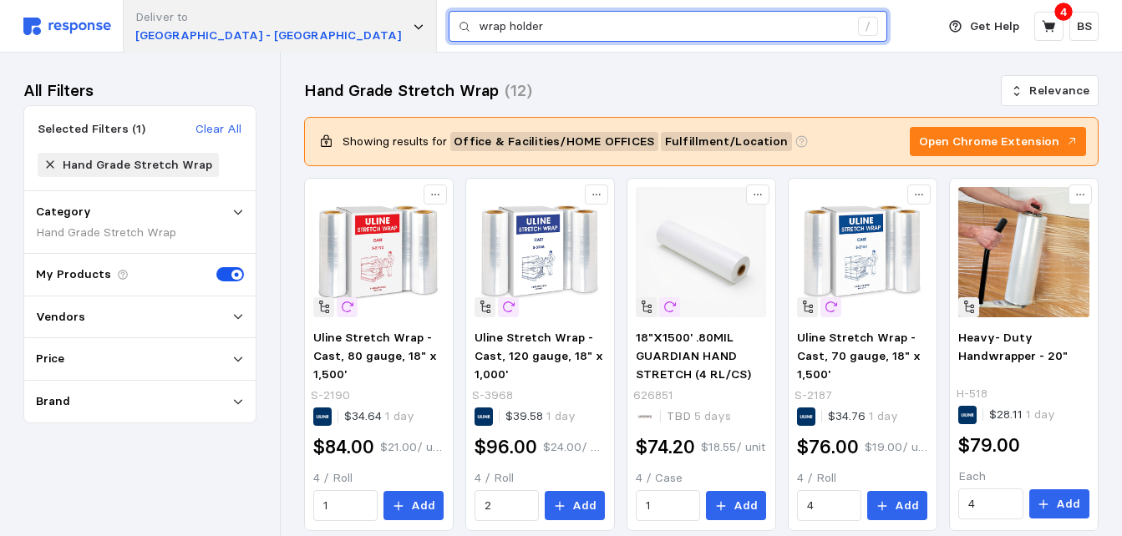
drag, startPoint x: 388, startPoint y: 32, endPoint x: 171, endPoint y: 44, distance: 217.6
click at [171, 44] on div "Deliver to [GEOGRAPHIC_DATA] - Appleton wrap holder /" at bounding box center [475, 26] width 904 height 53
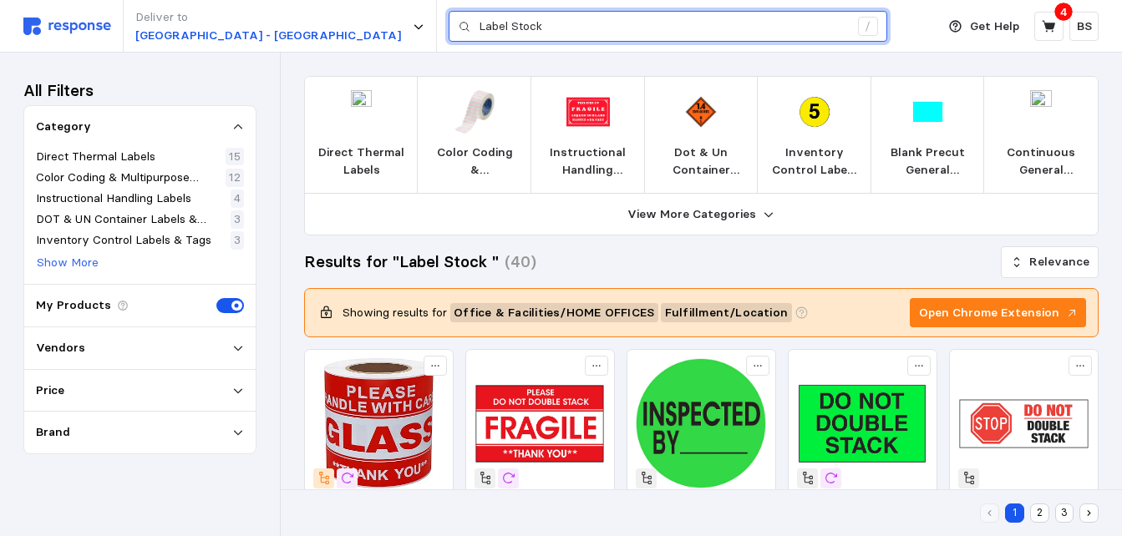
click at [496, 22] on input "Label Stock" at bounding box center [664, 27] width 370 height 30
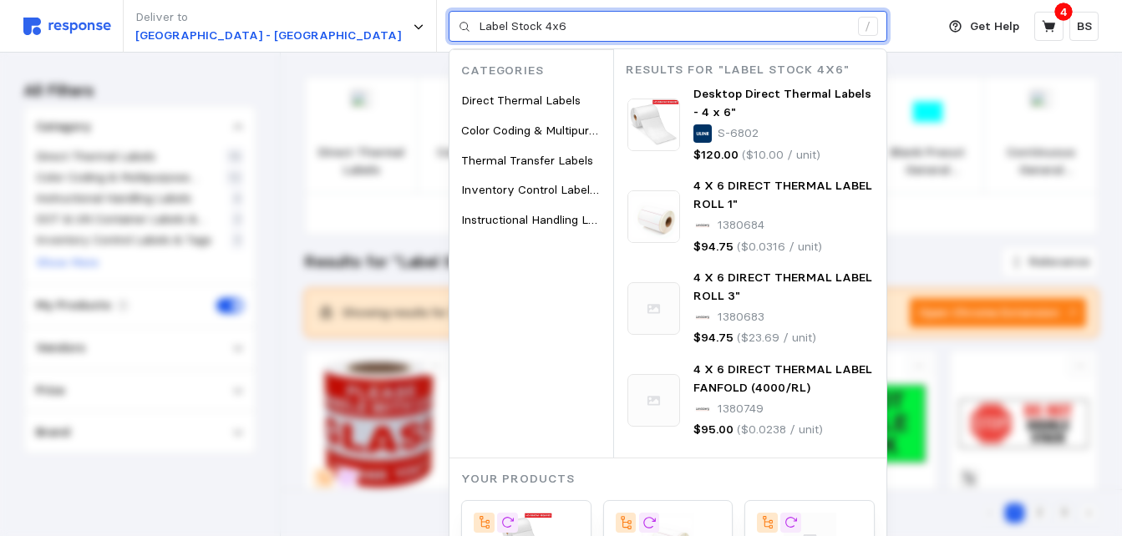
type input "Label Stock 4x6"
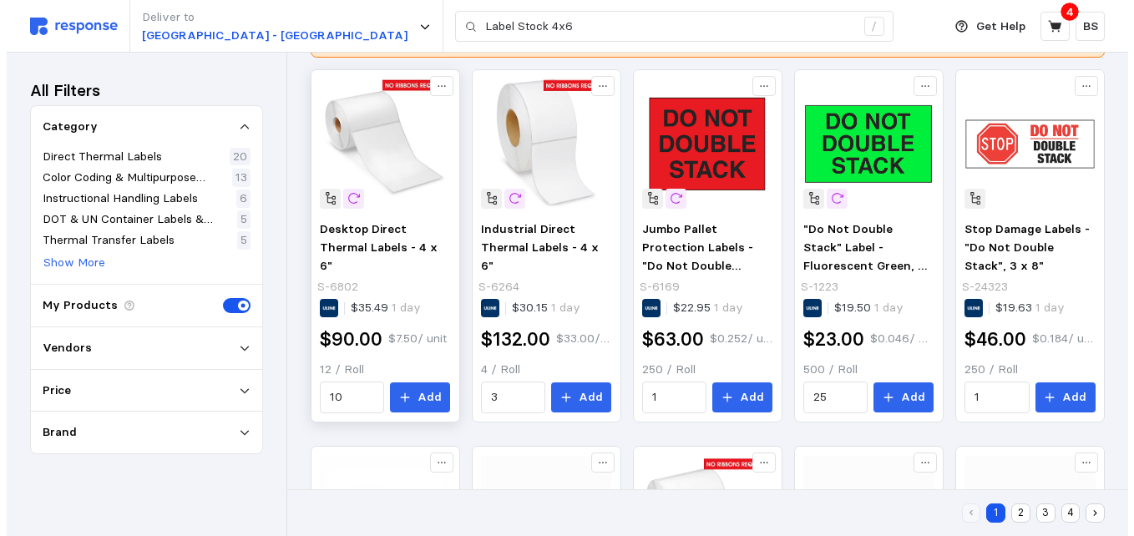
scroll to position [251, 0]
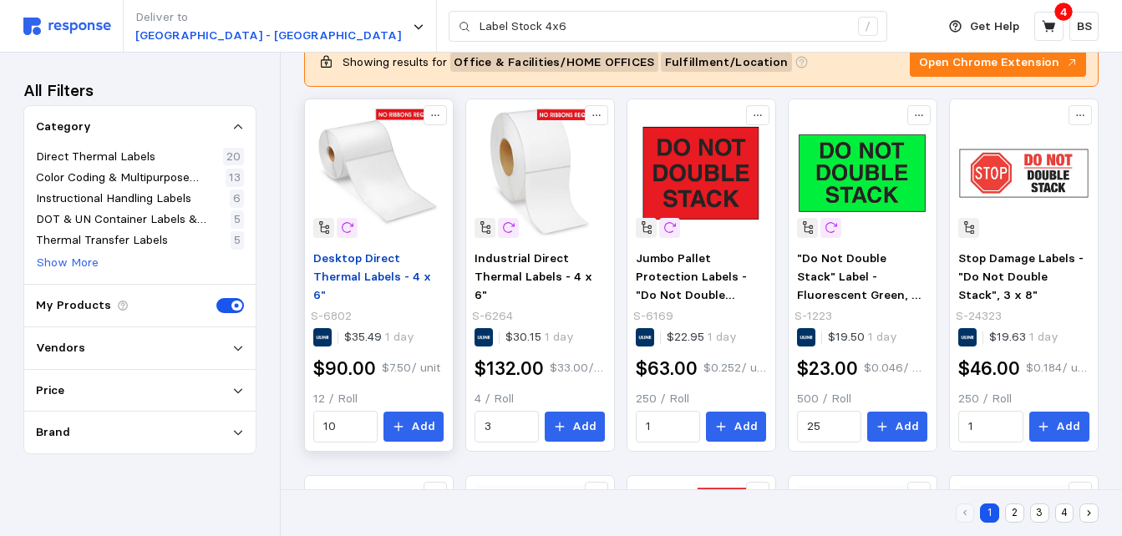
click at [390, 277] on span "Desktop Direct Thermal Labels - 4 x 6"" at bounding box center [372, 276] width 118 height 51
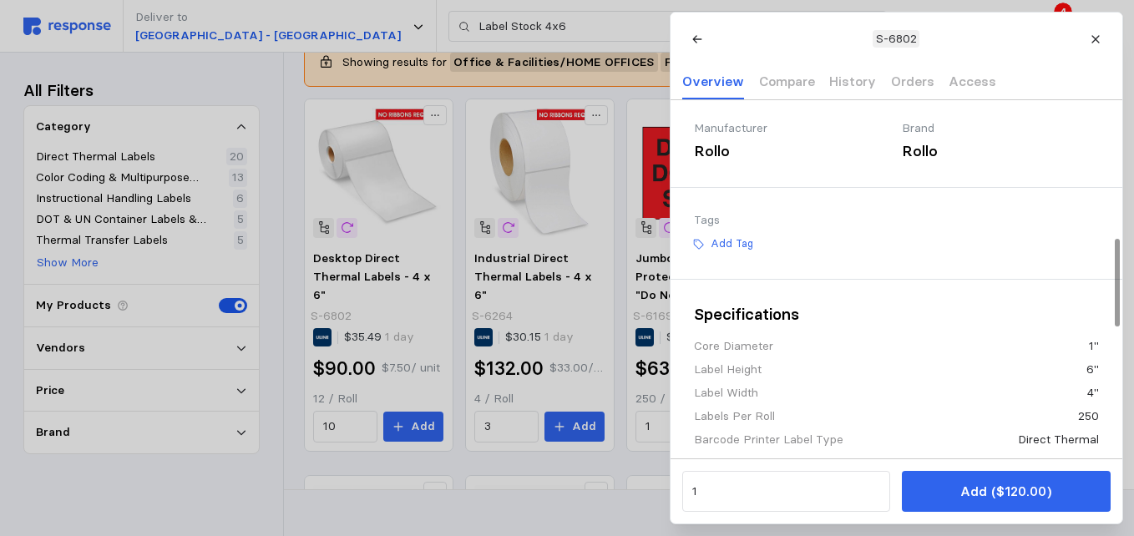
scroll to position [585, 0]
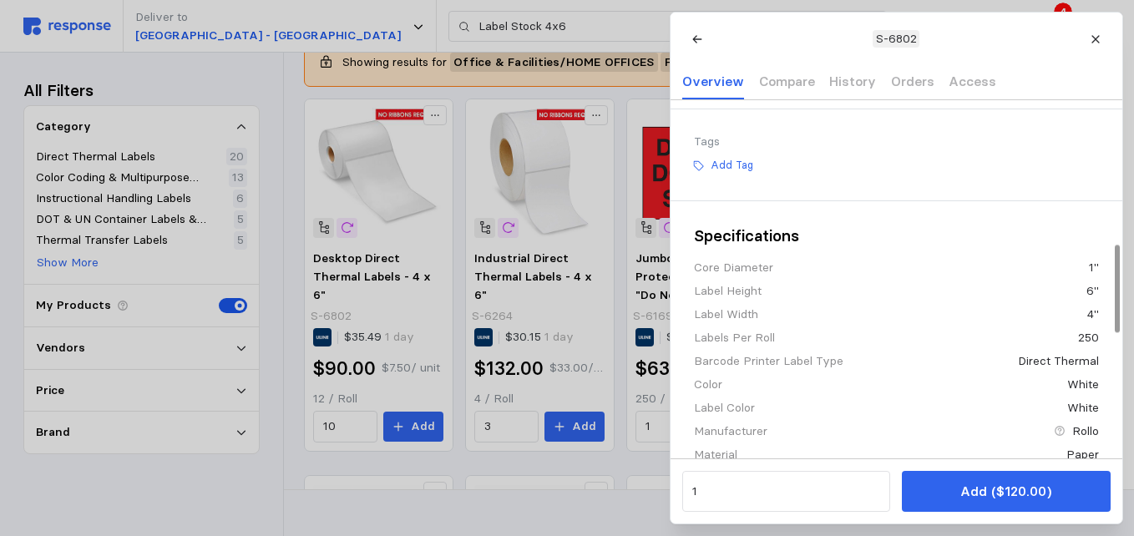
click at [454, 504] on div at bounding box center [567, 268] width 1134 height 536
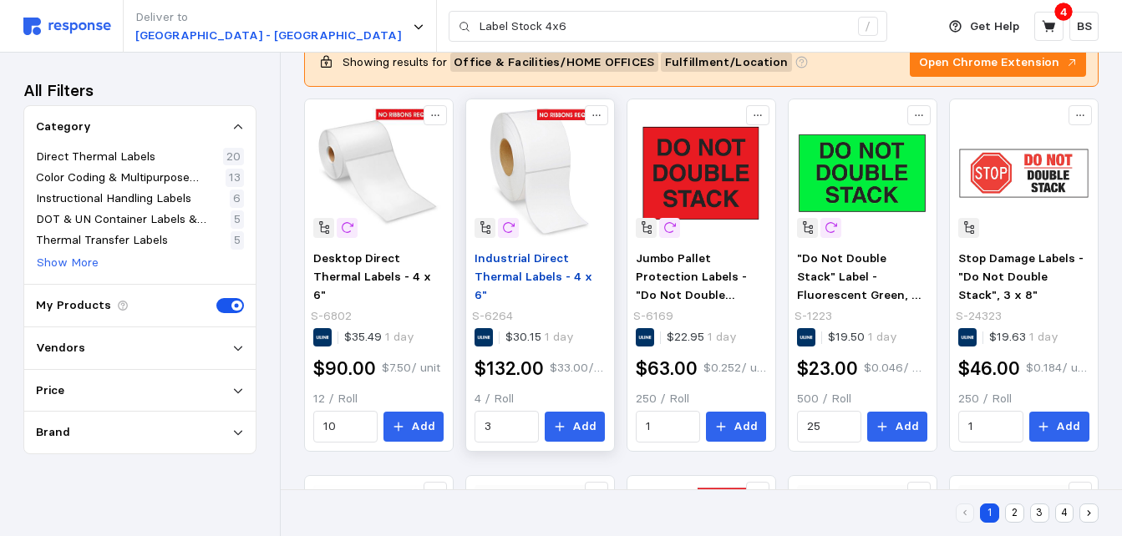
click at [523, 264] on span "Industrial Direct Thermal Labels - 4 x 6"" at bounding box center [533, 276] width 118 height 51
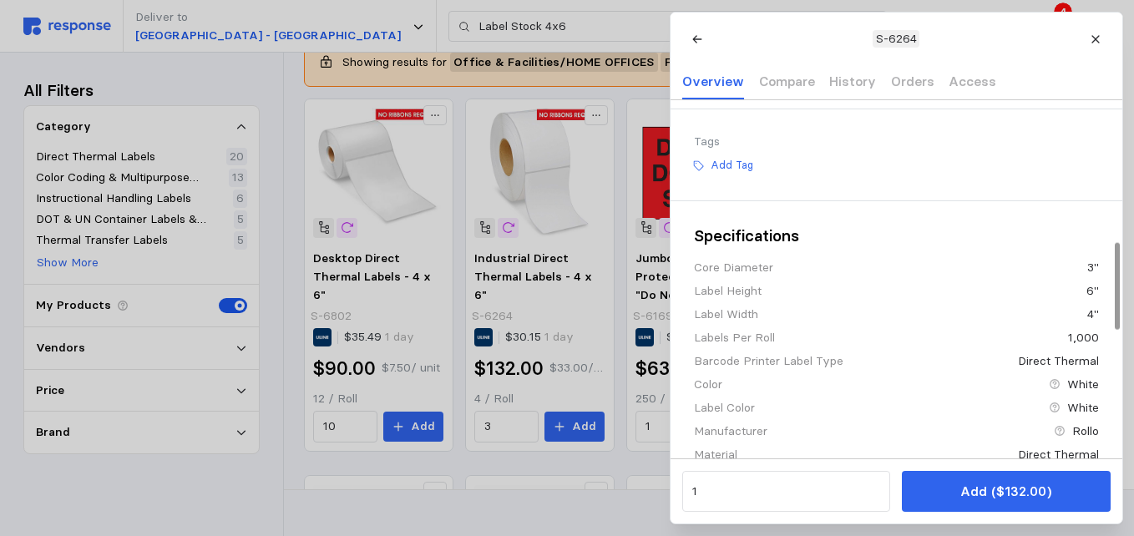
scroll to position [752, 0]
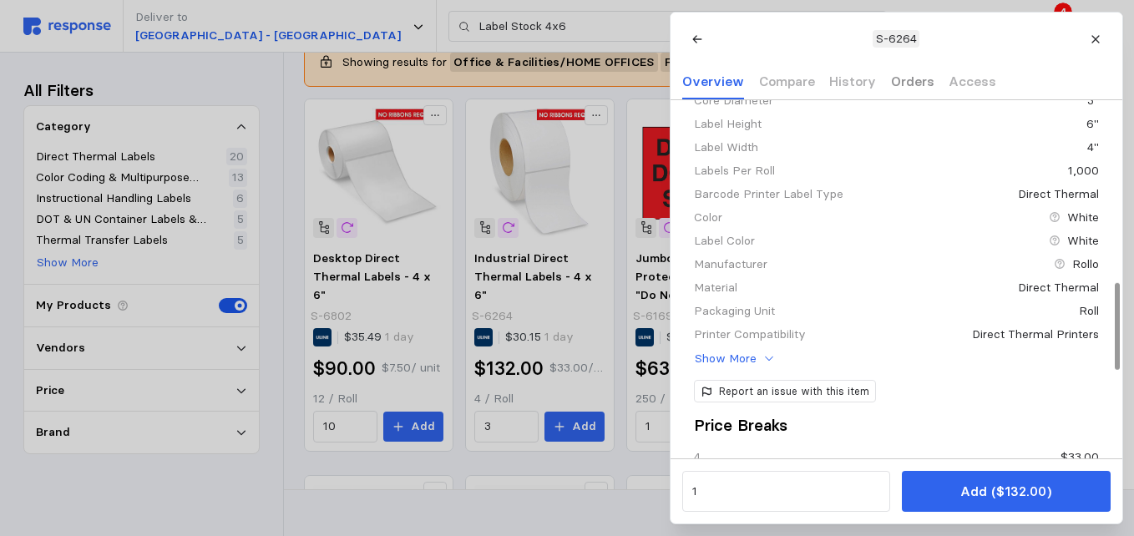
click at [906, 79] on p "Orders" at bounding box center [911, 81] width 43 height 21
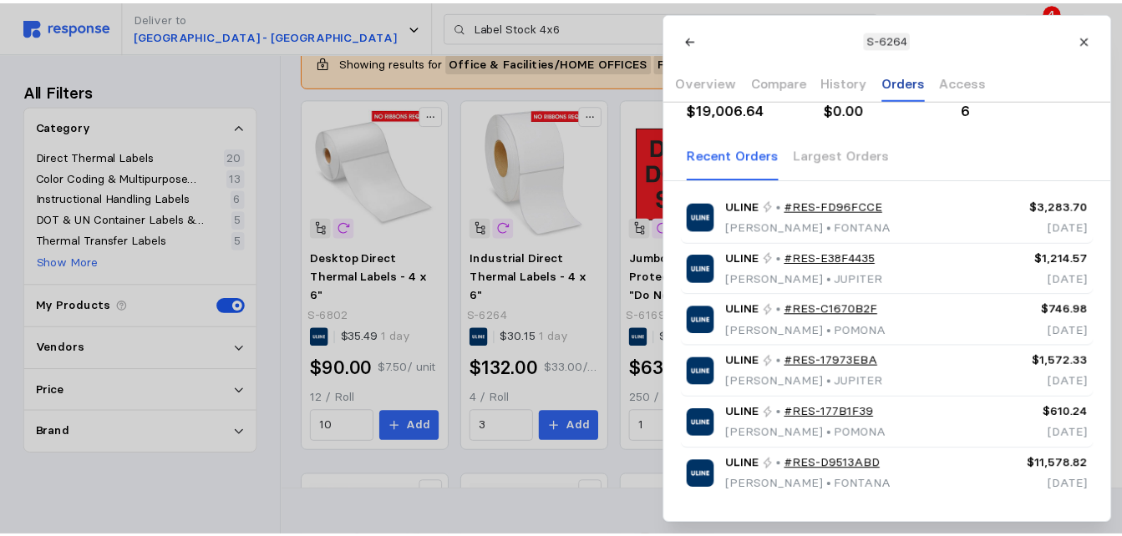
scroll to position [93, 0]
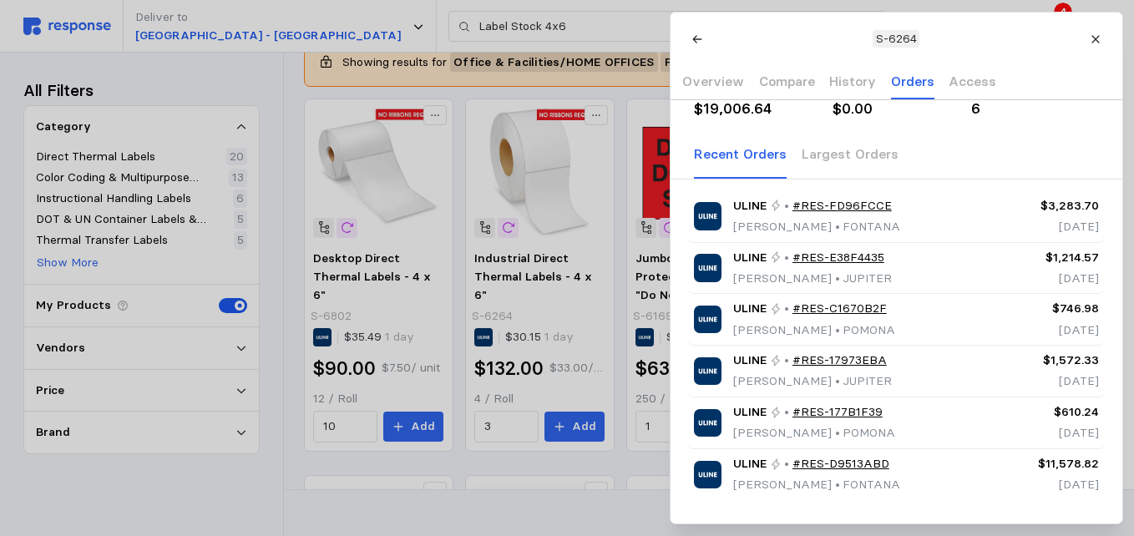
click at [576, 459] on div at bounding box center [567, 268] width 1134 height 536
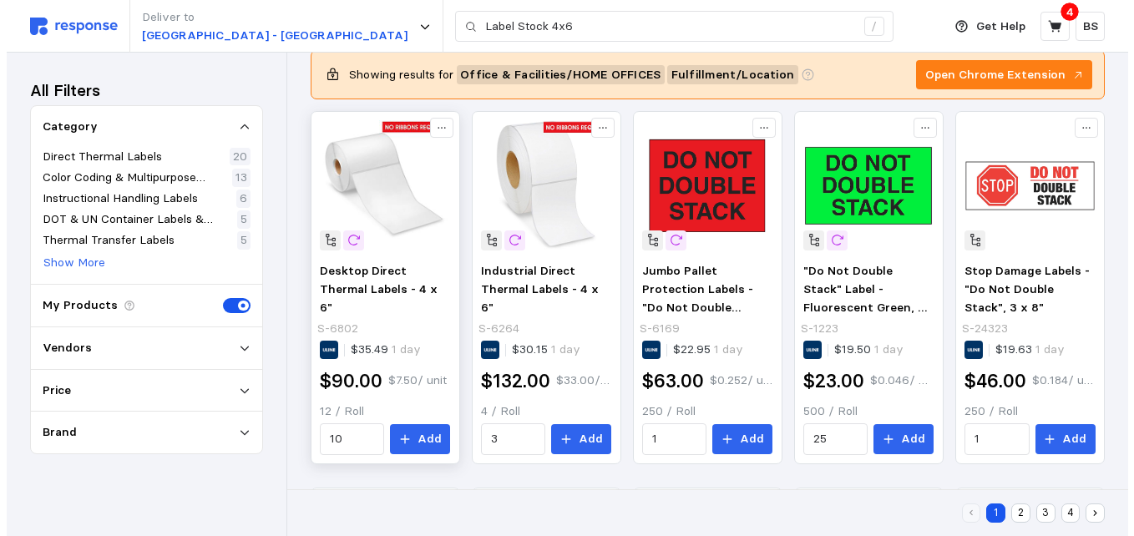
scroll to position [251, 0]
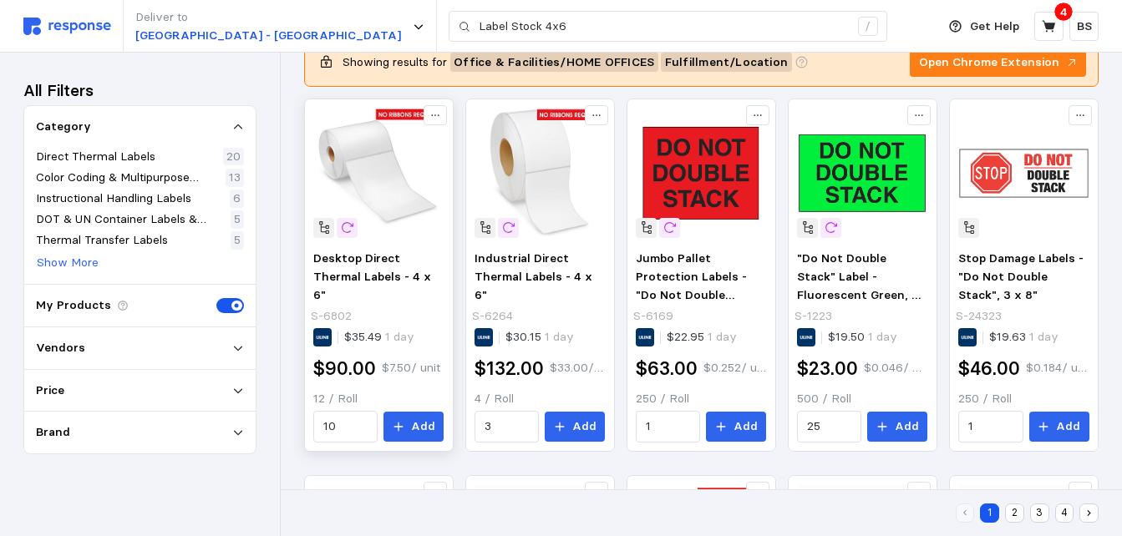
click at [372, 181] on img at bounding box center [378, 173] width 130 height 130
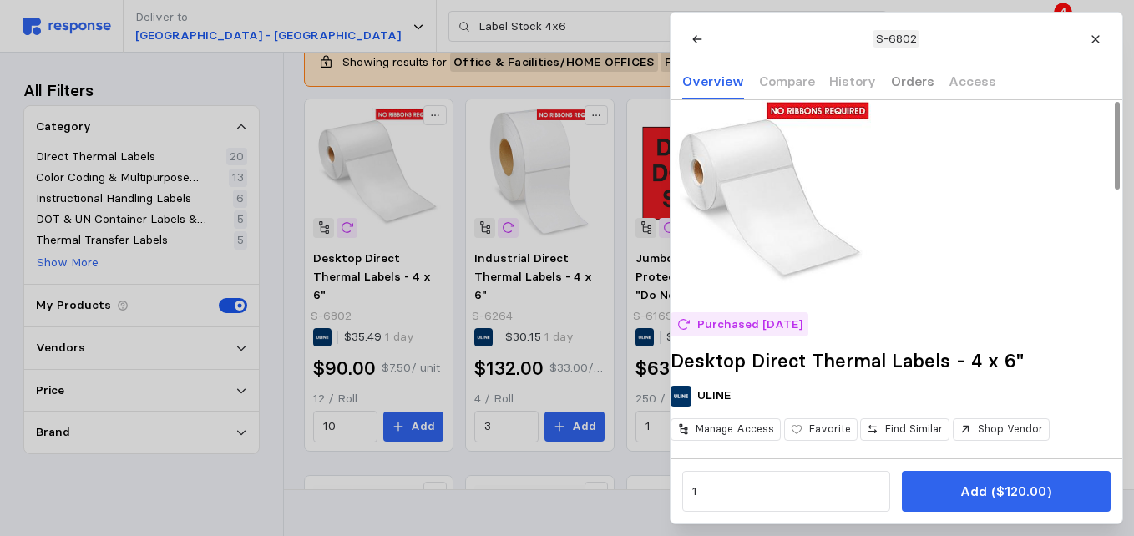
click at [906, 88] on p "Orders" at bounding box center [911, 81] width 43 height 21
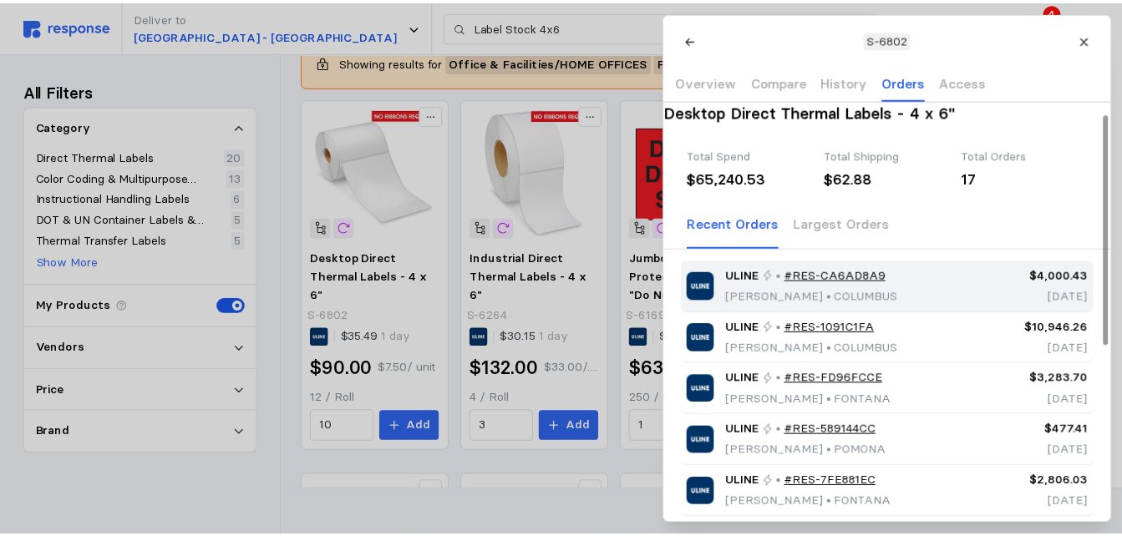
scroll to position [84, 0]
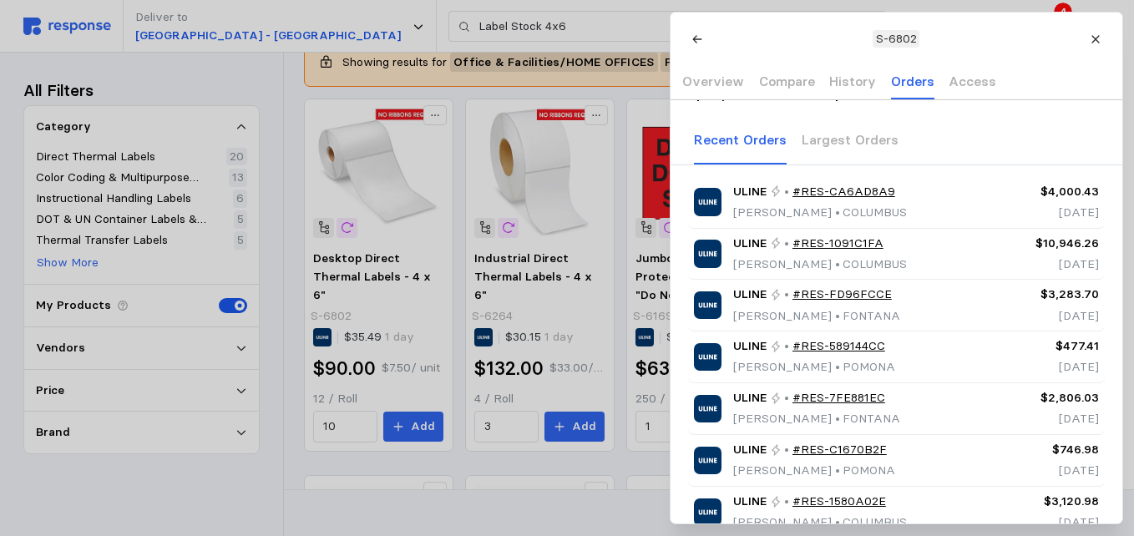
click at [520, 513] on div at bounding box center [567, 268] width 1134 height 536
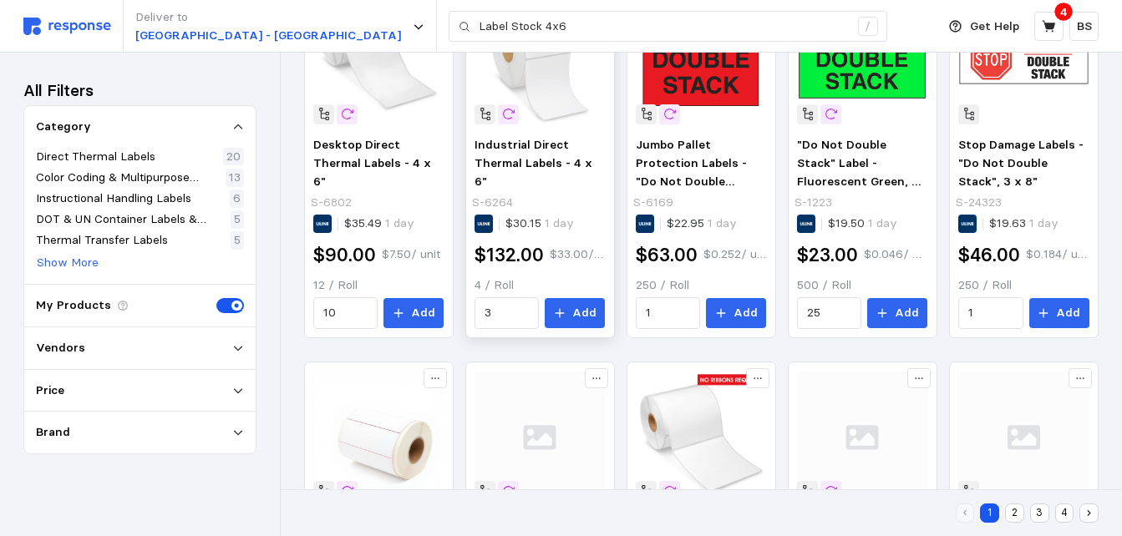
scroll to position [334, 0]
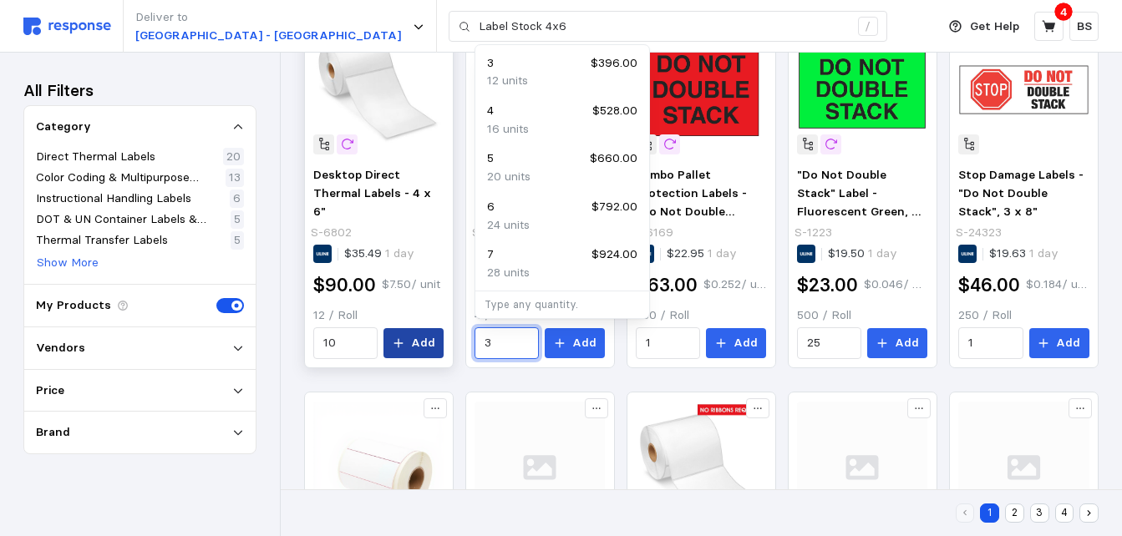
drag, startPoint x: 520, startPoint y: 346, endPoint x: 416, endPoint y: 348, distance: 104.4
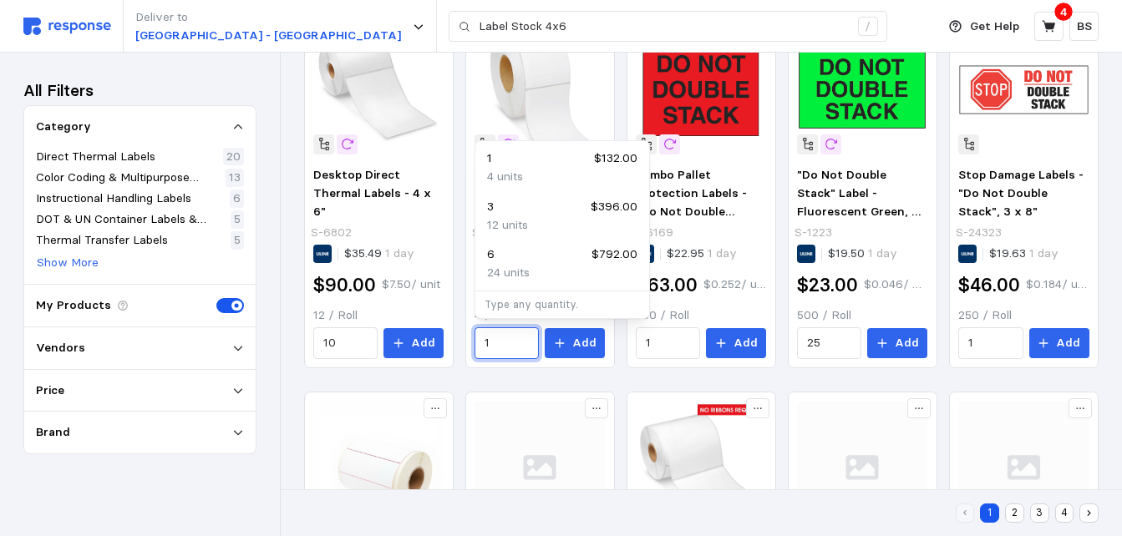
type input "1"
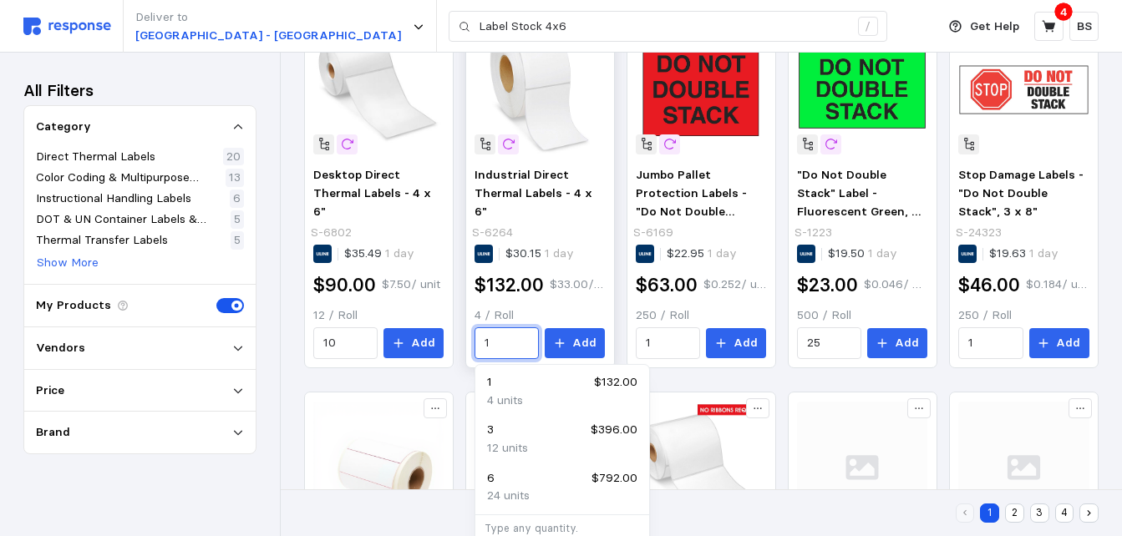
drag, startPoint x: 521, startPoint y: 330, endPoint x: 475, endPoint y: 343, distance: 47.8
click at [475, 343] on div "1" at bounding box center [506, 343] width 64 height 32
click at [501, 339] on input "1" at bounding box center [507, 343] width 45 height 30
click at [576, 297] on div "$132.00 $33.00 / unit" at bounding box center [539, 285] width 130 height 38
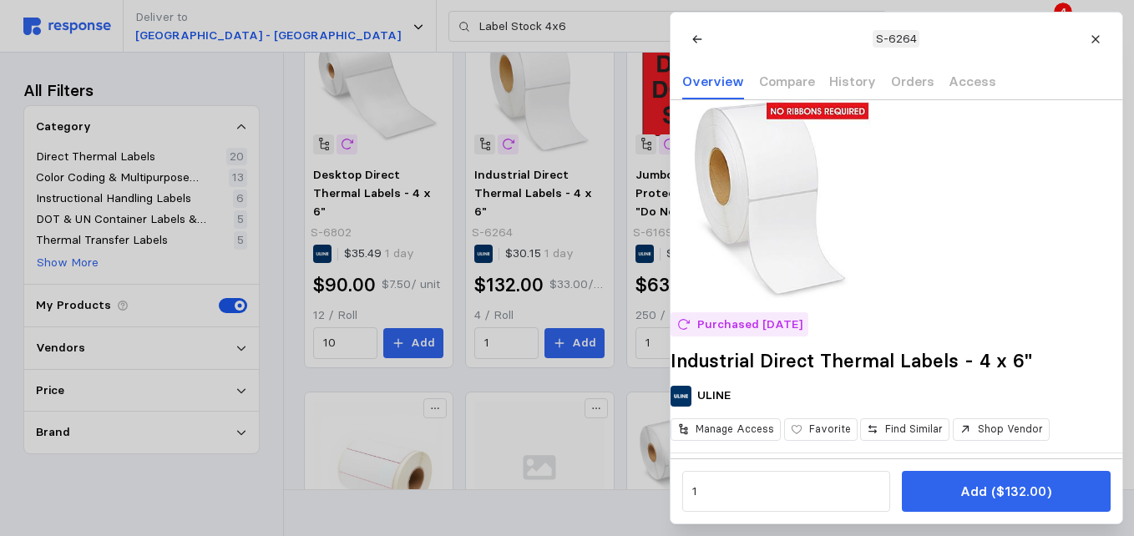
click at [578, 320] on div at bounding box center [567, 268] width 1134 height 536
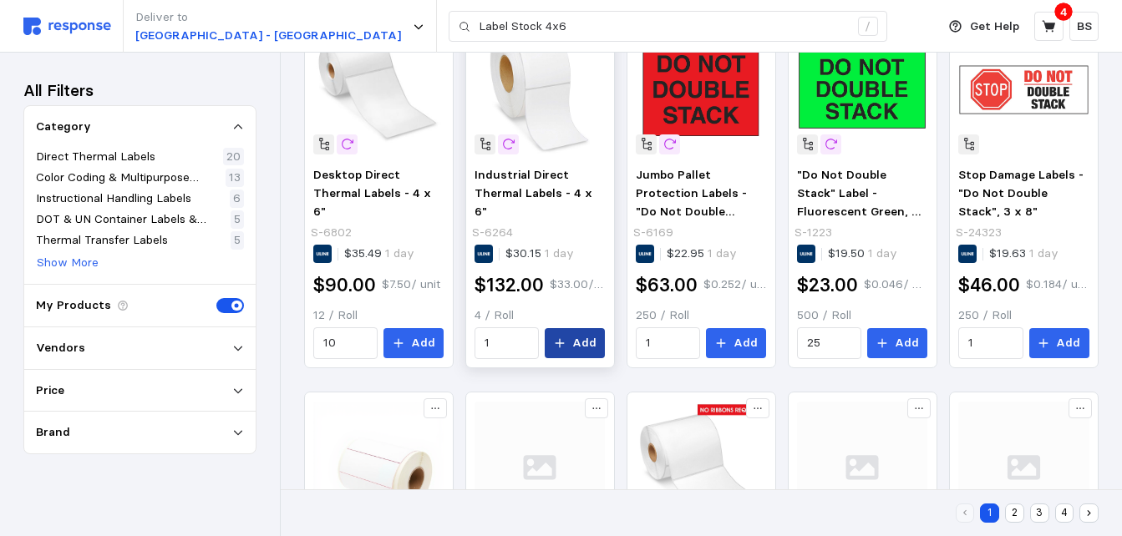
click at [575, 337] on p "Add" at bounding box center [584, 343] width 24 height 18
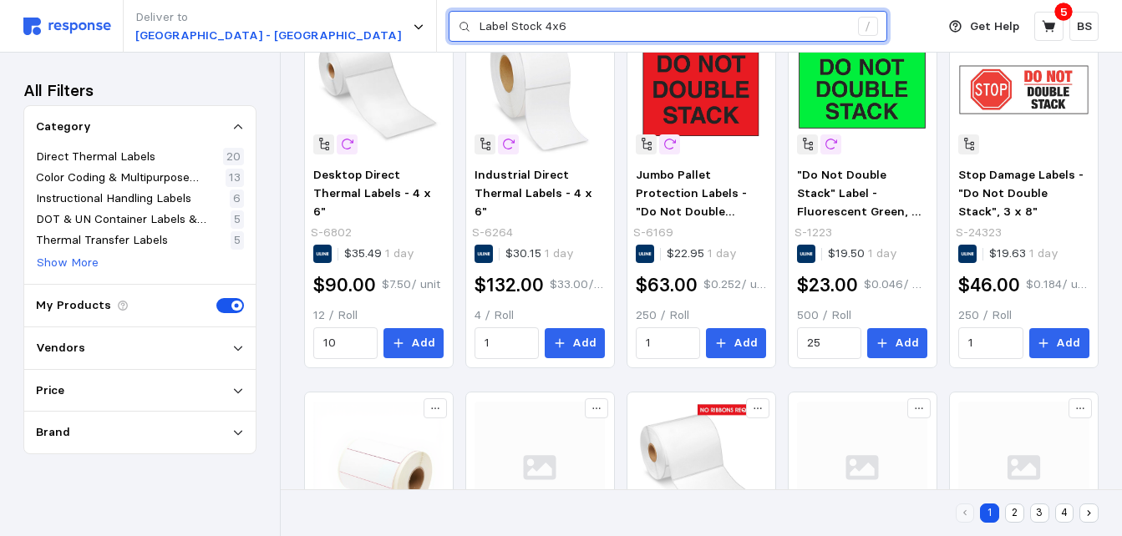
click at [479, 23] on input "Label Stock 4x6" at bounding box center [664, 27] width 370 height 30
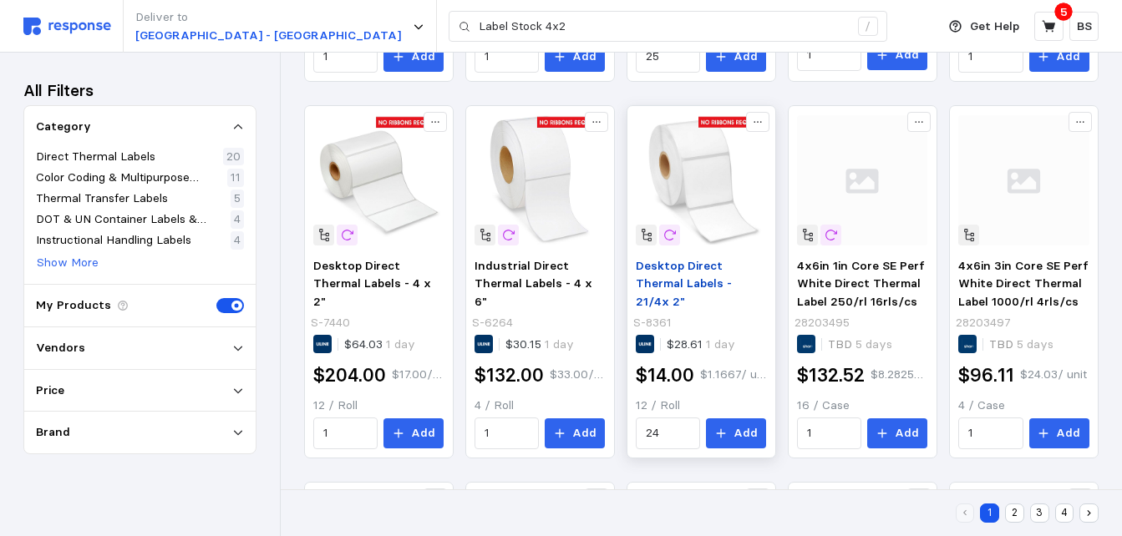
scroll to position [585, 0]
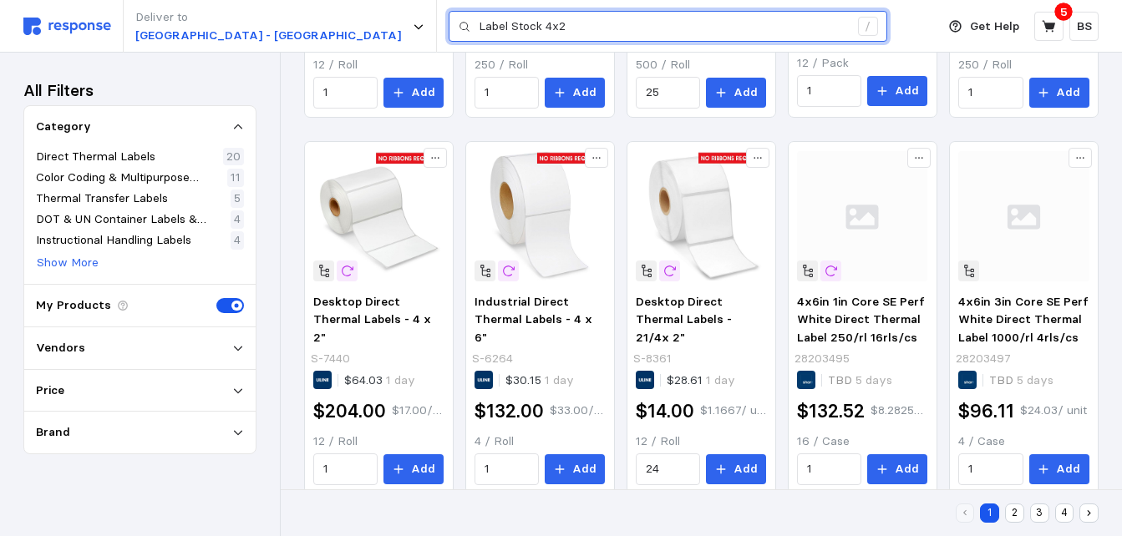
click at [479, 21] on input "Label Stock 4x2" at bounding box center [664, 27] width 370 height 30
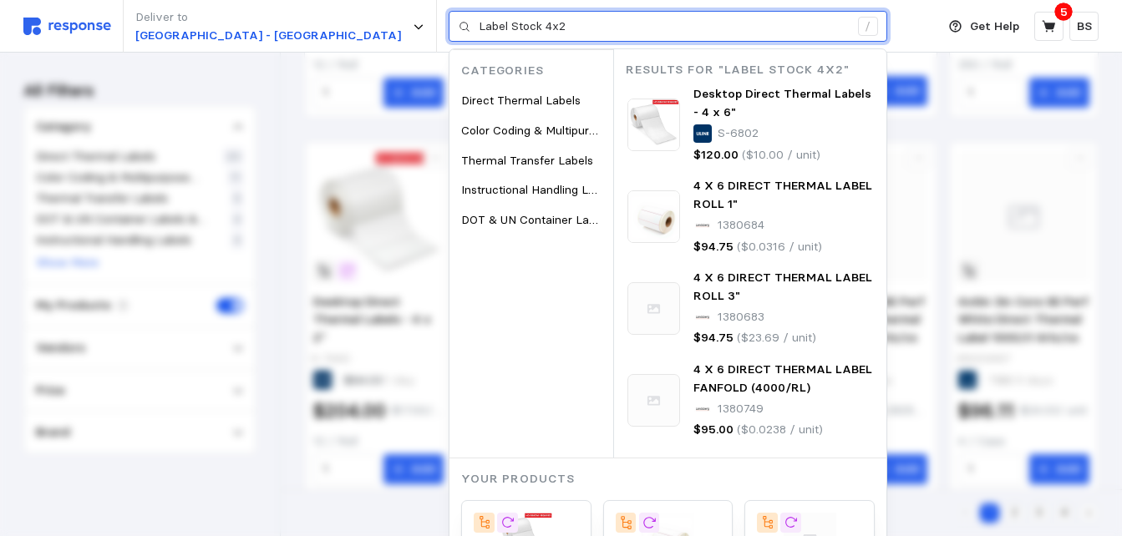
drag, startPoint x: 461, startPoint y: 23, endPoint x: 433, endPoint y: 22, distance: 28.4
click at [479, 22] on input "Label Stock 4x2" at bounding box center [664, 27] width 370 height 30
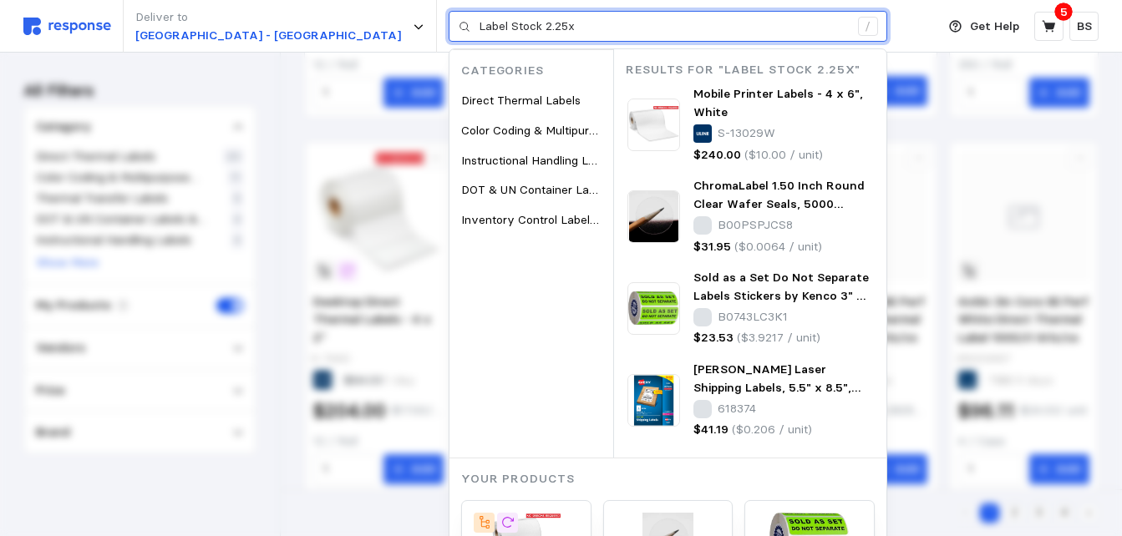
click at [492, 24] on input "Label Stock 2.25x" at bounding box center [664, 27] width 370 height 30
type input "Label Stock 2.25x1.25"
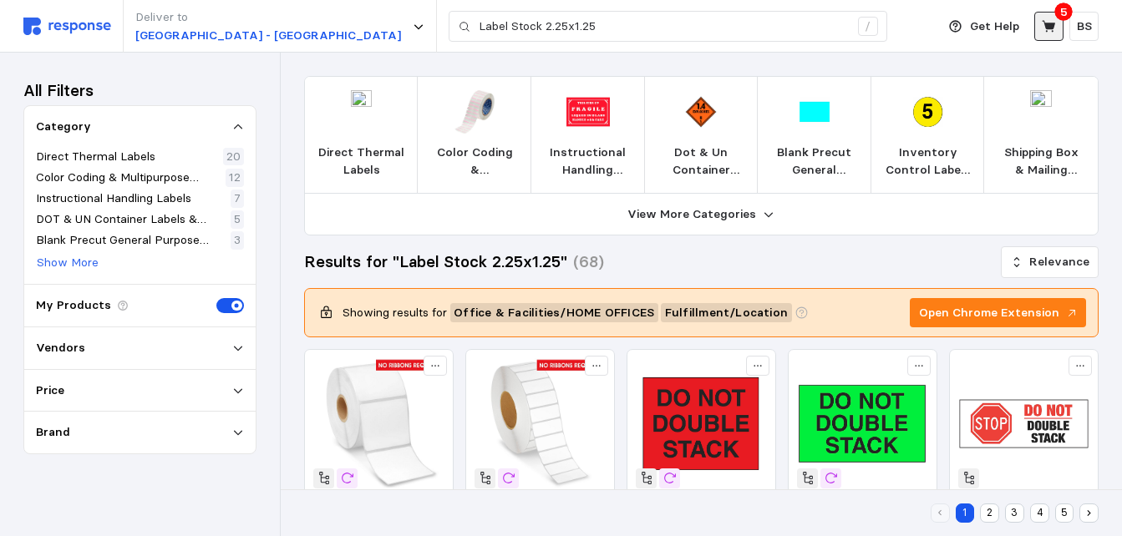
click at [1057, 20] on button at bounding box center [1048, 26] width 29 height 29
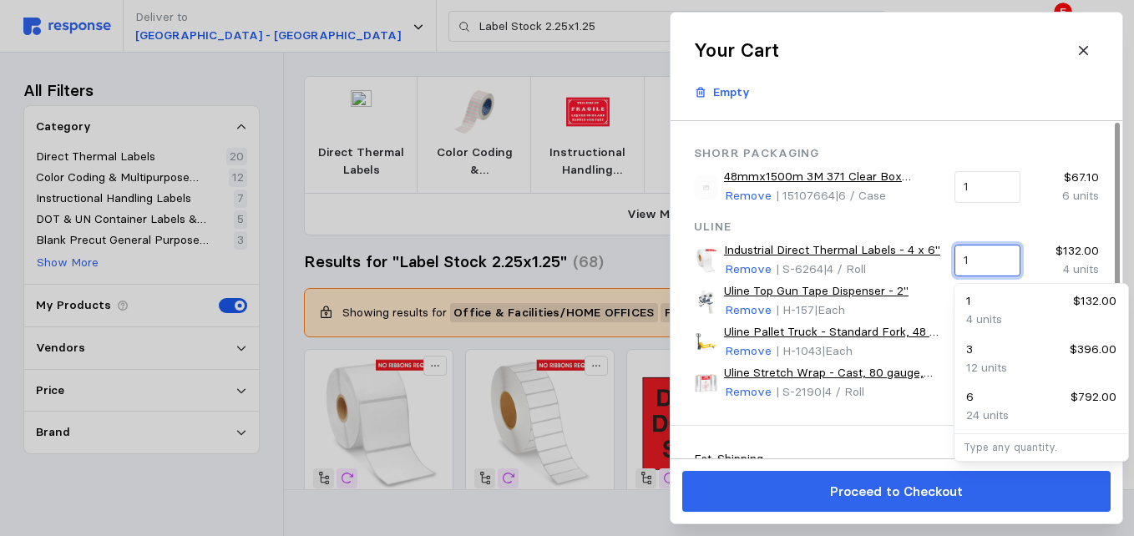
drag, startPoint x: 983, startPoint y: 260, endPoint x: 916, endPoint y: 259, distance: 66.8
click at [919, 260] on div "Industrial Direct Thermal Labels - 4 x 6" Remove | S-6264 | 4 / Roll 1 $132.00 …" at bounding box center [896, 260] width 417 height 49
type input "2"
click at [1038, 216] on div "Shorr Packaging 48mmx1500m 3M 371 Clear Box Sealing Tape 6/cs Remove | 15107664…" at bounding box center [897, 273] width 452 height 305
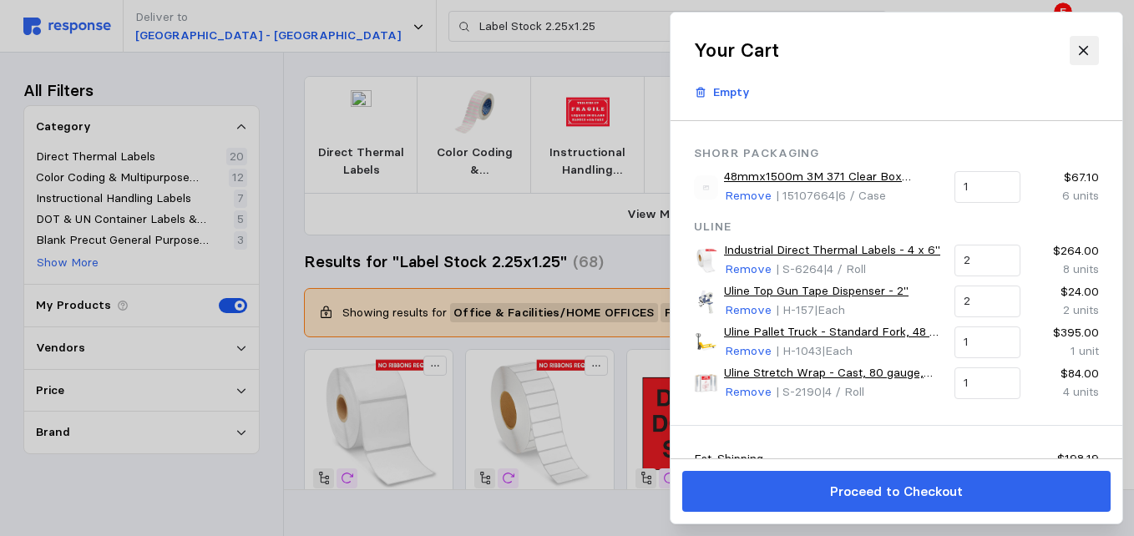
click at [1091, 45] on icon at bounding box center [1084, 50] width 15 height 15
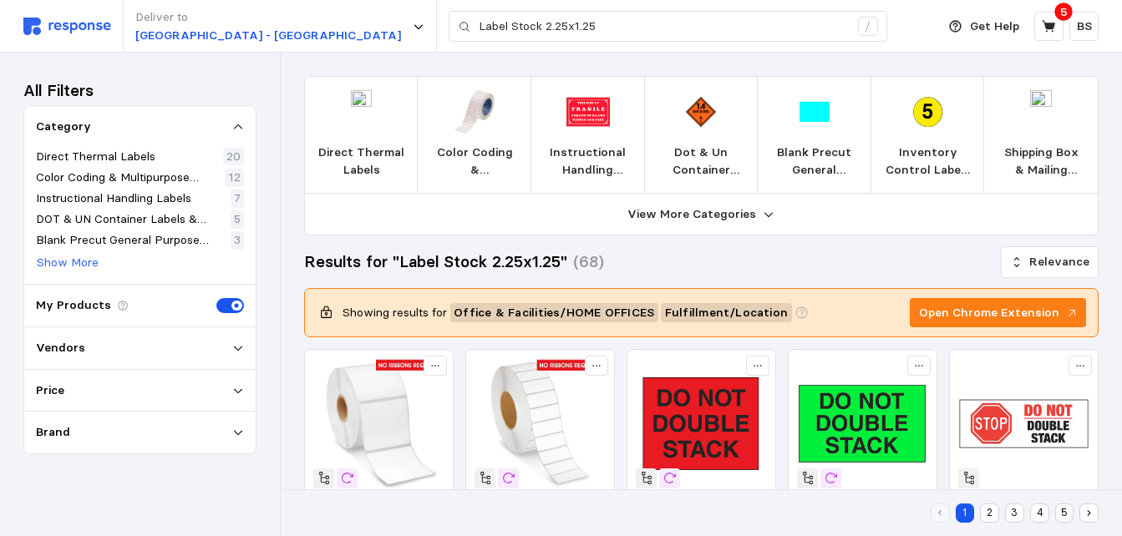
click at [356, 119] on img at bounding box center [361, 111] width 43 height 43
